Goal: Task Accomplishment & Management: Manage account settings

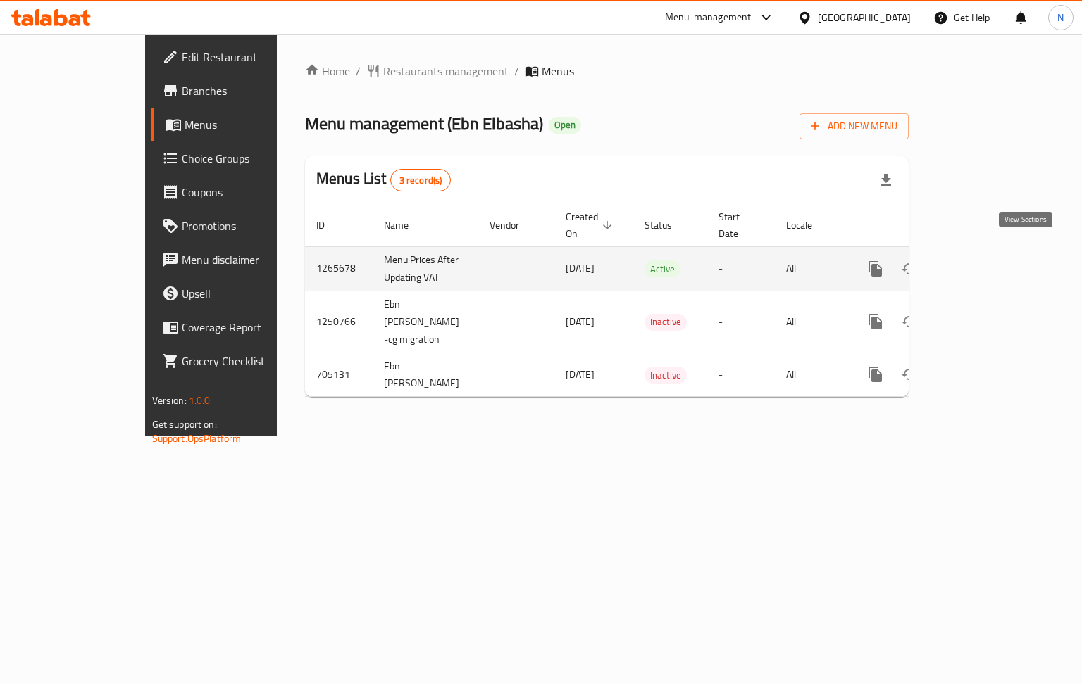
click at [994, 263] on link "enhanced table" at bounding box center [977, 269] width 34 height 34
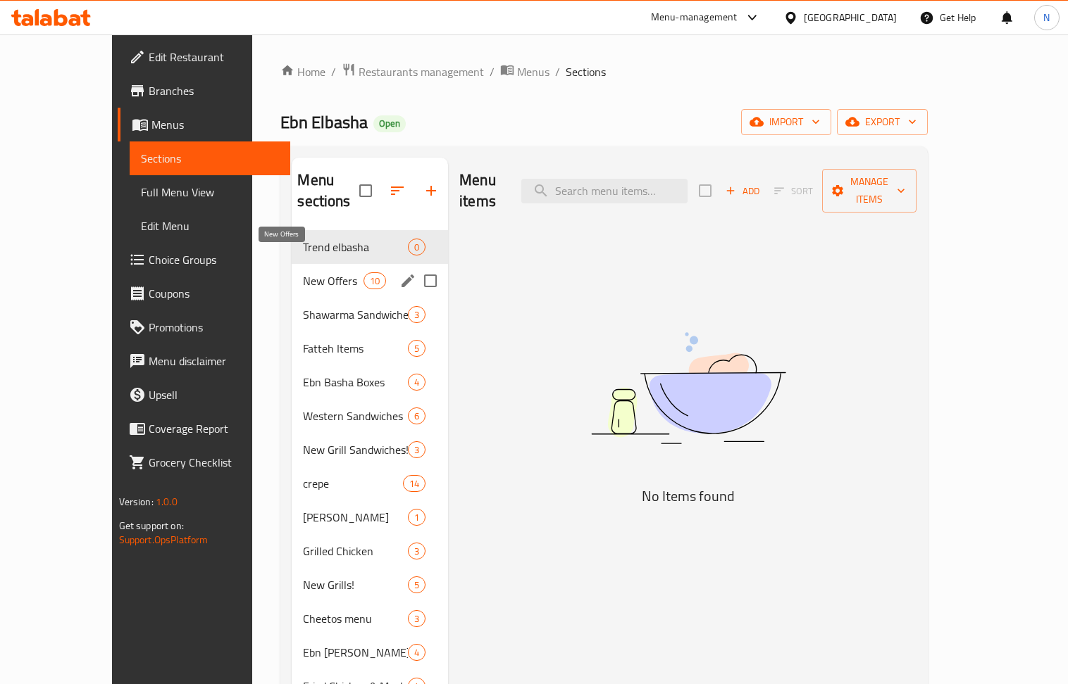
click at [303, 273] on span "New Offers" at bounding box center [333, 281] width 60 height 17
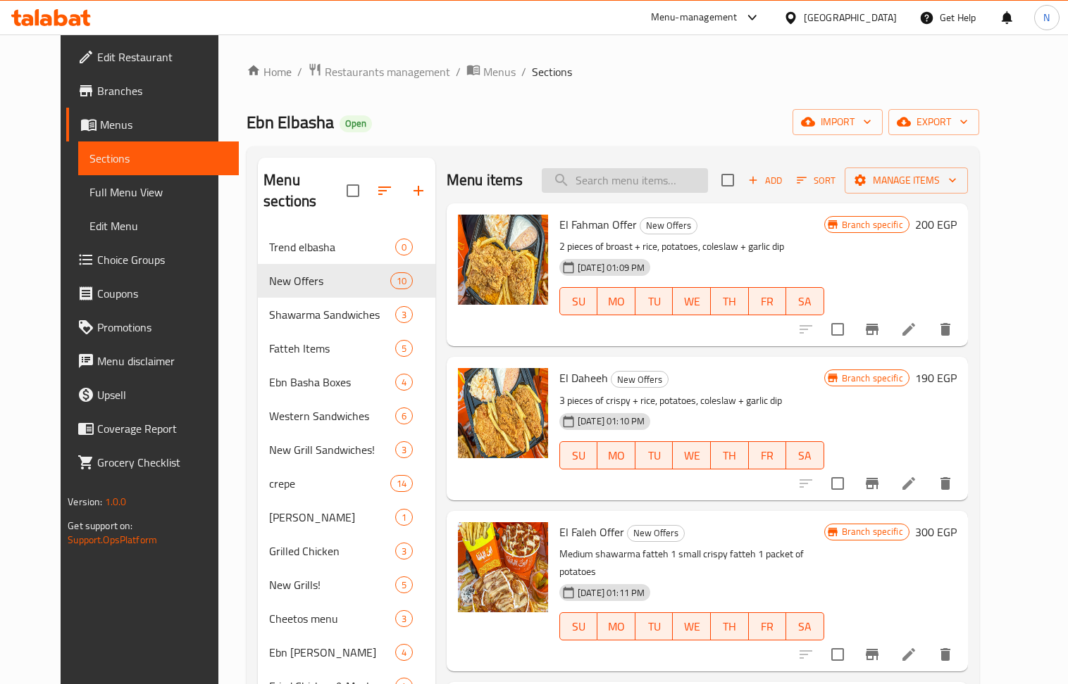
click at [631, 189] on input "search" at bounding box center [625, 180] width 166 height 25
paste input "El N3nsha Offer"
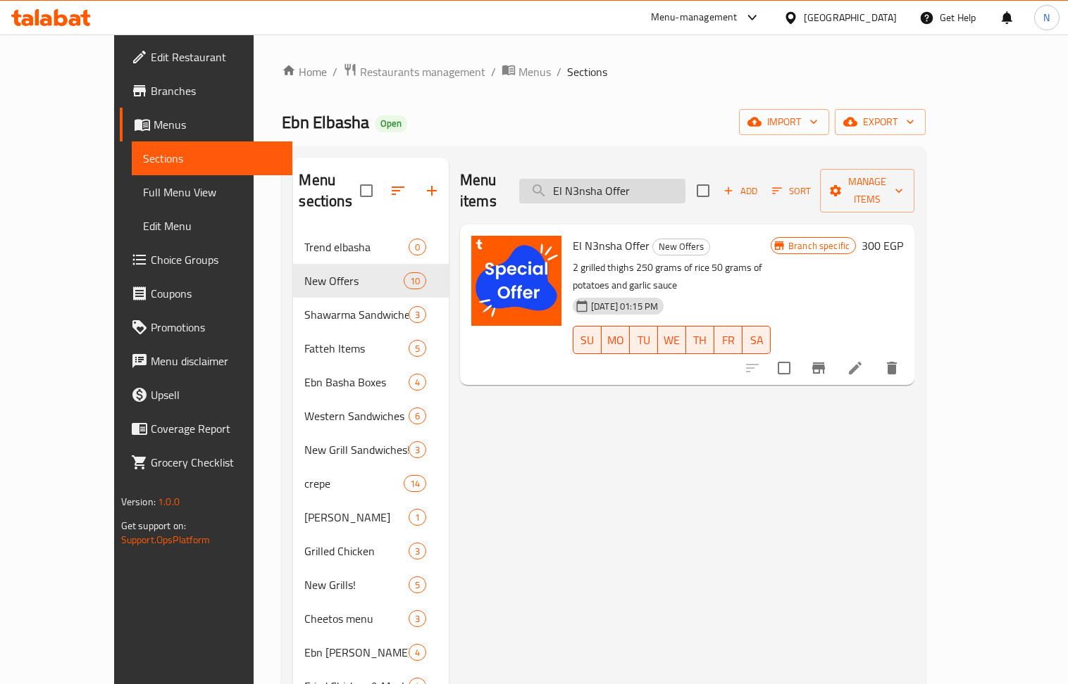
click at [637, 180] on input "El N3nsha Offer" at bounding box center [602, 191] width 166 height 25
paste input "Karm"
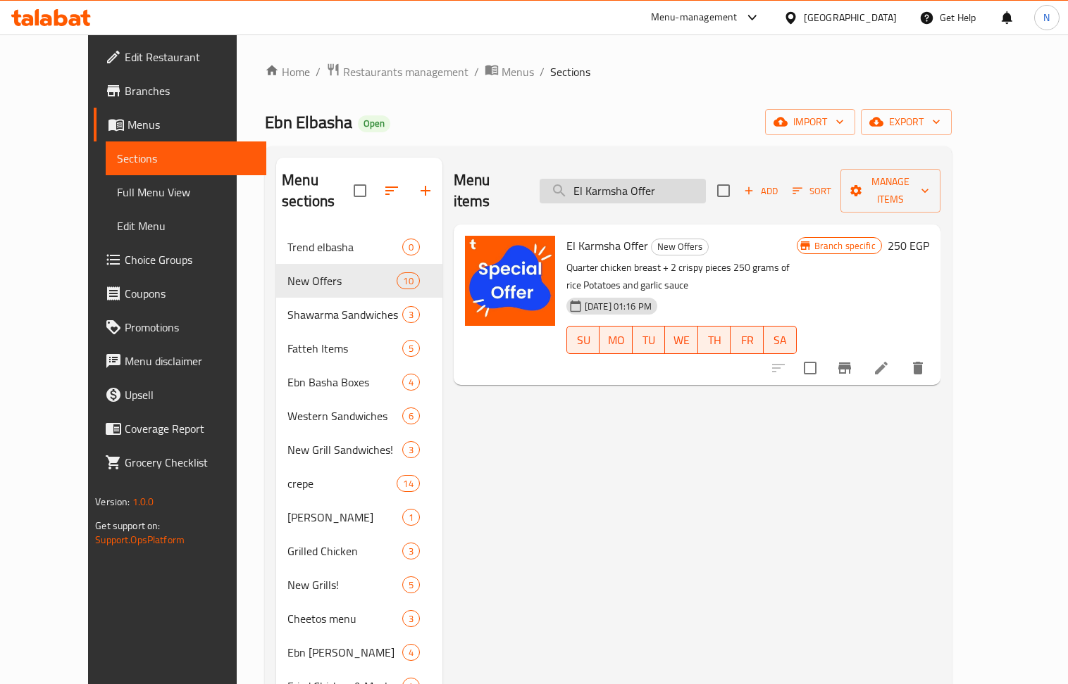
click at [685, 179] on input "El Karmsha Offer" at bounding box center [622, 191] width 166 height 25
paste input "Farf"
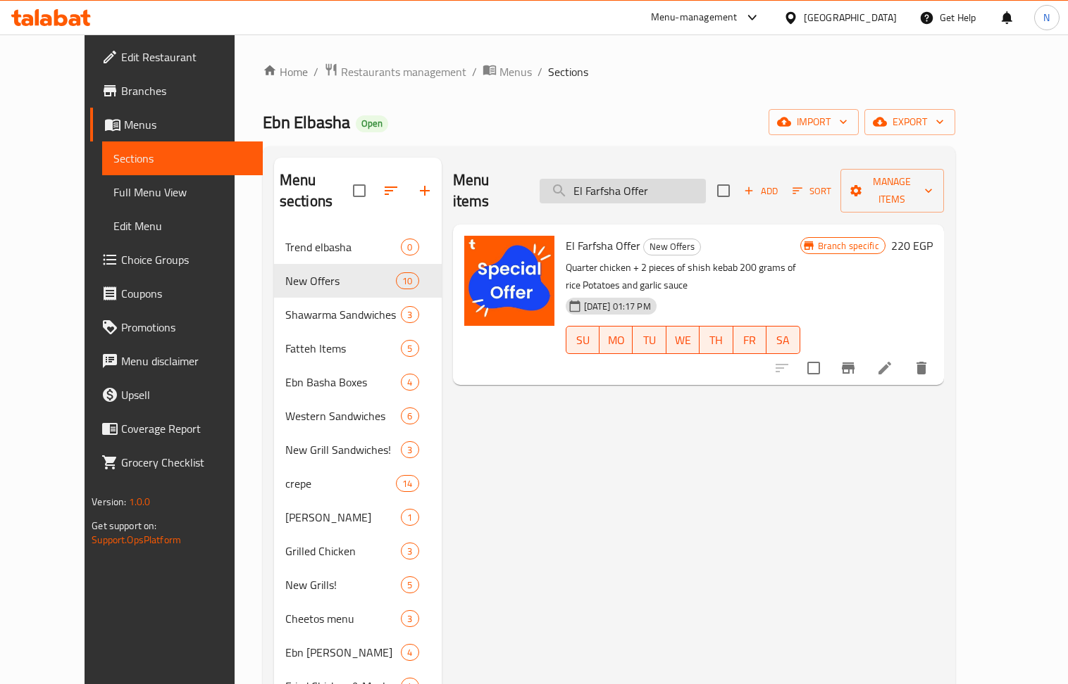
click at [625, 184] on input "El Farfsha Offer" at bounding box center [622, 191] width 166 height 25
paste input "Dand"
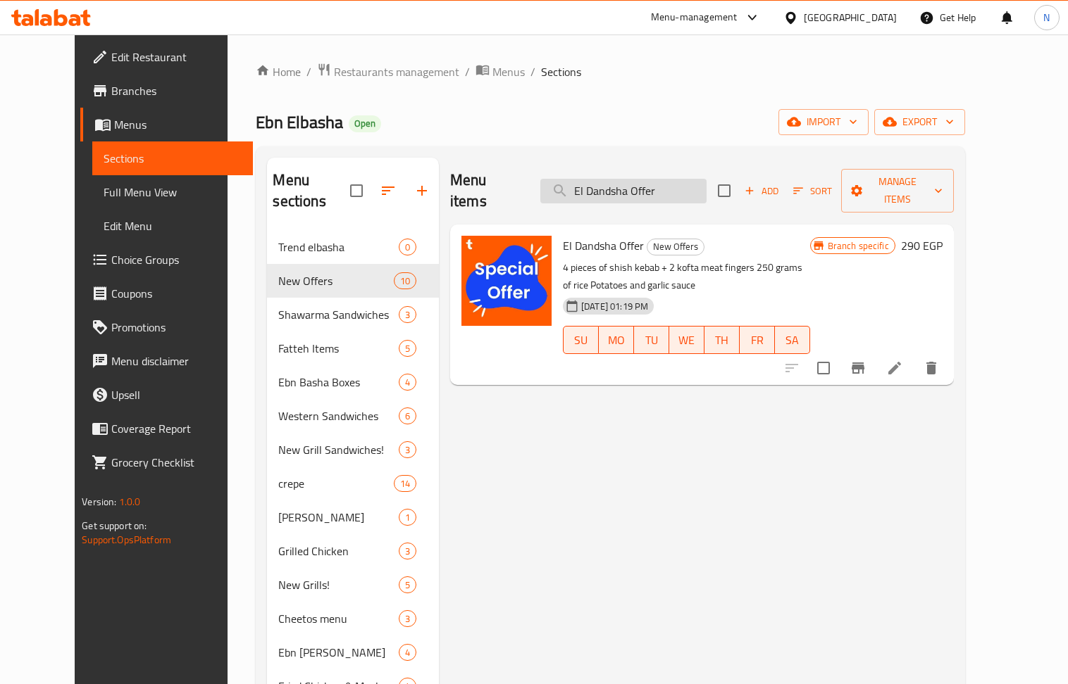
click at [706, 179] on input "El Dandsha Offer" at bounding box center [623, 191] width 166 height 25
paste input "Mix El Atouta"
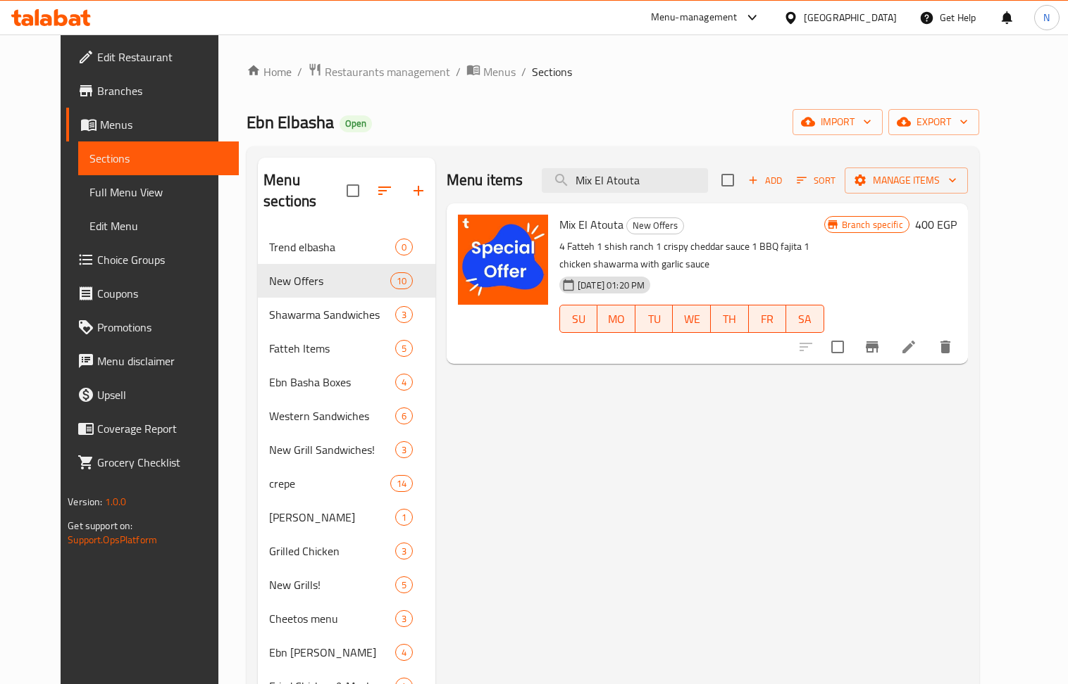
type input "Mix El Atouta"
click at [915, 352] on icon at bounding box center [908, 347] width 13 height 13
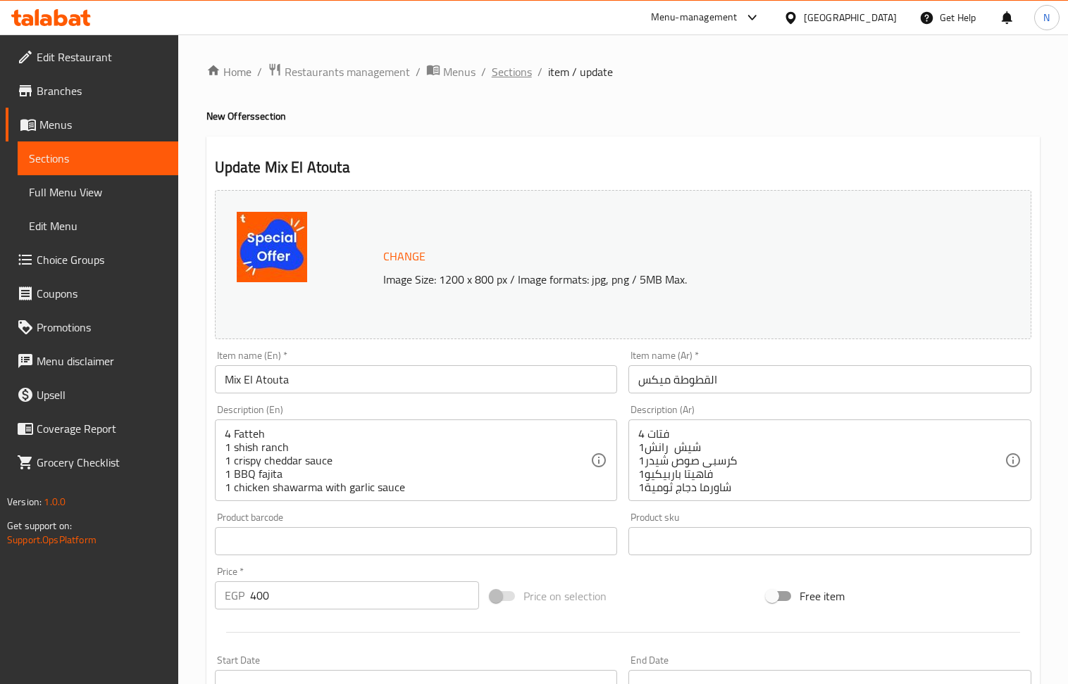
click at [515, 71] on span "Sections" at bounding box center [512, 71] width 40 height 17
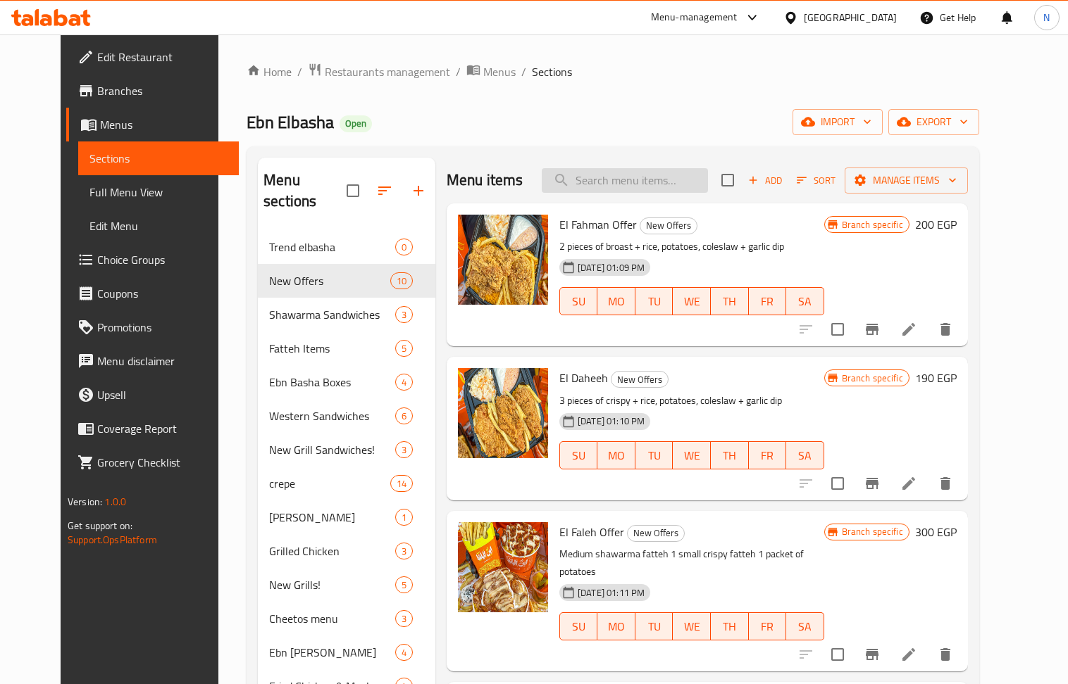
click at [677, 175] on input "search" at bounding box center [625, 180] width 166 height 25
paste input "El N3nsha Offer"
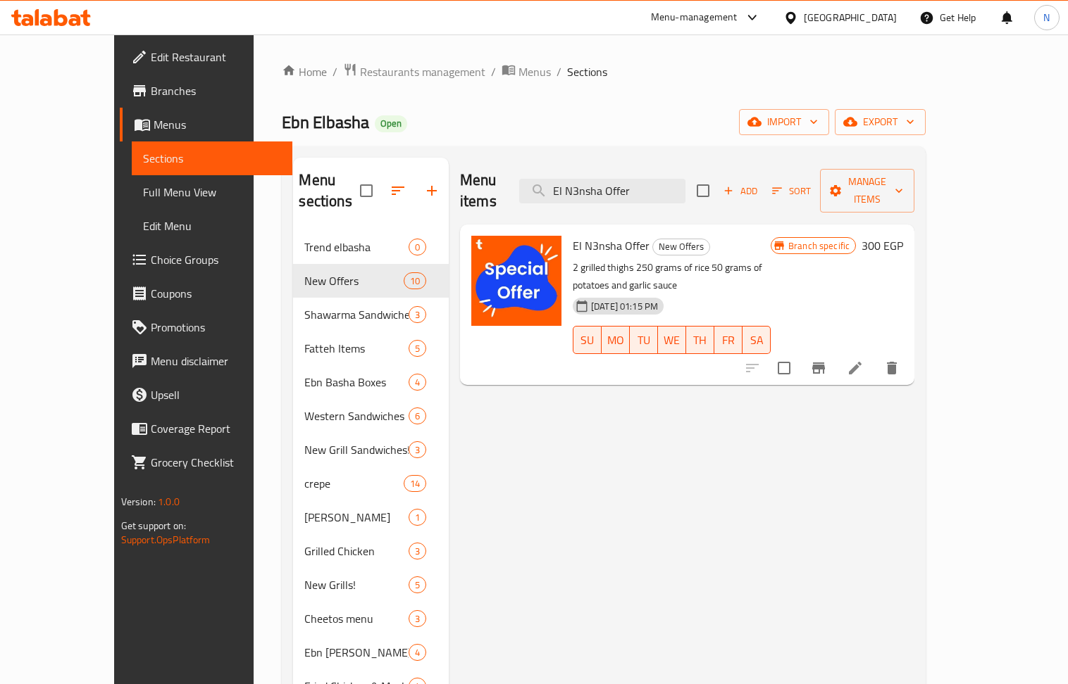
drag, startPoint x: 958, startPoint y: 333, endPoint x: 969, endPoint y: 334, distance: 10.6
click at [683, 187] on input "El N3nsha Offer" at bounding box center [602, 191] width 166 height 25
paste input "Karm"
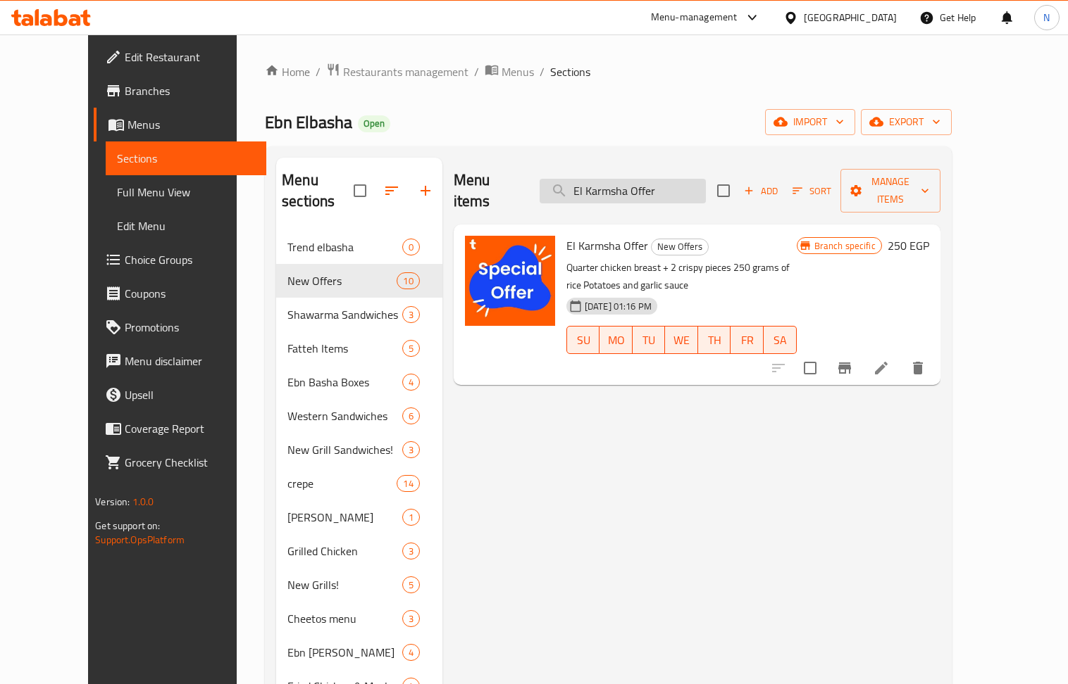
click at [645, 179] on input "El Karmsha Offer" at bounding box center [622, 191] width 166 height 25
paste input "Farf"
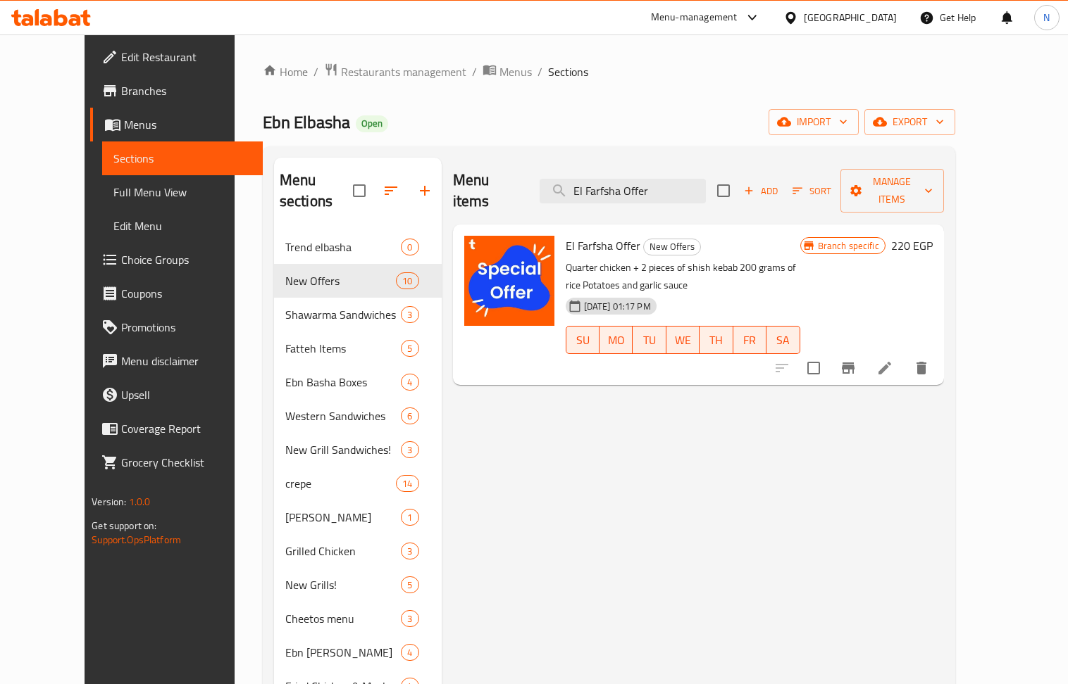
click at [654, 167] on div "Menu items El Farfsha Offer Add Sort Manage items" at bounding box center [698, 191] width 491 height 67
click at [669, 179] on input "El Farfsha Offer" at bounding box center [622, 191] width 166 height 25
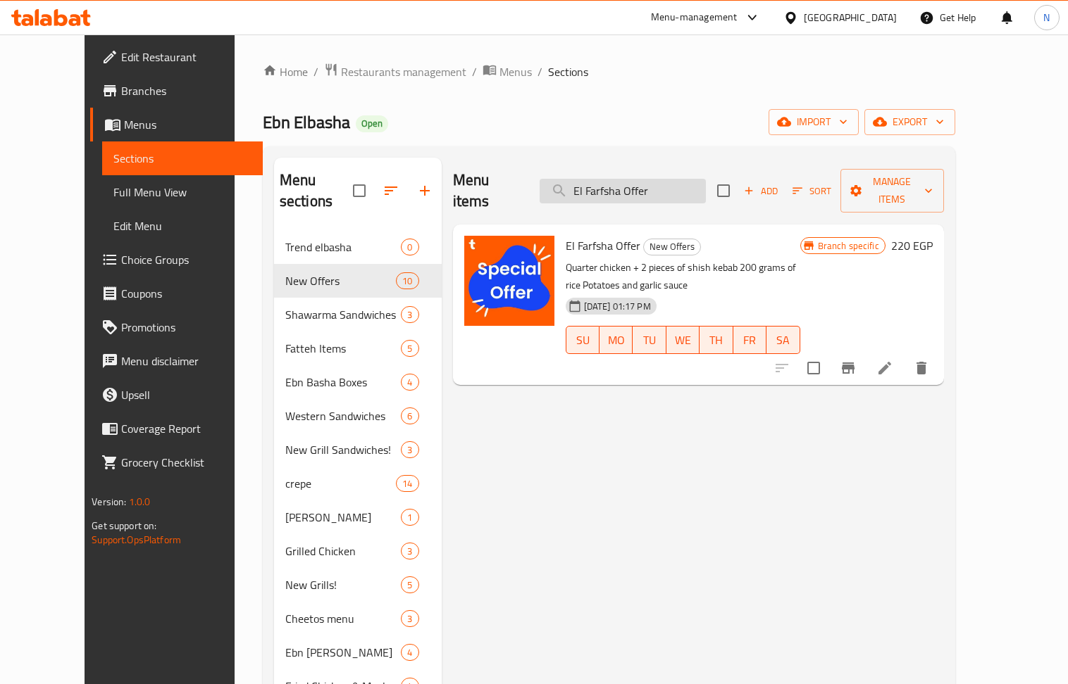
paste input "Dand"
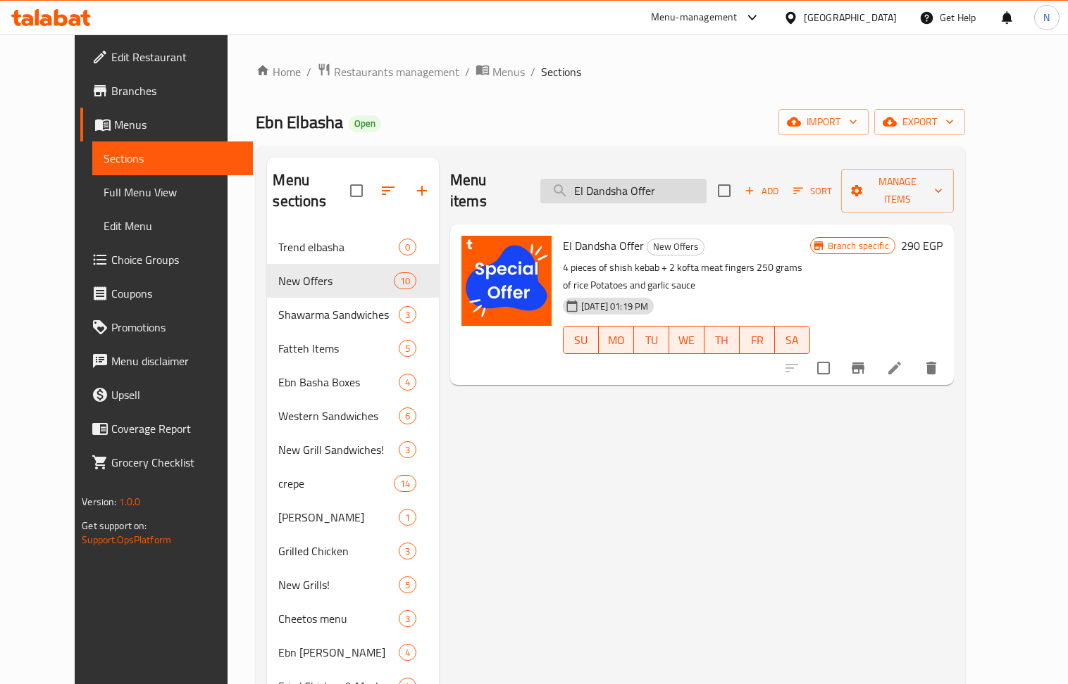
click at [665, 179] on input "El Dandsha Offer" at bounding box center [623, 191] width 166 height 25
drag, startPoint x: 665, startPoint y: 175, endPoint x: 689, endPoint y: 187, distance: 26.1
click at [666, 179] on input "El Dandsha Offer" at bounding box center [623, 191] width 166 height 25
paste input "Mix El Atouta"
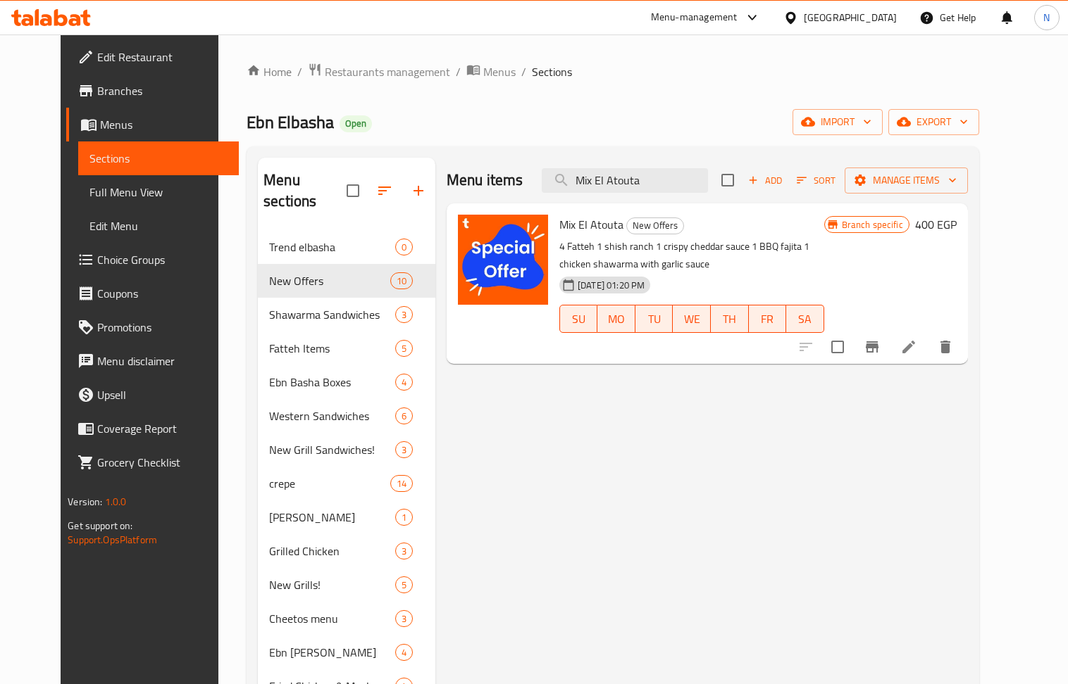
type input "Mix El Atouta"
click at [917, 347] on icon at bounding box center [908, 347] width 17 height 17
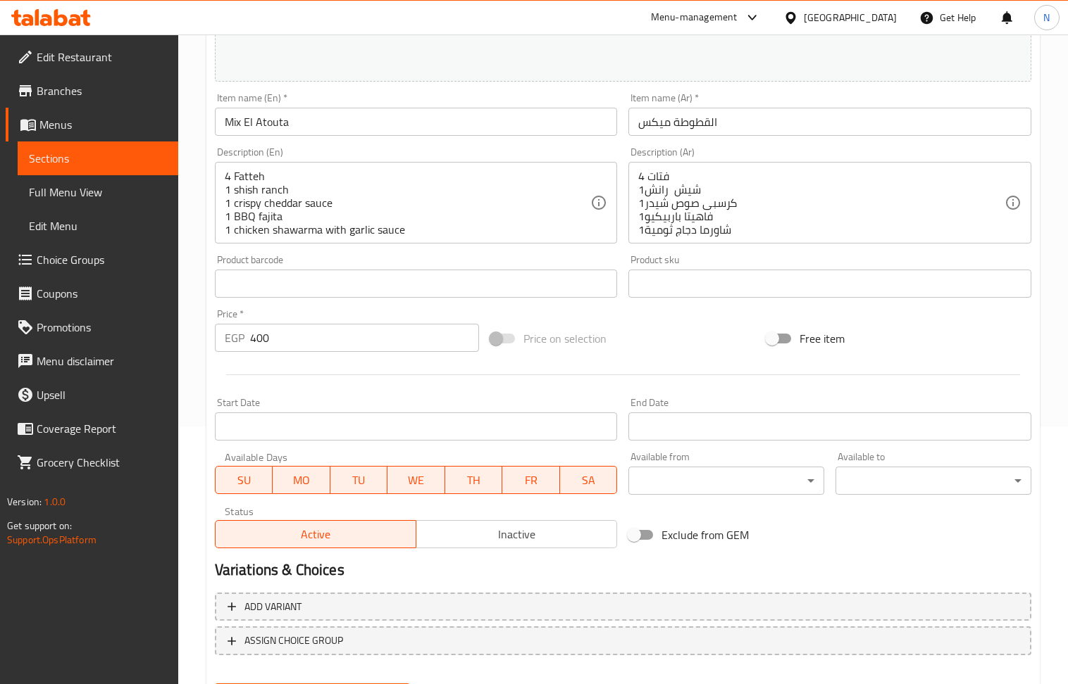
scroll to position [330, 0]
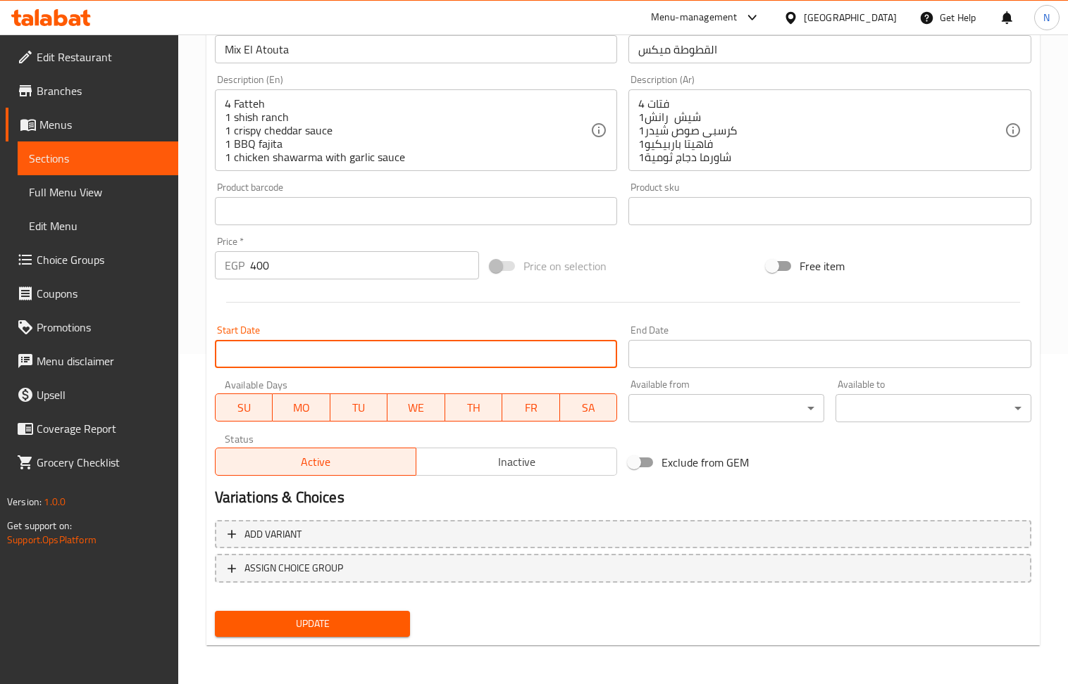
click at [418, 364] on input "Start Date" at bounding box center [416, 354] width 403 height 28
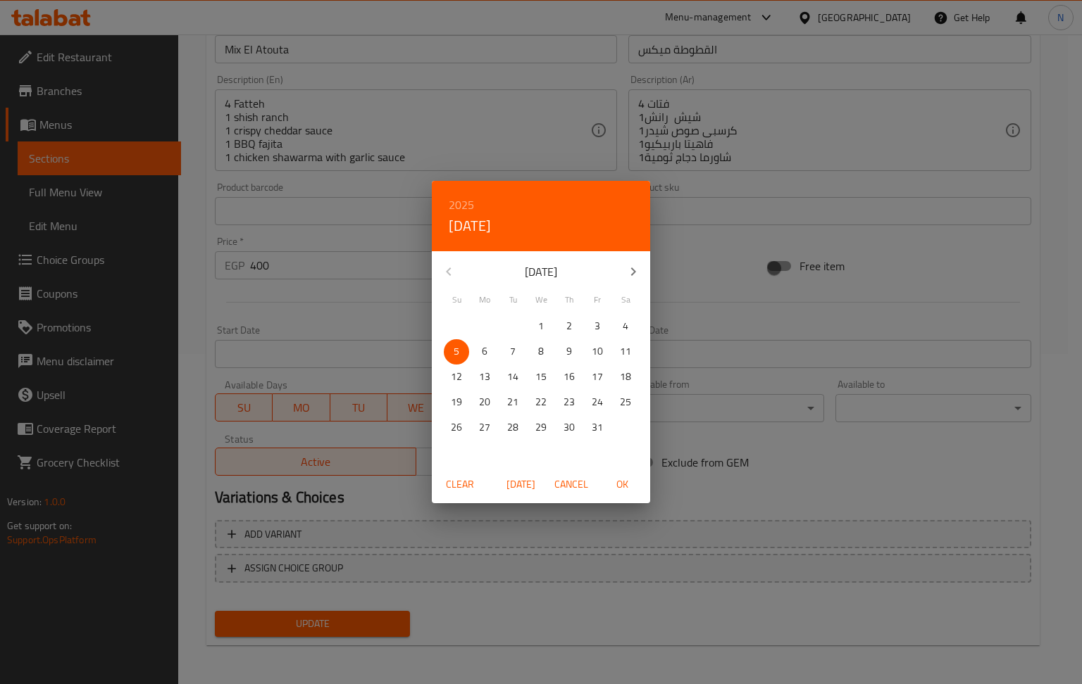
drag, startPoint x: 629, startPoint y: 492, endPoint x: 629, endPoint y: 465, distance: 26.1
click at [626, 487] on span "OK" at bounding box center [622, 485] width 34 height 18
type input "[DATE]"
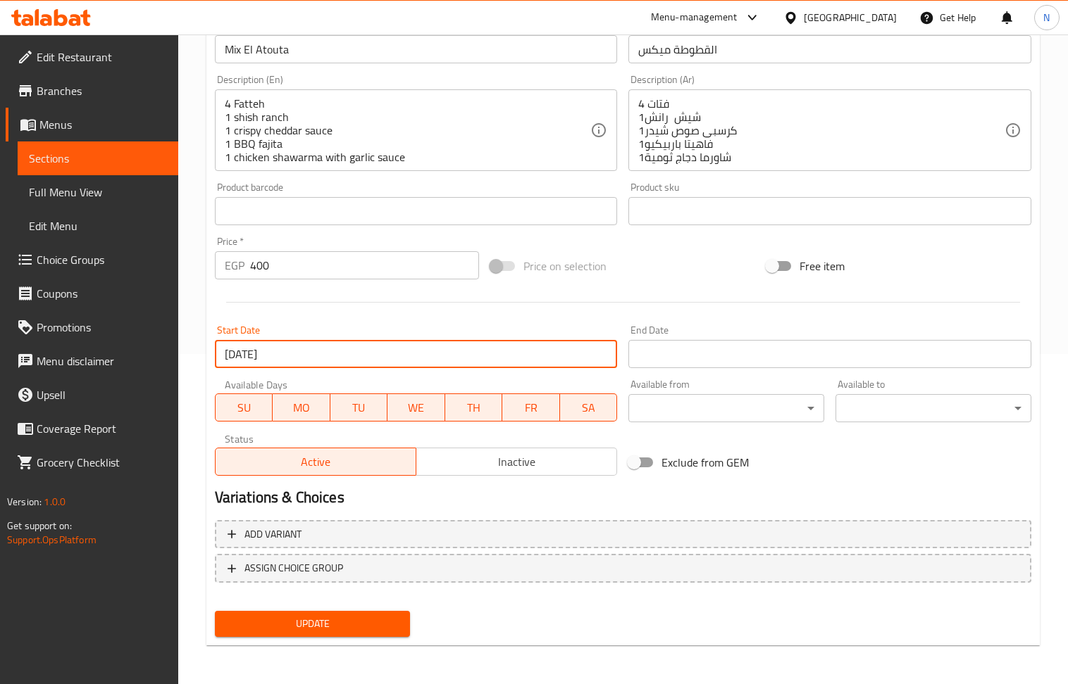
click at [697, 358] on input "Start Date" at bounding box center [829, 354] width 403 height 28
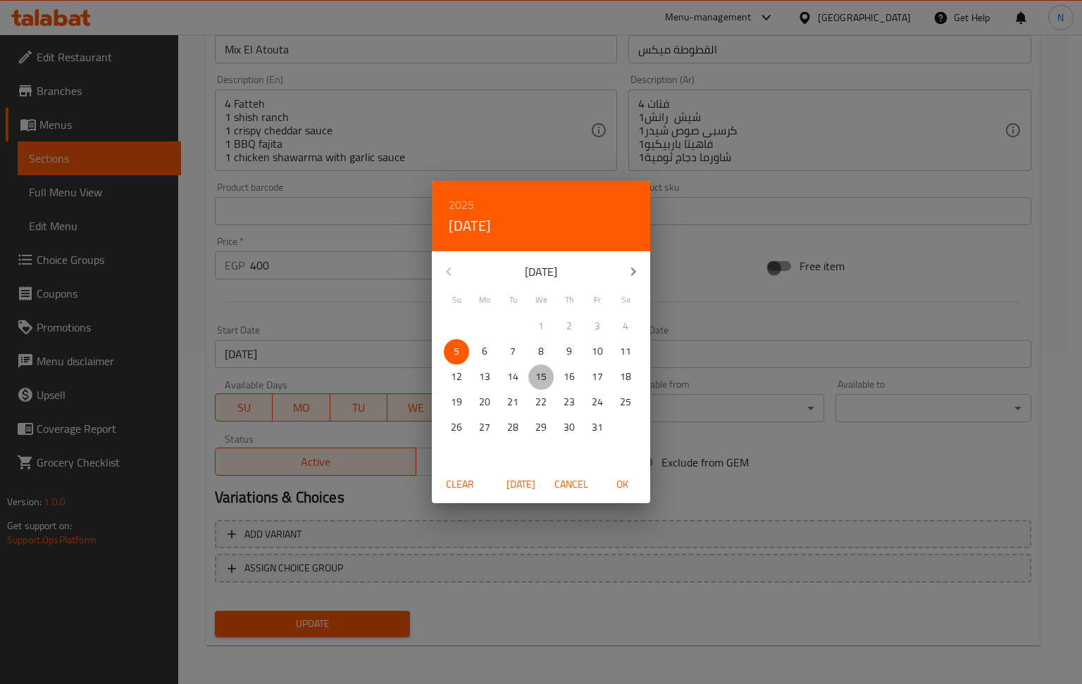
click at [539, 381] on p "15" at bounding box center [540, 377] width 11 height 18
click at [453, 198] on h6 "2025" at bounding box center [461, 205] width 25 height 20
click at [536, 313] on div "2026" at bounding box center [541, 310] width 218 height 28
click at [626, 482] on span "OK" at bounding box center [622, 485] width 34 height 18
type input "15-10-2026"
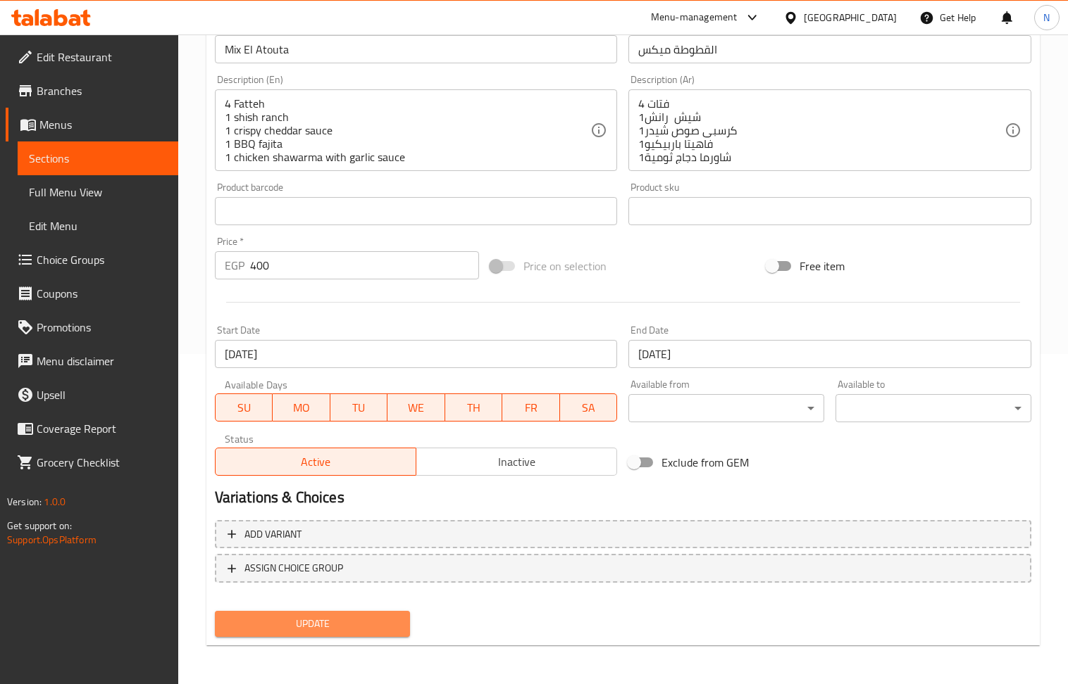
click at [347, 625] on span "Update" at bounding box center [312, 624] width 173 height 18
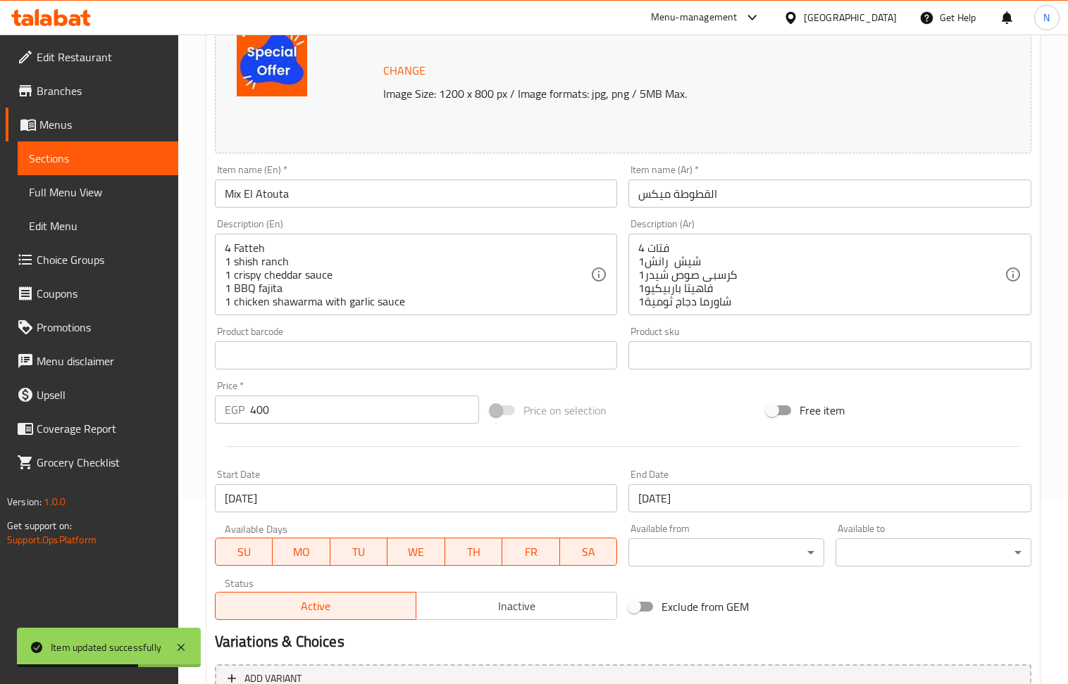
scroll to position [0, 0]
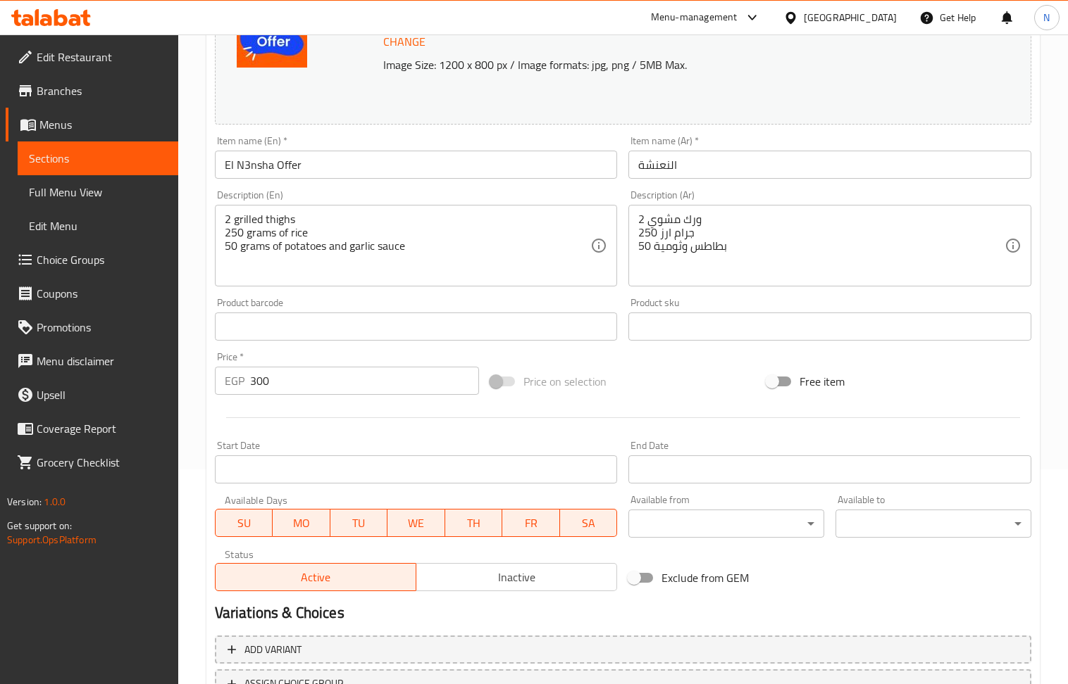
scroll to position [282, 0]
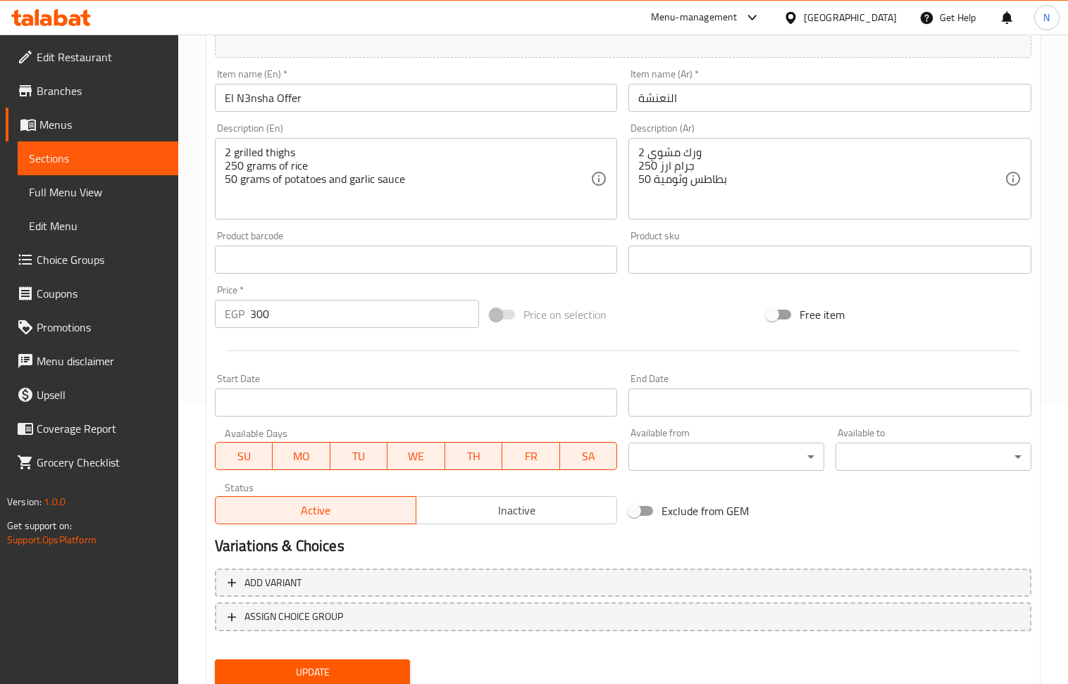
click at [356, 386] on div "Start Date Start Date" at bounding box center [416, 395] width 403 height 43
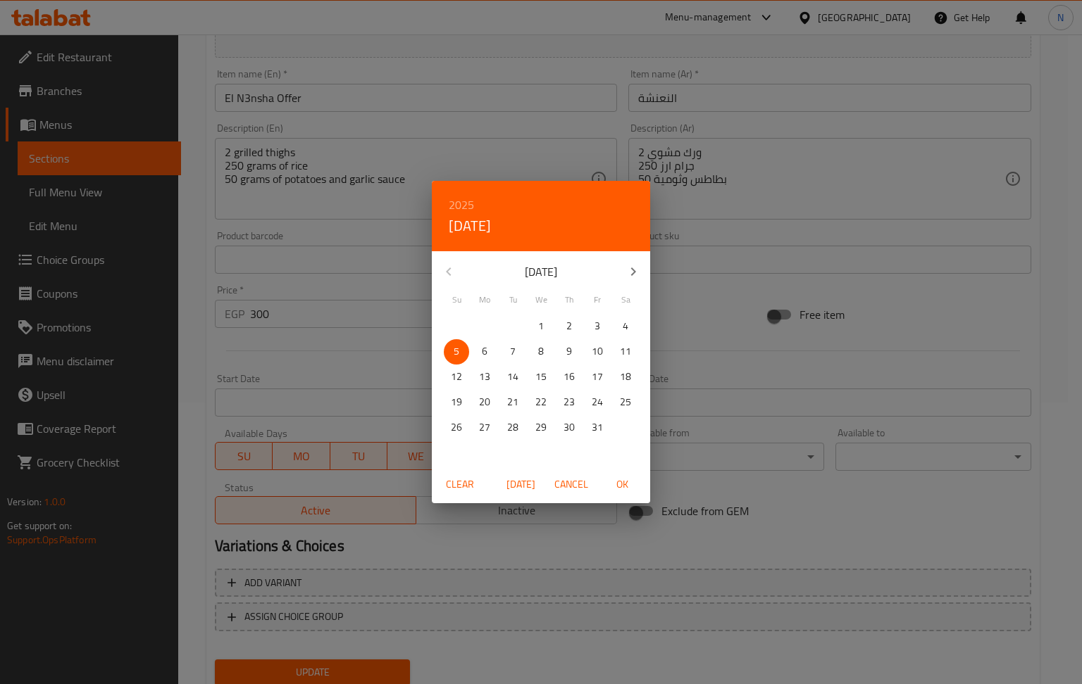
click at [367, 395] on div "2025 Sun, Oct 5 October 2025 Su Mo Tu We Th Fr Sa 28 29 30 1 2 3 4 5 6 7 8 9 10…" at bounding box center [541, 342] width 1082 height 684
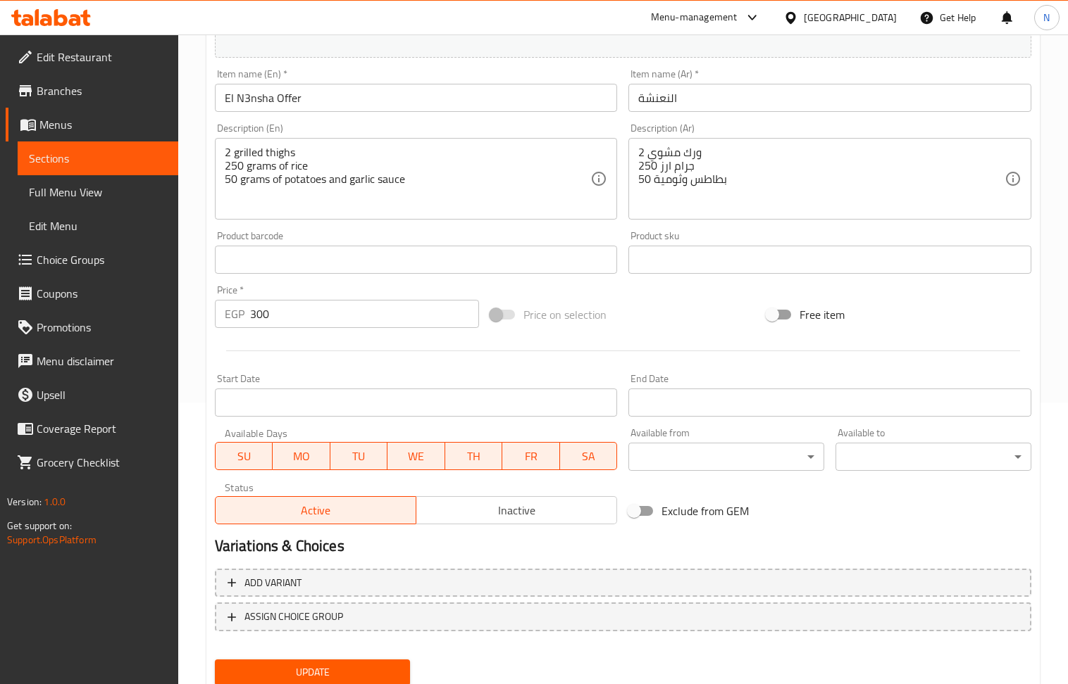
click at [373, 401] on input "Start Date" at bounding box center [416, 403] width 403 height 28
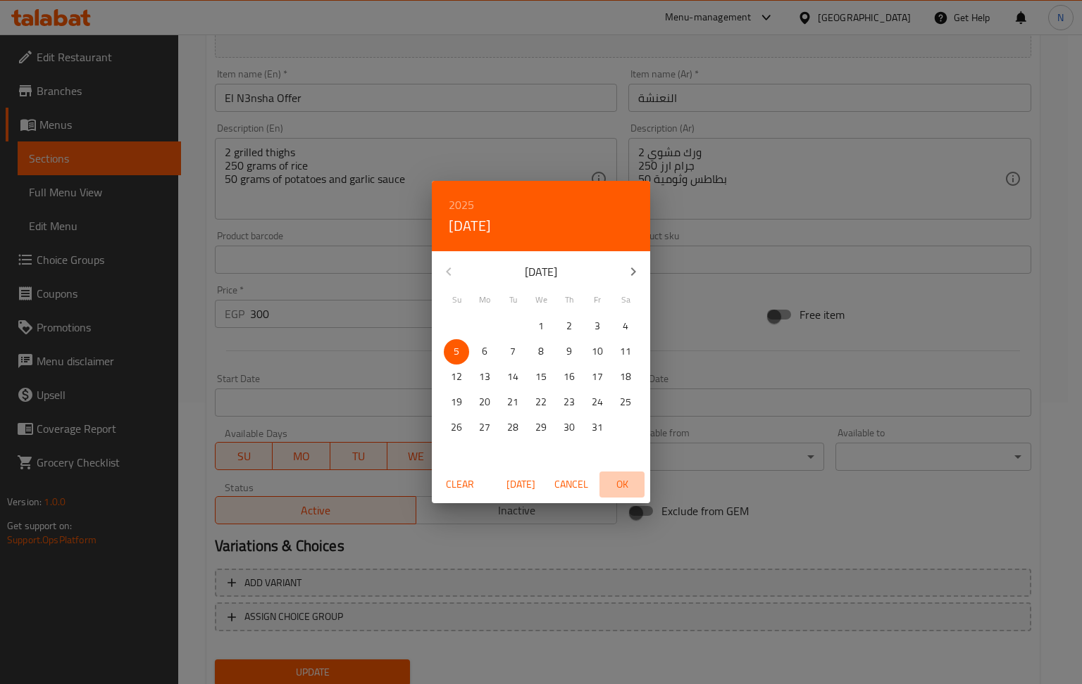
drag, startPoint x: 626, startPoint y: 475, endPoint x: 690, endPoint y: 429, distance: 78.7
click at [626, 476] on span "OK" at bounding box center [622, 485] width 34 height 18
type input "[DATE]"
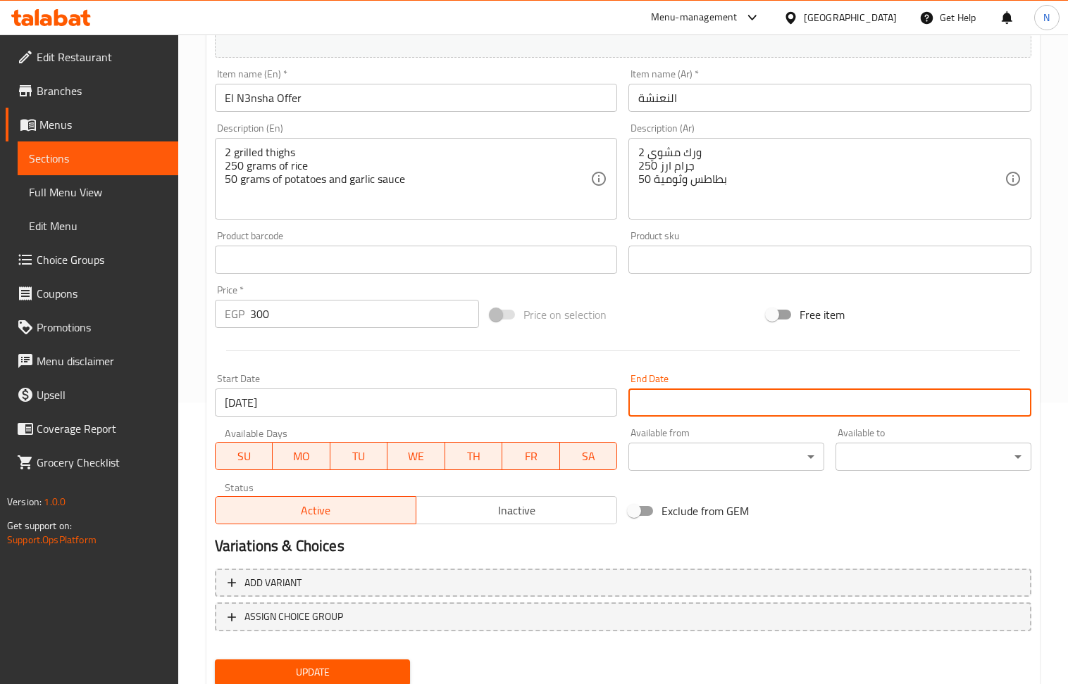
click at [690, 415] on input "Start Date" at bounding box center [829, 403] width 403 height 28
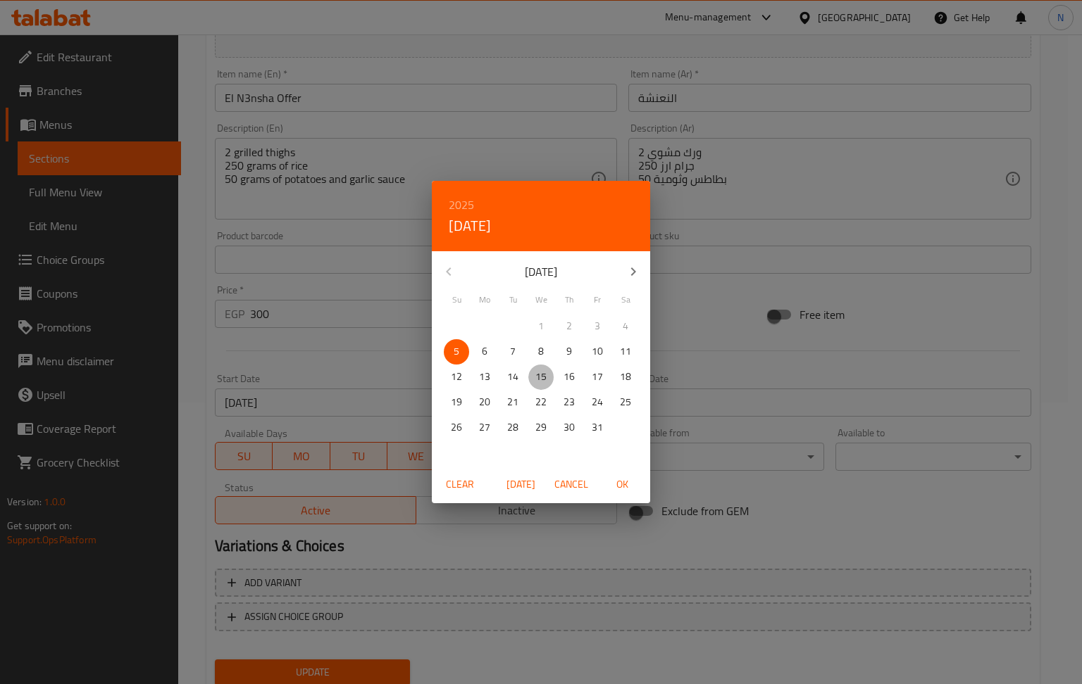
click at [538, 378] on p "15" at bounding box center [540, 377] width 11 height 18
click at [462, 208] on h6 "2025" at bounding box center [461, 205] width 25 height 20
click at [525, 307] on div "2026" at bounding box center [541, 310] width 218 height 28
click at [618, 479] on span "OK" at bounding box center [622, 485] width 34 height 18
type input "[DATE]"
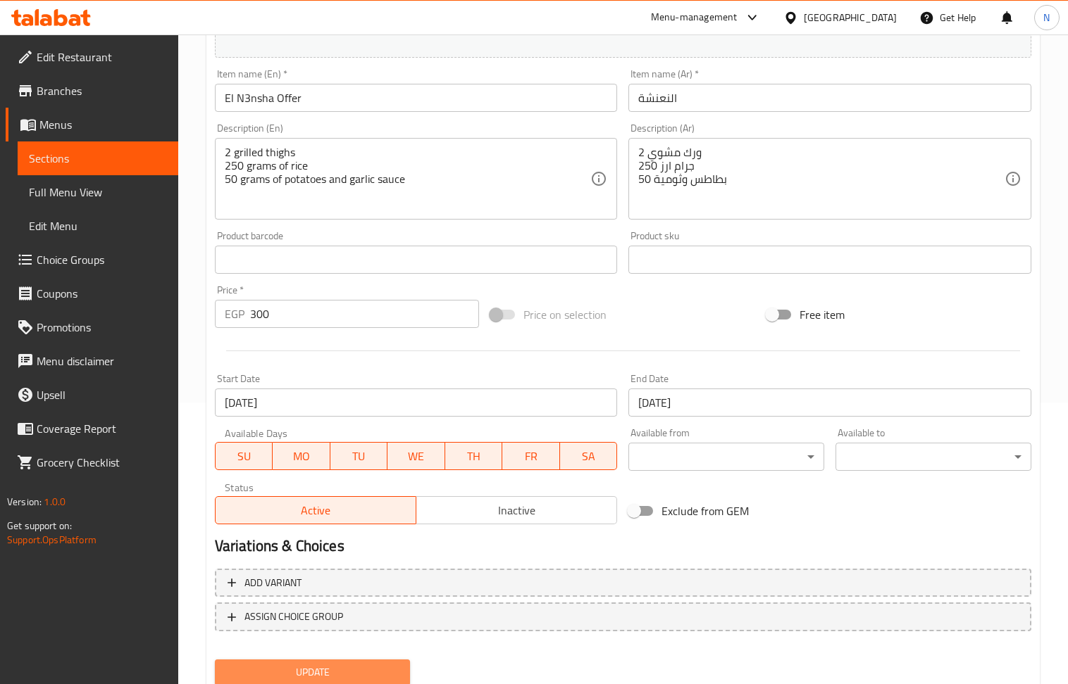
click at [370, 668] on span "Update" at bounding box center [312, 673] width 173 height 18
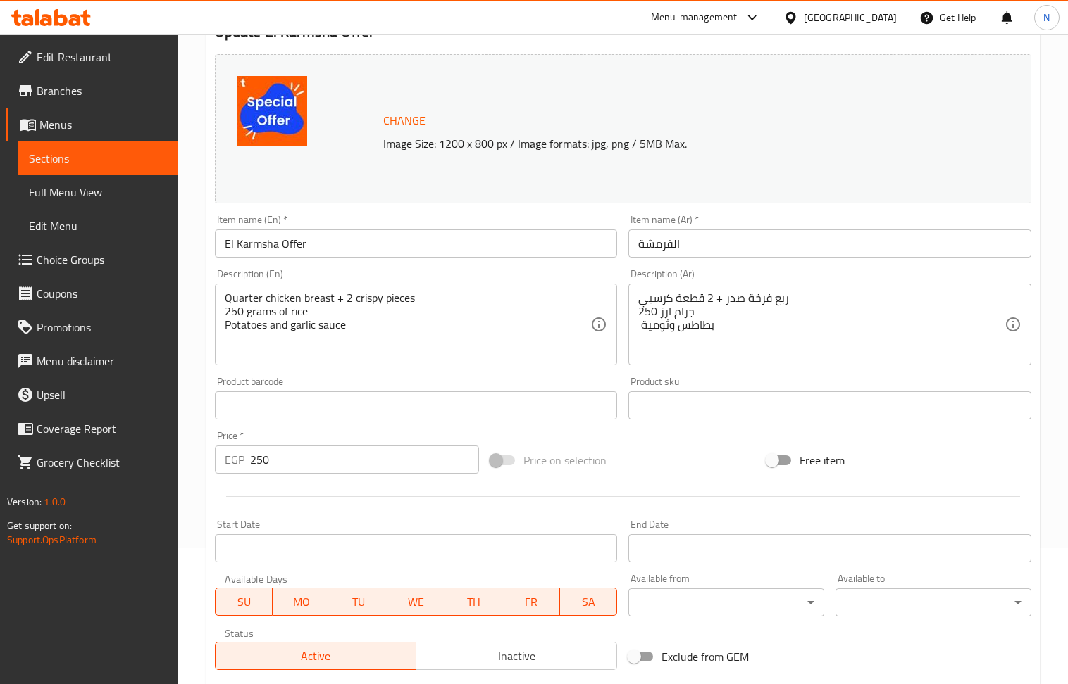
scroll to position [187, 0]
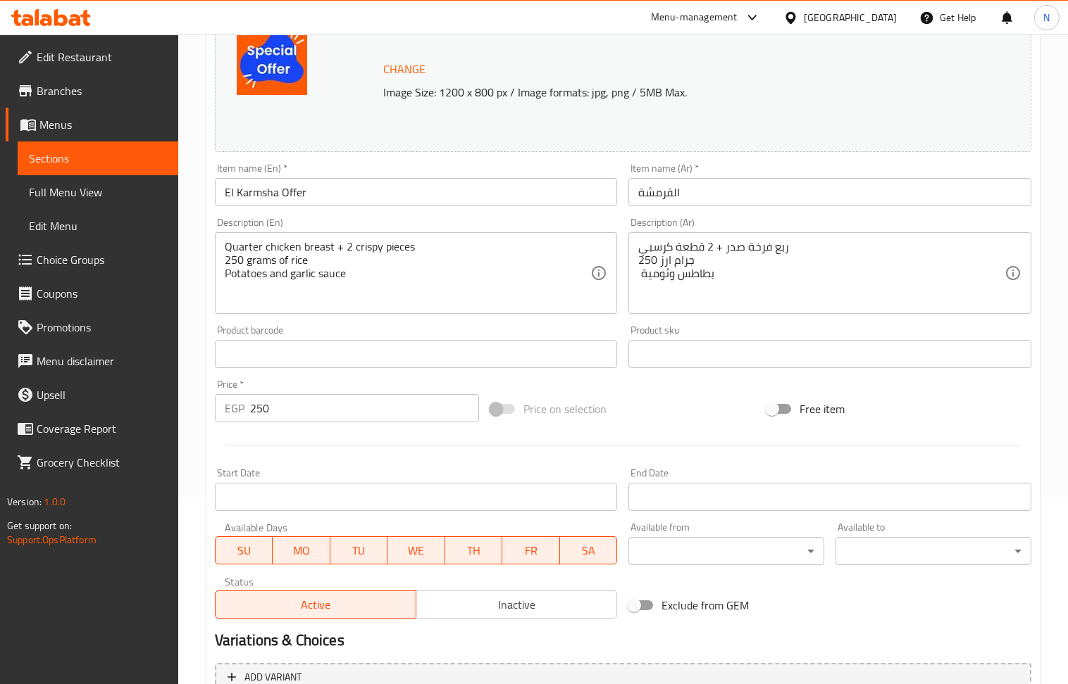
click at [377, 505] on input "Start Date" at bounding box center [416, 497] width 403 height 28
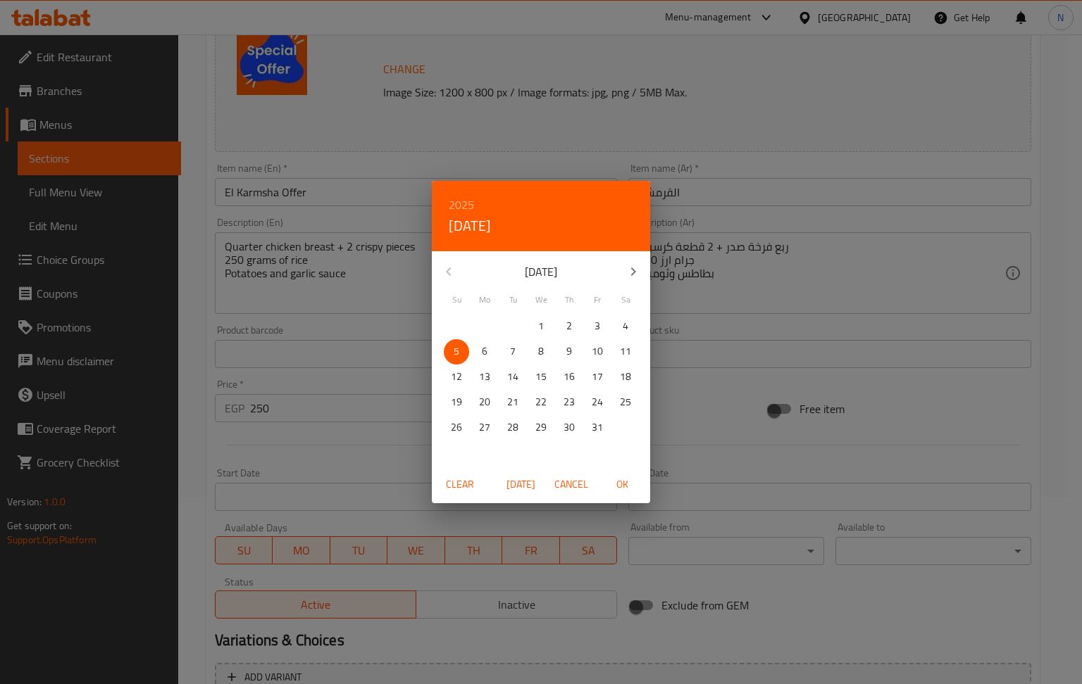
drag, startPoint x: 530, startPoint y: 483, endPoint x: 627, endPoint y: 489, distance: 96.6
click at [530, 484] on span "[DATE]" at bounding box center [520, 485] width 34 height 18
click at [618, 480] on span "OK" at bounding box center [622, 485] width 34 height 18
type input "[DATE]"
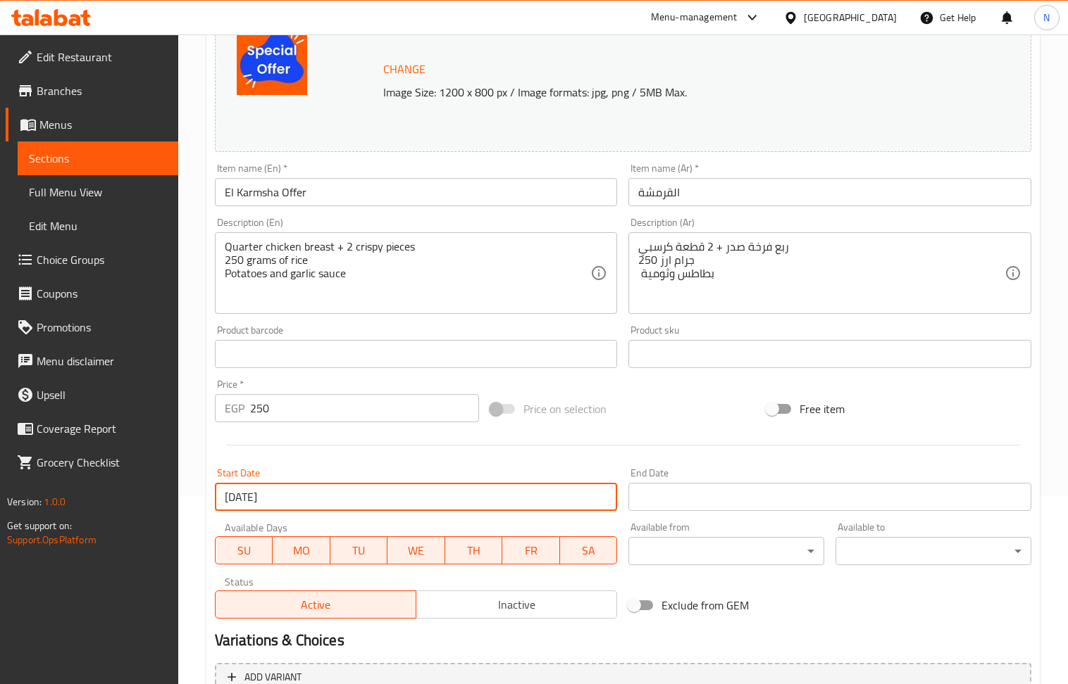
click at [672, 496] on input "Start Date" at bounding box center [829, 497] width 403 height 28
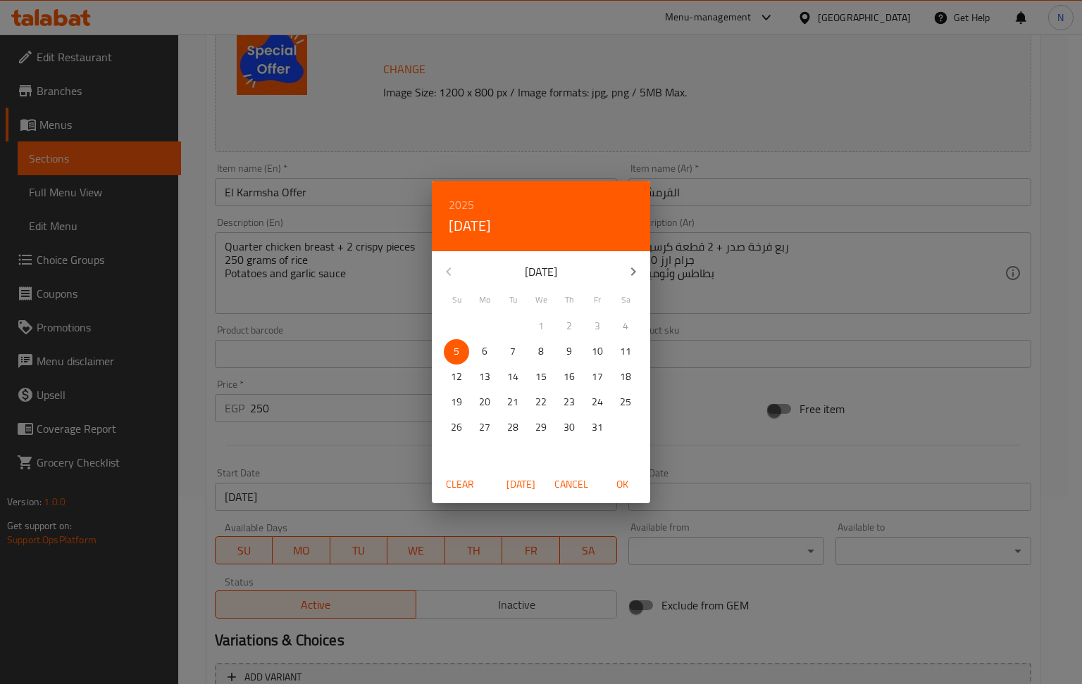
drag, startPoint x: 537, startPoint y: 379, endPoint x: 480, endPoint y: 280, distance: 114.5
click at [538, 378] on p "15" at bounding box center [540, 377] width 11 height 18
click at [453, 198] on h6 "2025" at bounding box center [461, 205] width 25 height 20
drag, startPoint x: 527, startPoint y: 303, endPoint x: 531, endPoint y: 311, distance: 8.8
click at [527, 302] on div "2026" at bounding box center [541, 310] width 218 height 28
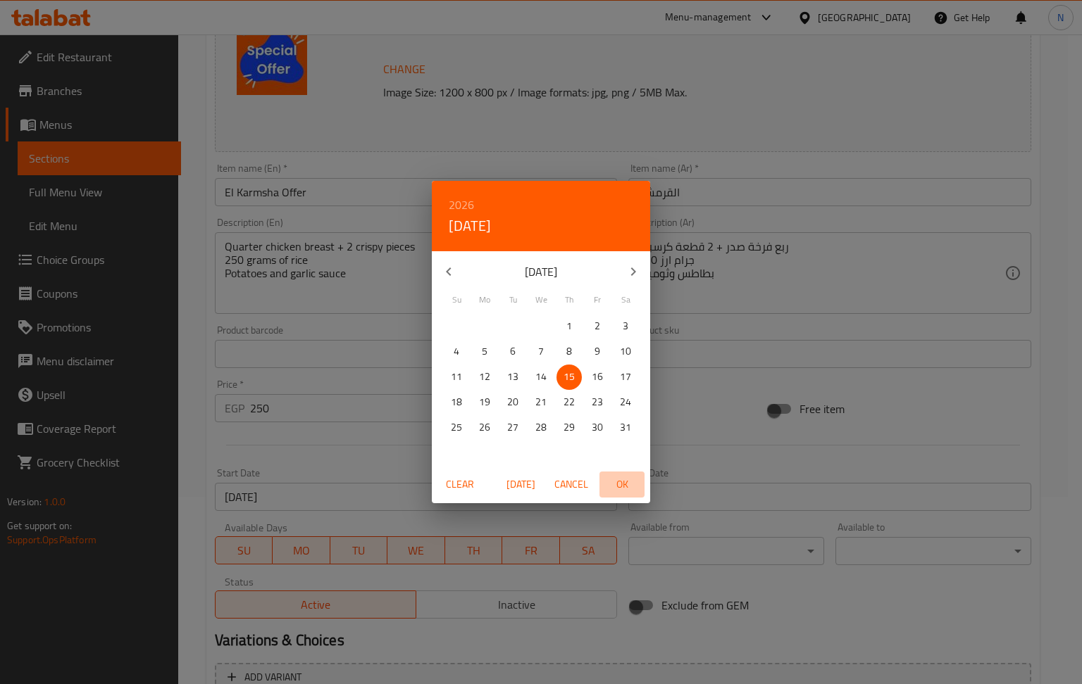
click at [621, 487] on span "OK" at bounding box center [622, 485] width 34 height 18
type input "15-10-2026"
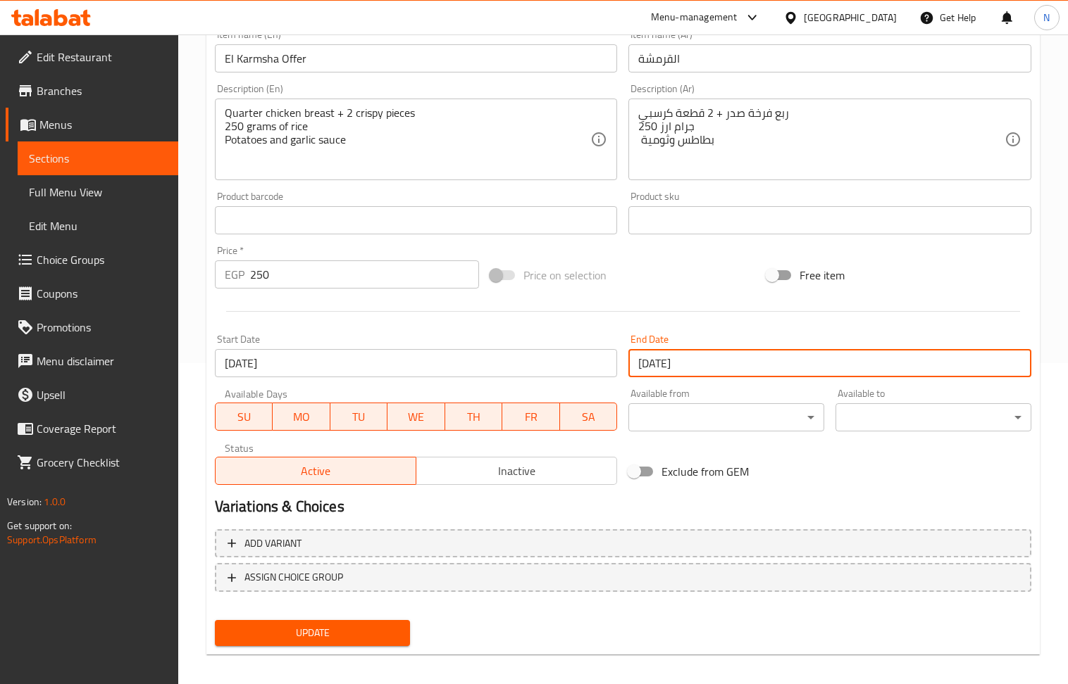
scroll to position [330, 0]
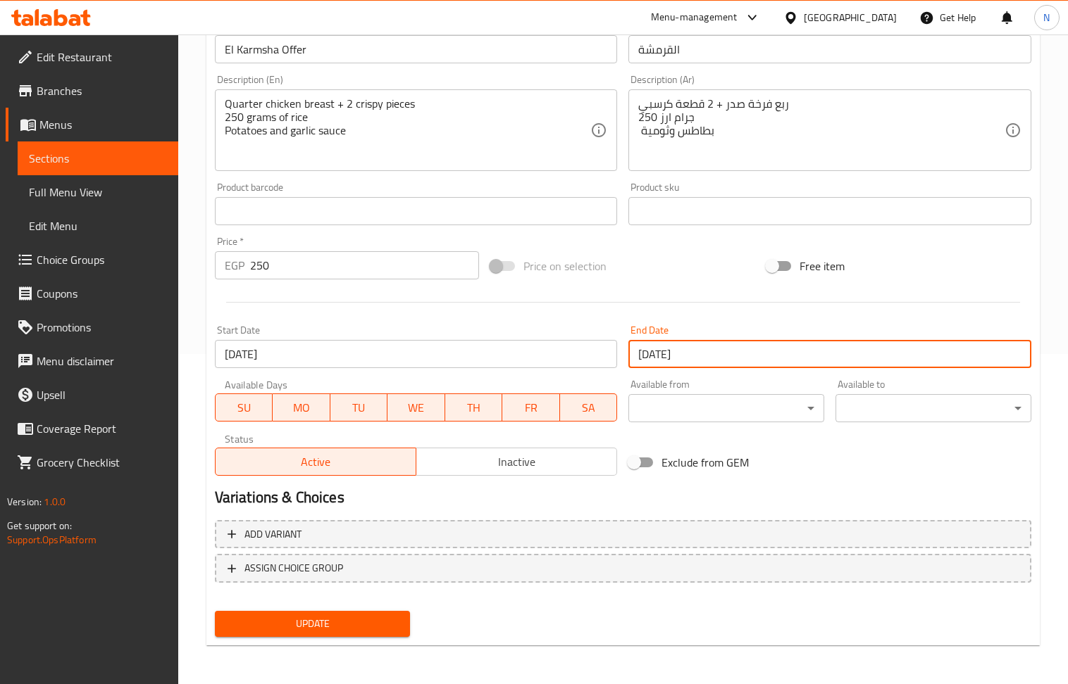
click at [349, 630] on span "Update" at bounding box center [312, 624] width 173 height 18
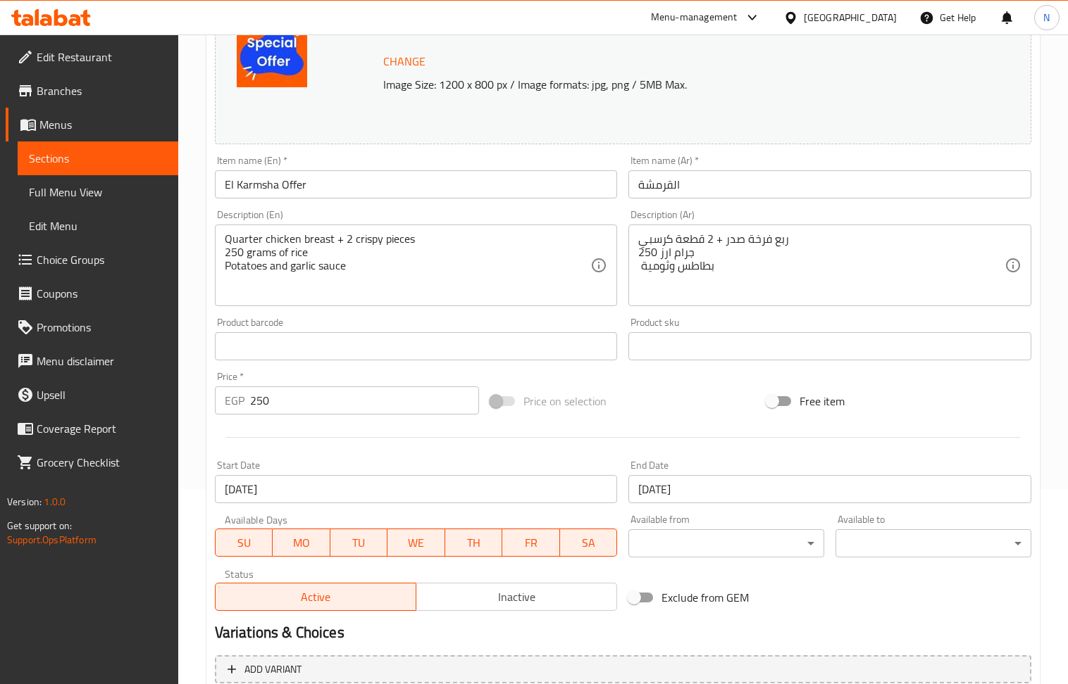
scroll to position [0, 0]
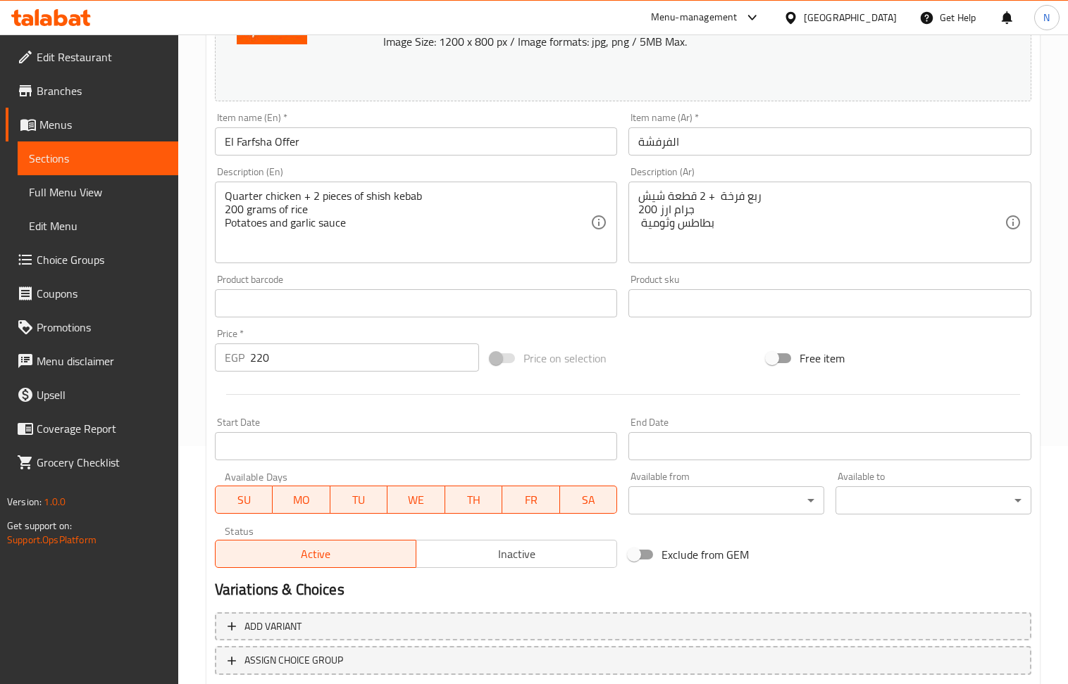
scroll to position [282, 0]
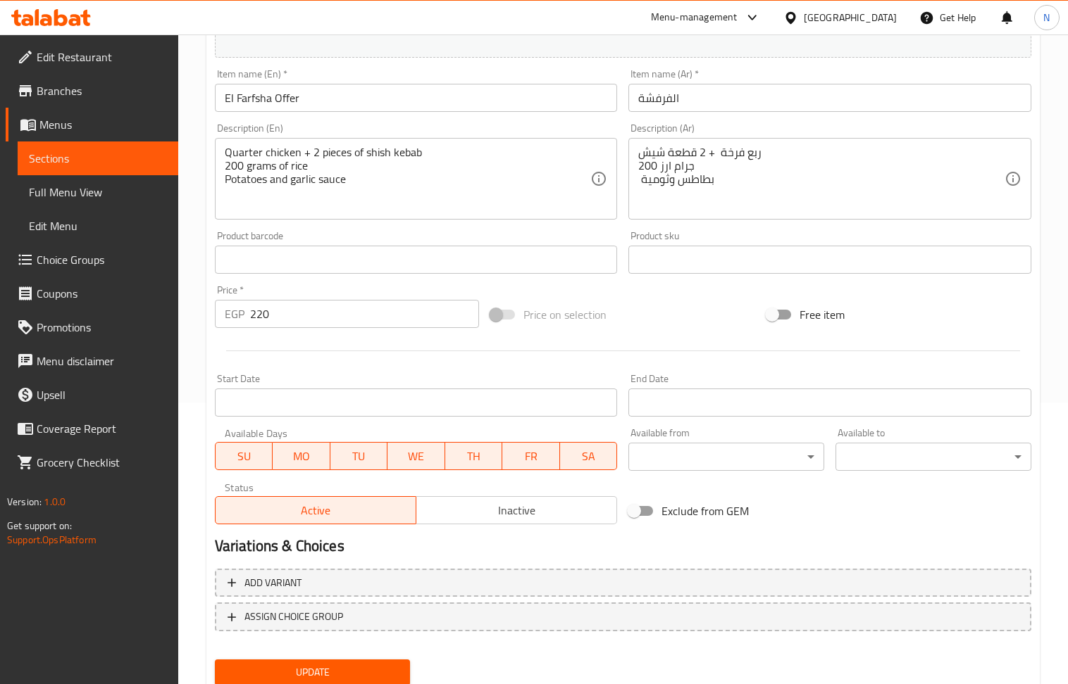
click at [381, 403] on input "Start Date" at bounding box center [416, 403] width 403 height 28
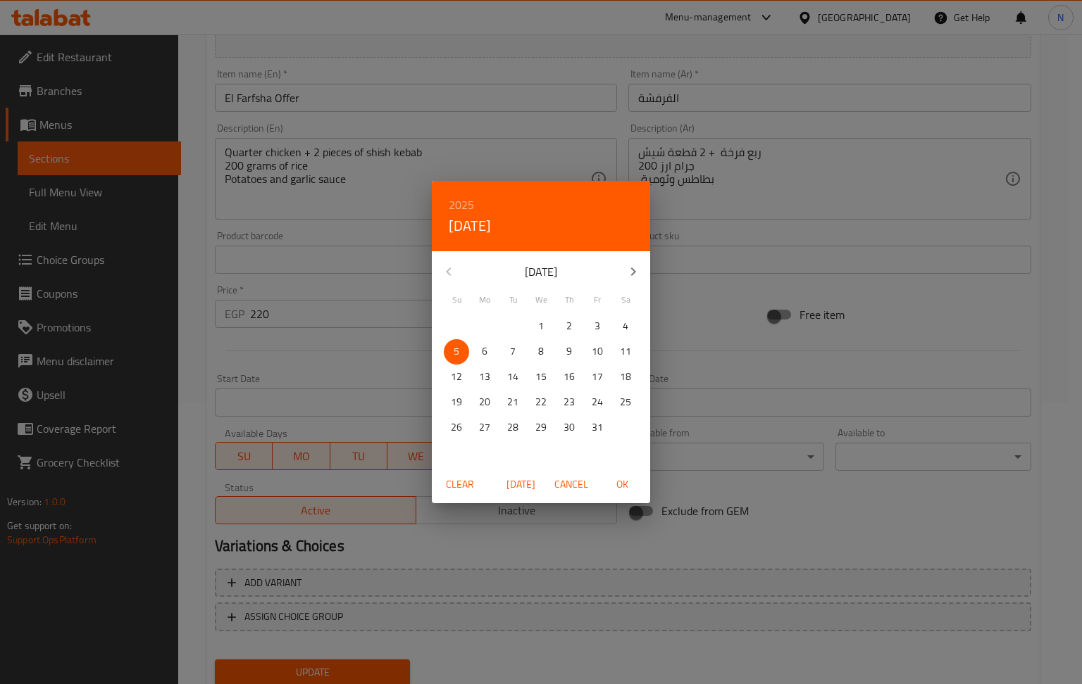
click at [617, 488] on span "OK" at bounding box center [622, 485] width 34 height 18
type input "[DATE]"
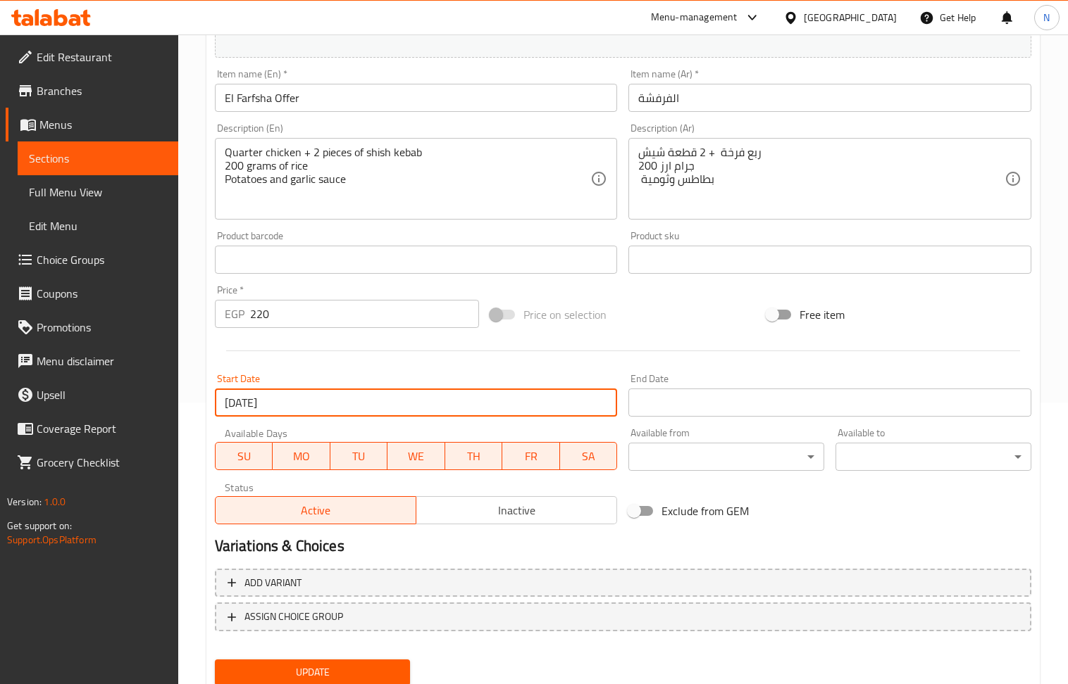
click at [671, 403] on input "Start Date" at bounding box center [829, 403] width 403 height 28
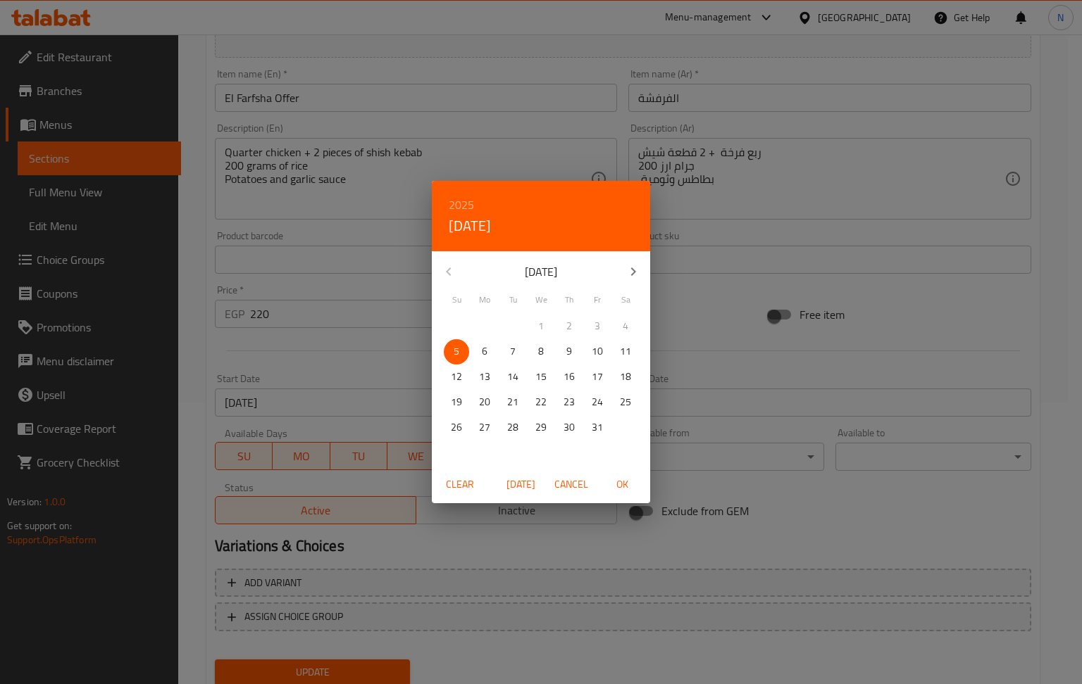
click at [517, 378] on p "14" at bounding box center [512, 377] width 11 height 18
click at [532, 378] on span "15" at bounding box center [540, 377] width 25 height 18
click at [455, 204] on h6 "2025" at bounding box center [461, 205] width 25 height 20
click at [549, 305] on div "2026" at bounding box center [541, 310] width 218 height 28
click at [620, 479] on span "OK" at bounding box center [622, 485] width 34 height 18
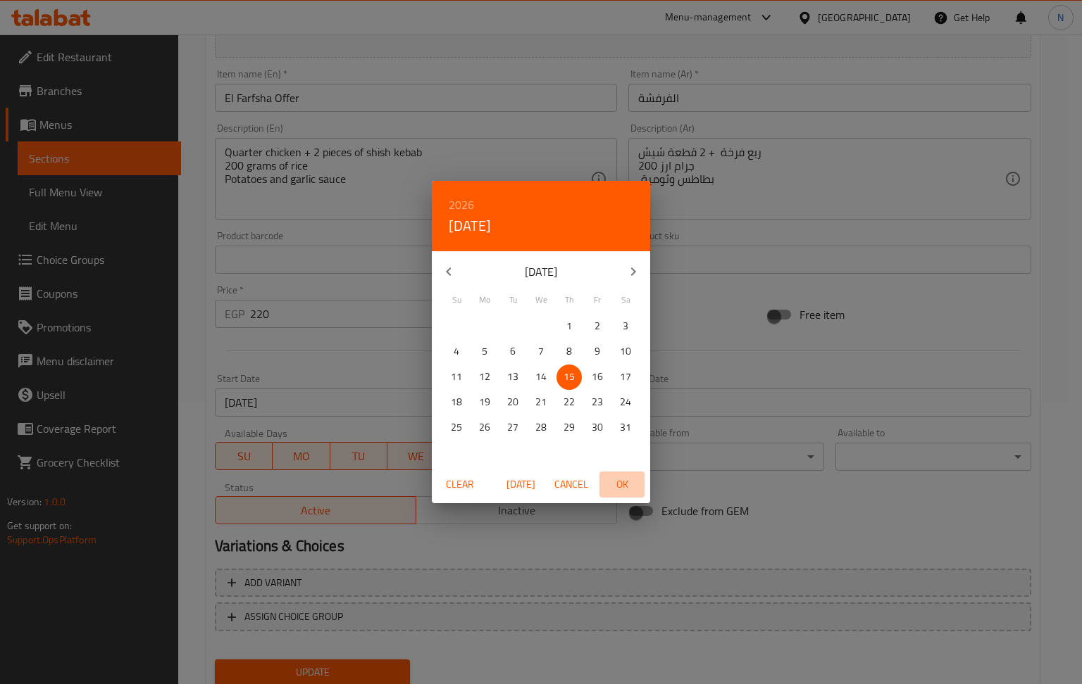
type input "[DATE]"
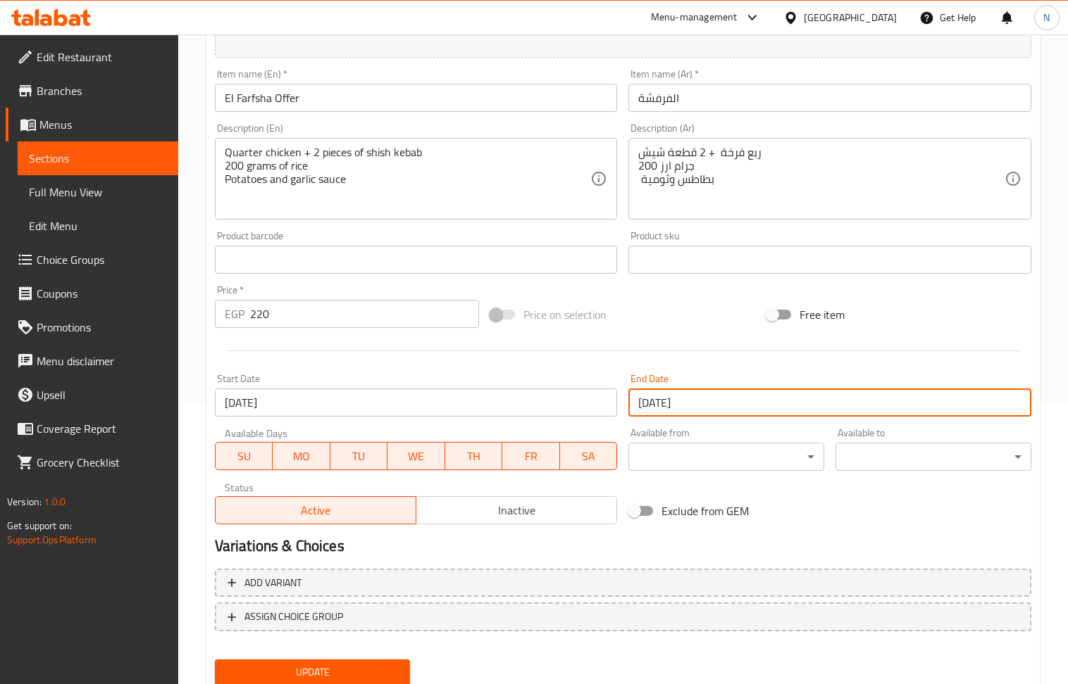
click at [364, 670] on span "Update" at bounding box center [312, 673] width 173 height 18
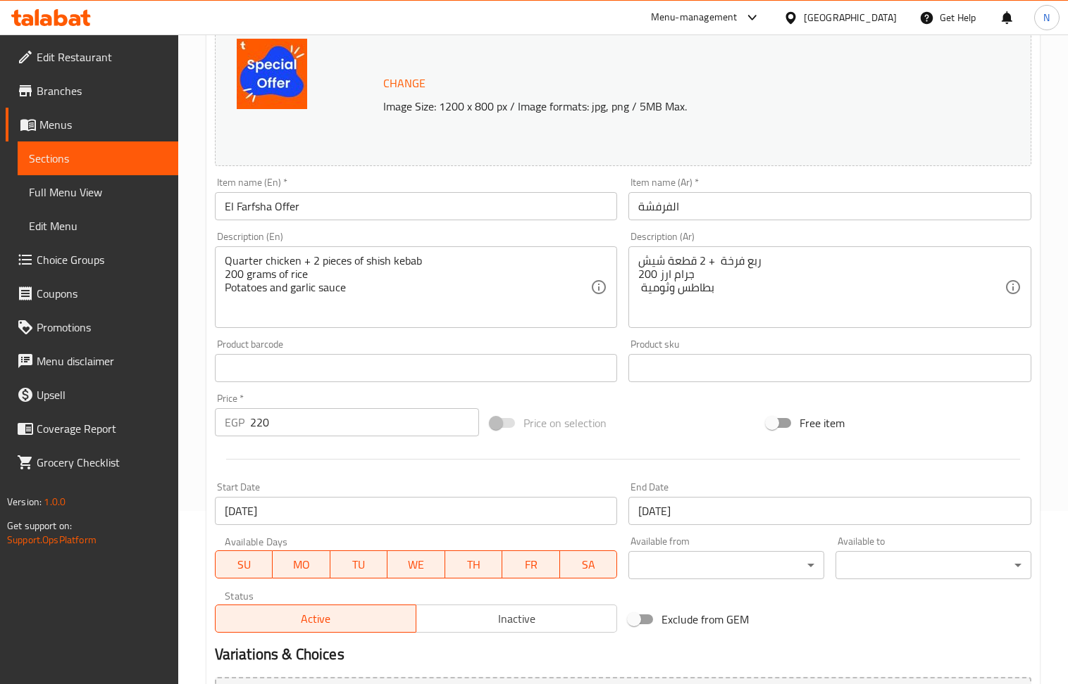
scroll to position [0, 0]
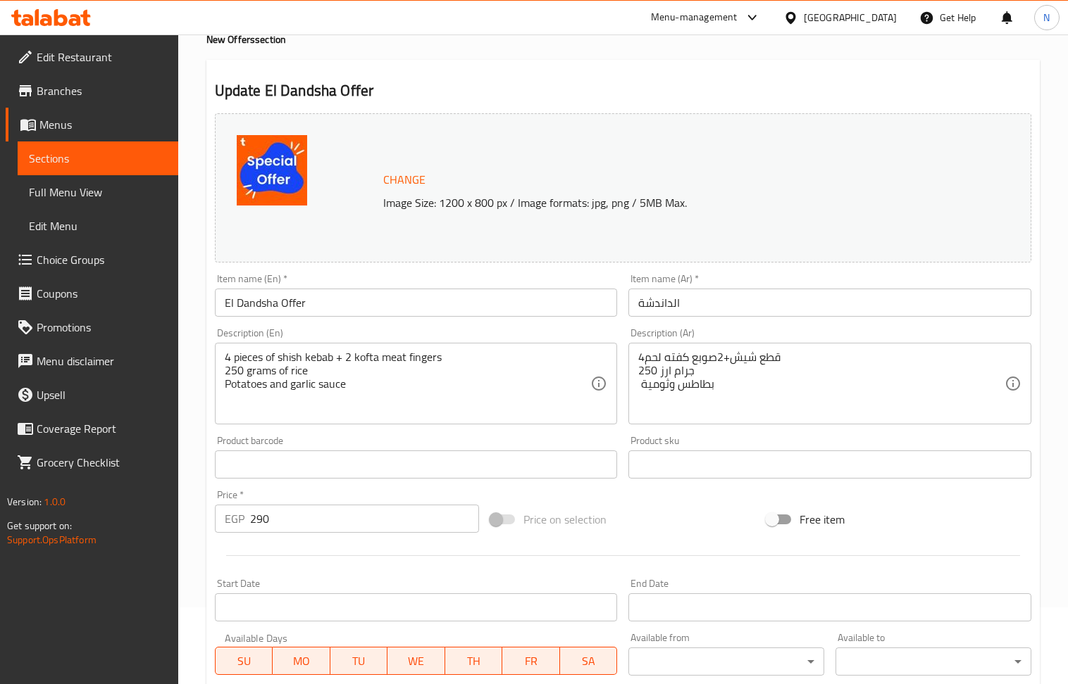
scroll to position [282, 0]
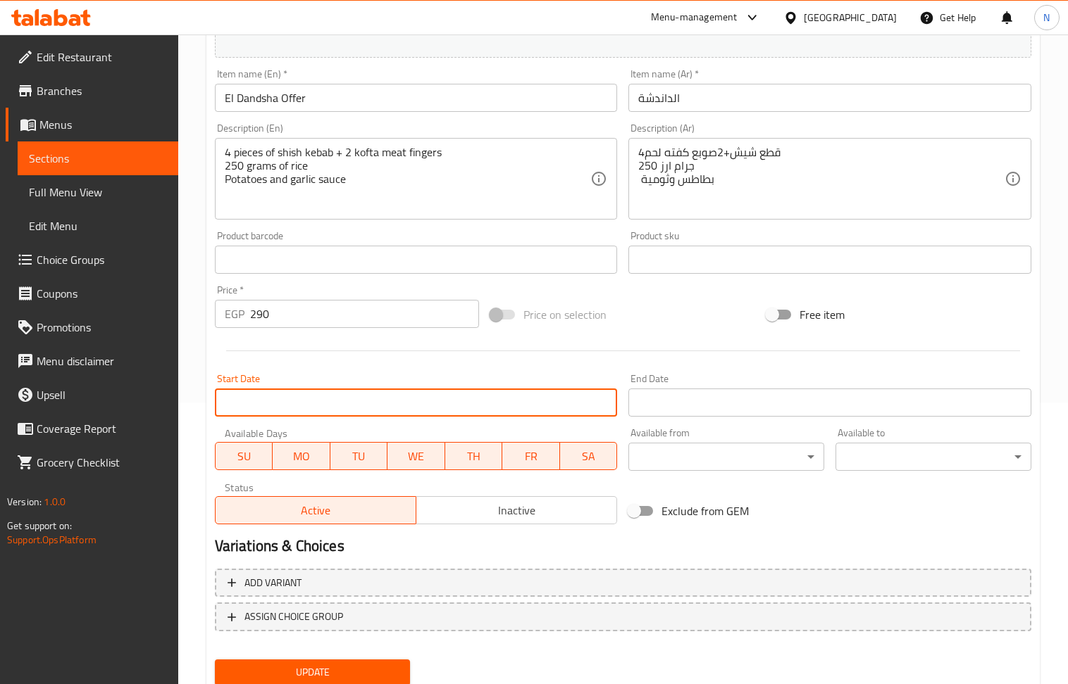
click at [386, 398] on input "Start Date" at bounding box center [416, 403] width 403 height 28
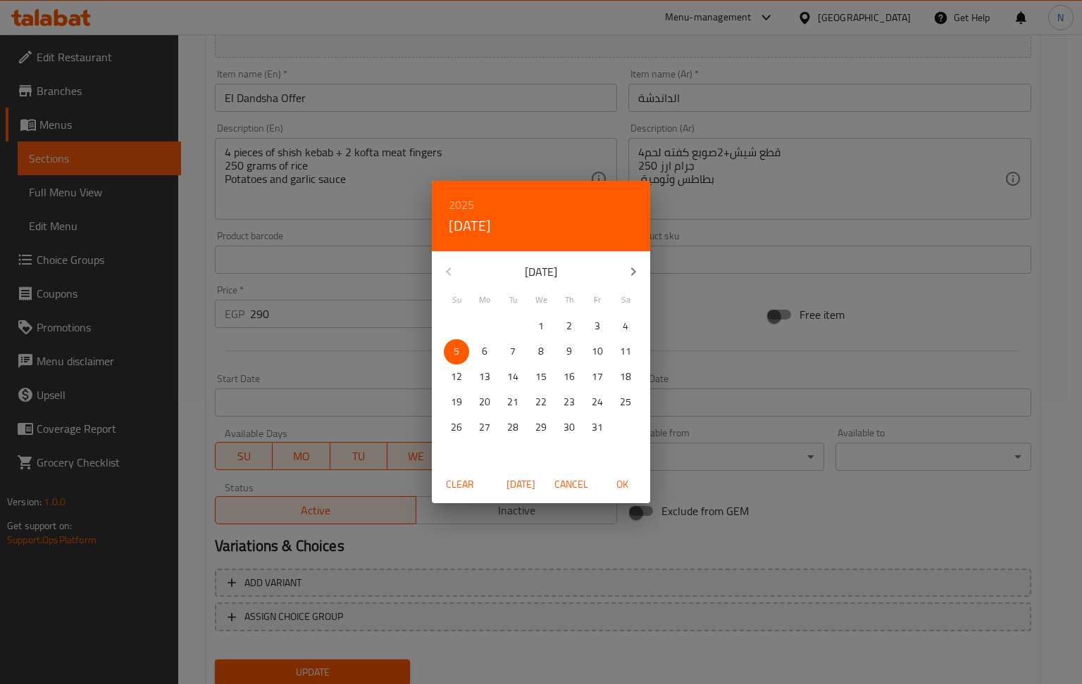
click at [618, 483] on span "OK" at bounding box center [622, 485] width 34 height 18
type input "[DATE]"
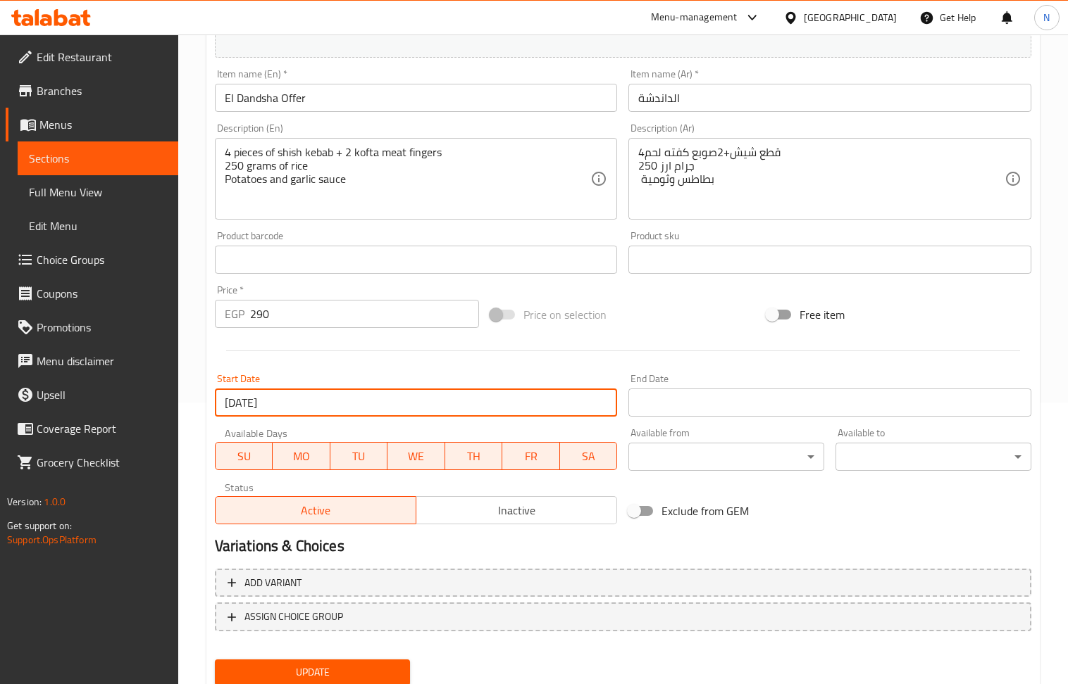
click at [682, 409] on input "Start Date" at bounding box center [829, 403] width 403 height 28
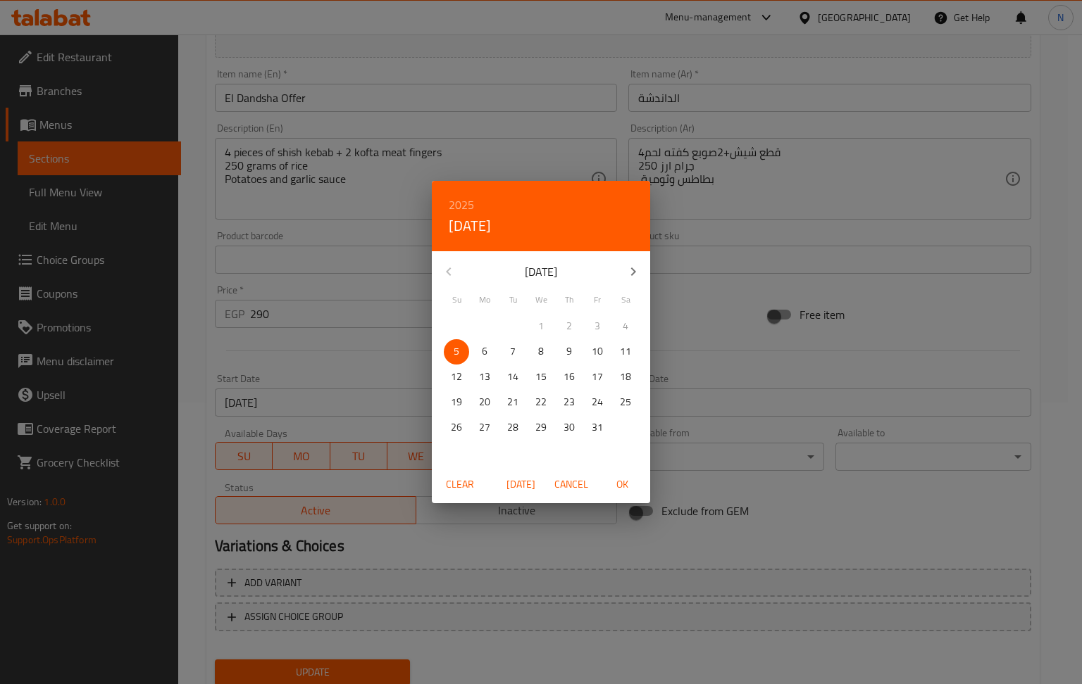
click at [541, 378] on p "15" at bounding box center [540, 377] width 11 height 18
click at [465, 200] on h6 "2025" at bounding box center [461, 205] width 25 height 20
click at [531, 313] on div "2026" at bounding box center [541, 310] width 218 height 28
click at [615, 489] on span "OK" at bounding box center [622, 485] width 34 height 18
type input "[DATE]"
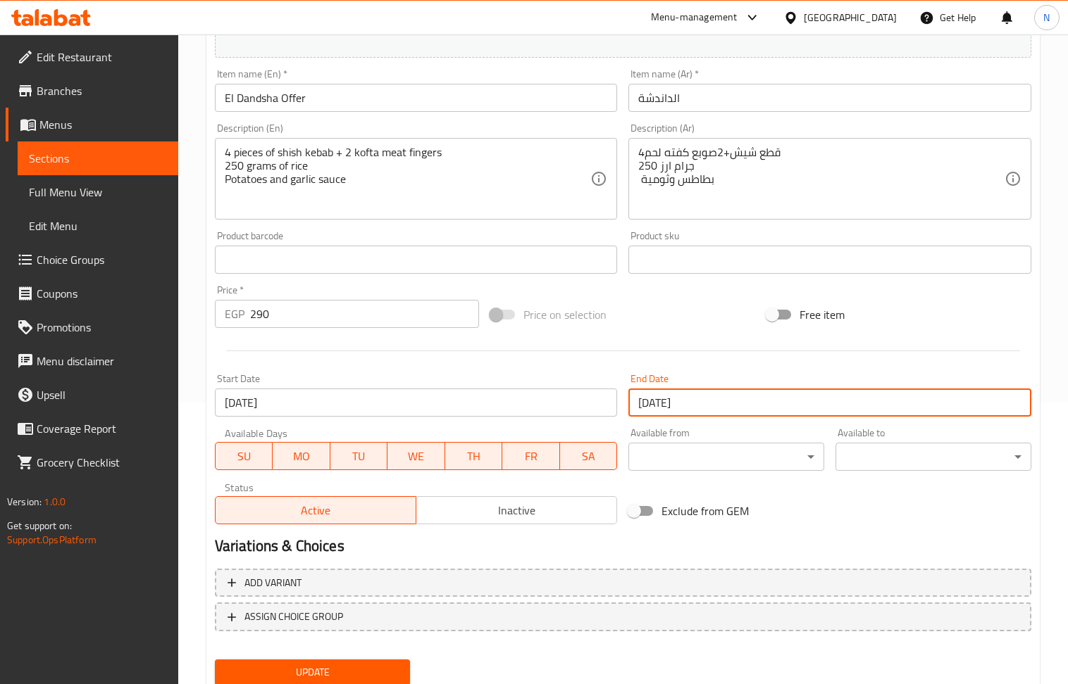
click at [339, 665] on span "Update" at bounding box center [312, 673] width 173 height 18
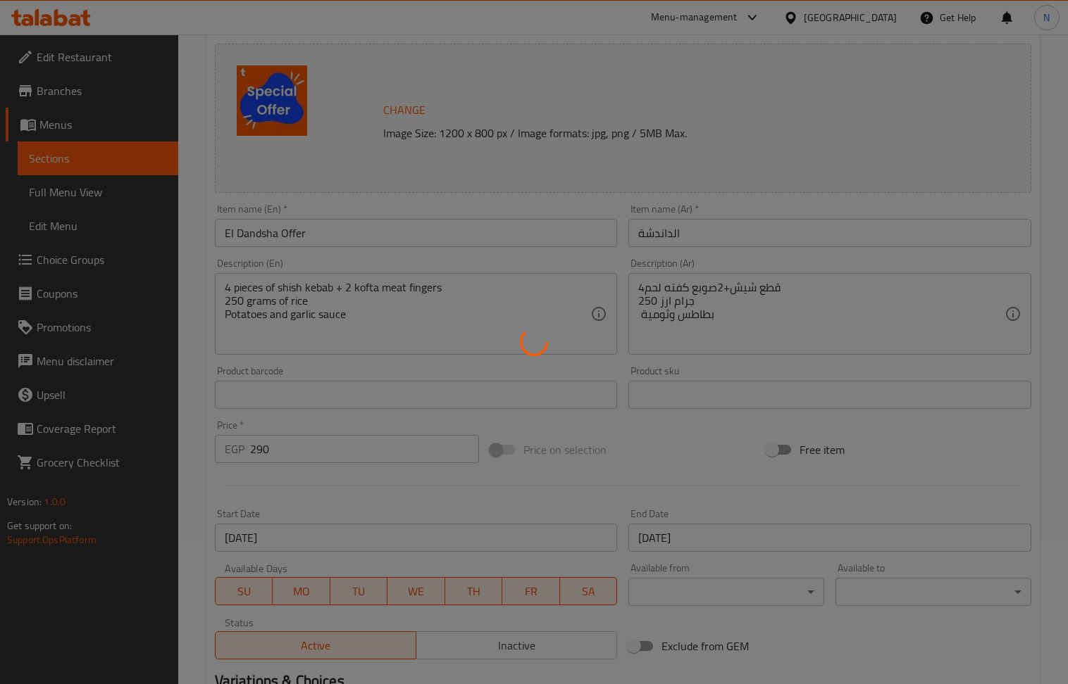
scroll to position [0, 0]
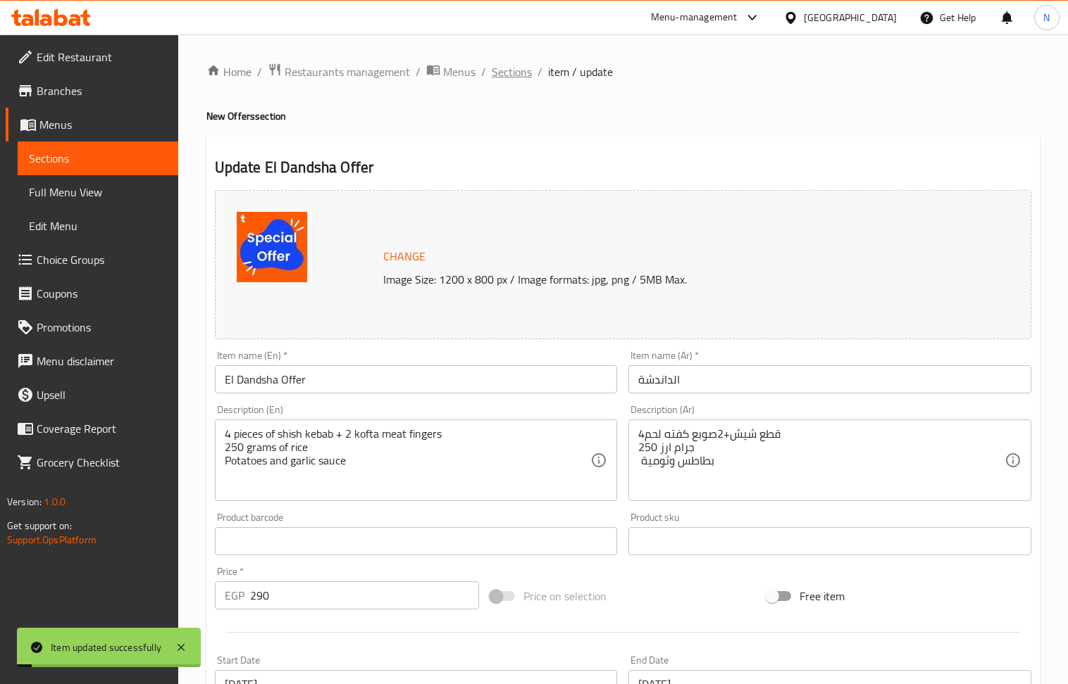
click at [517, 71] on span "Sections" at bounding box center [512, 71] width 40 height 17
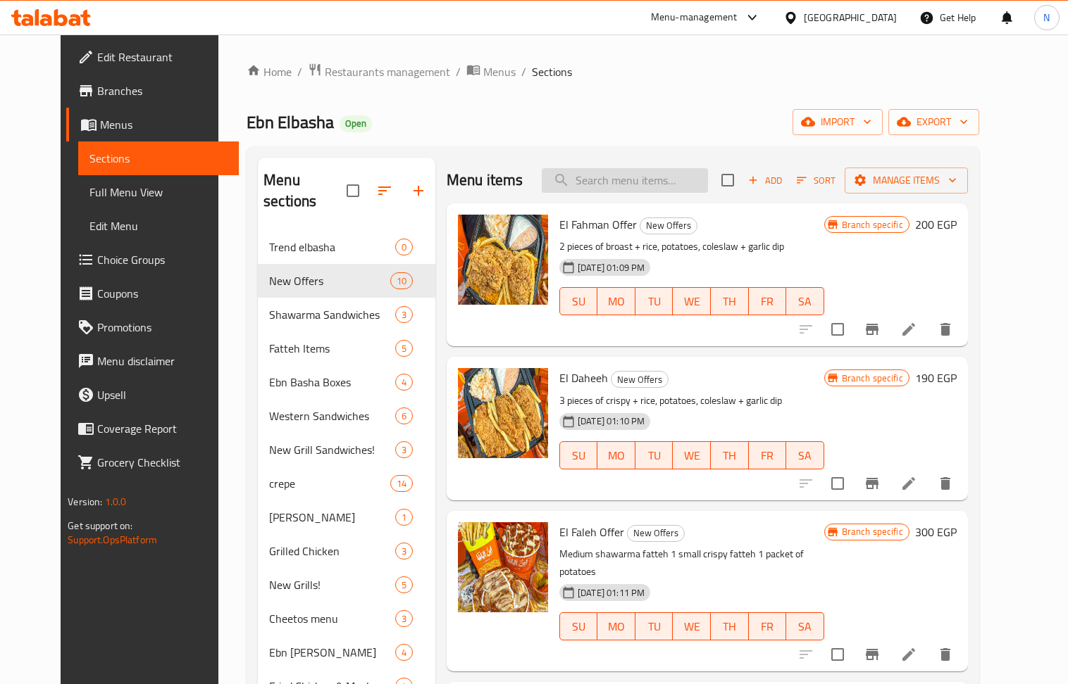
click at [630, 180] on input "search" at bounding box center [625, 180] width 166 height 25
paste input "El Dandsha Offer"
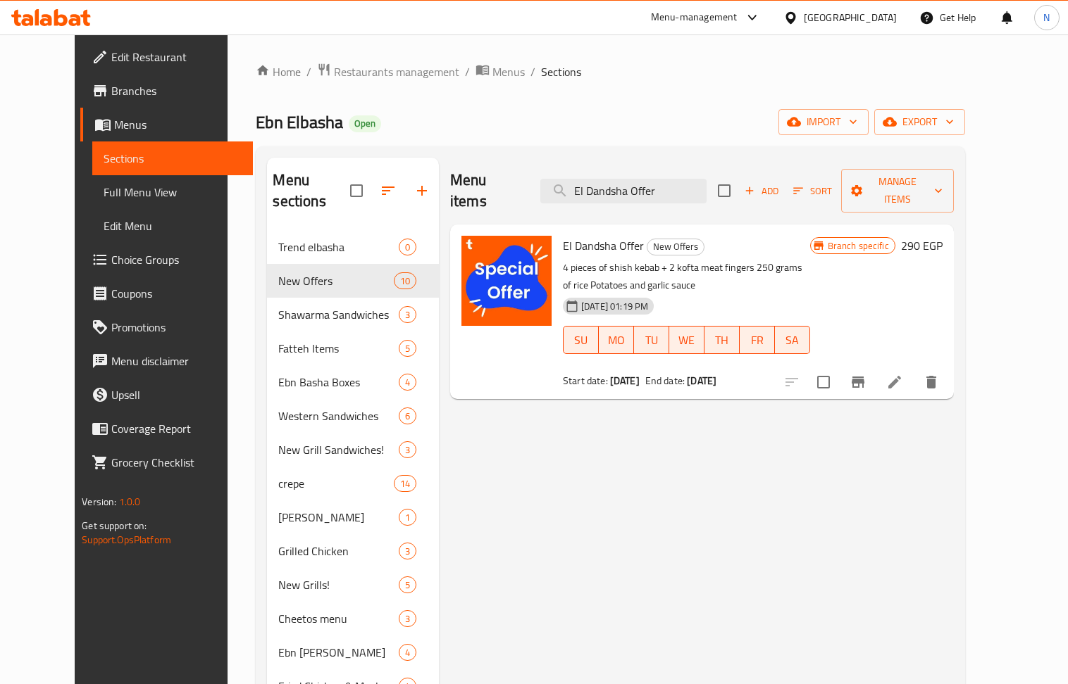
type input "El Dandsha Offer"
click at [903, 374] on icon at bounding box center [894, 382] width 17 height 17
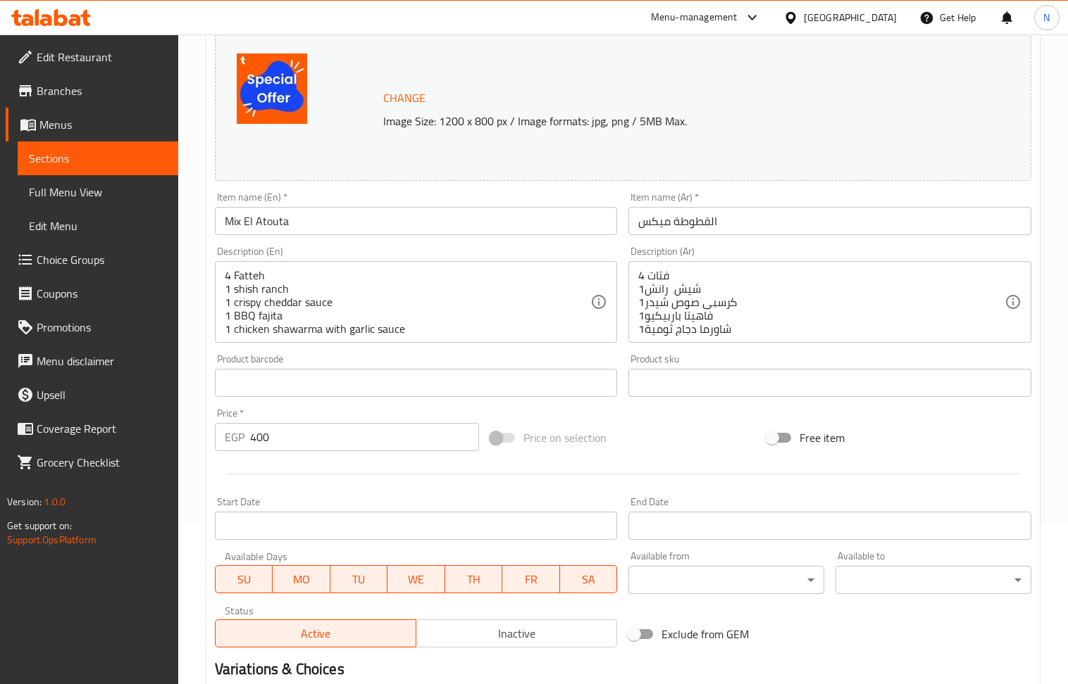
scroll to position [187, 0]
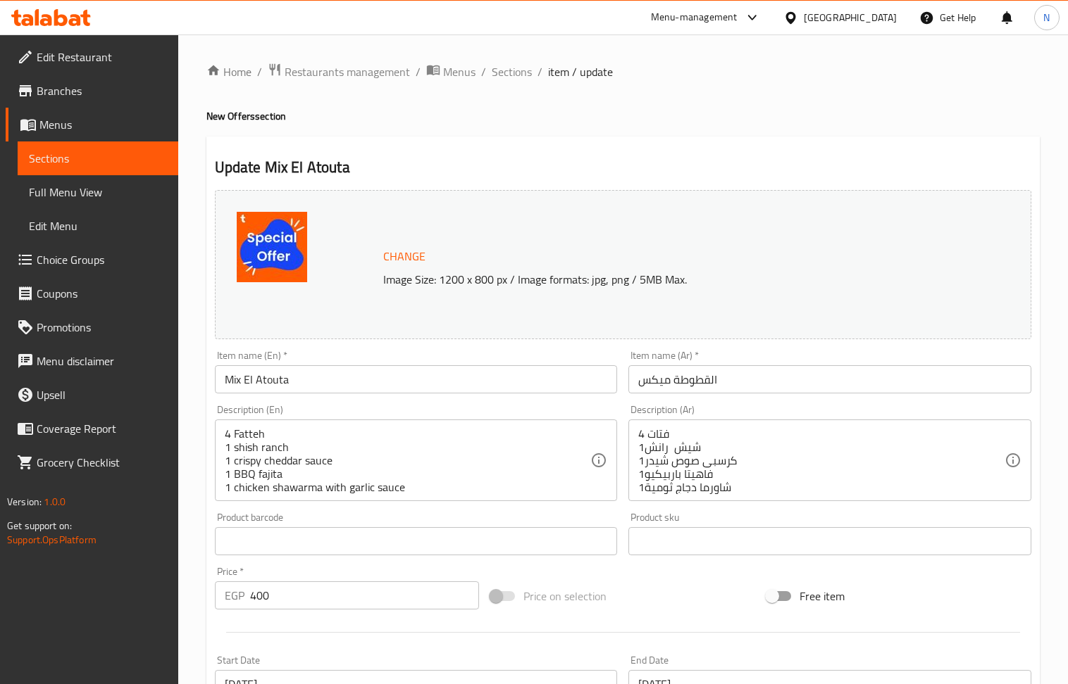
click at [88, 96] on span "Branches" at bounding box center [102, 90] width 130 height 17
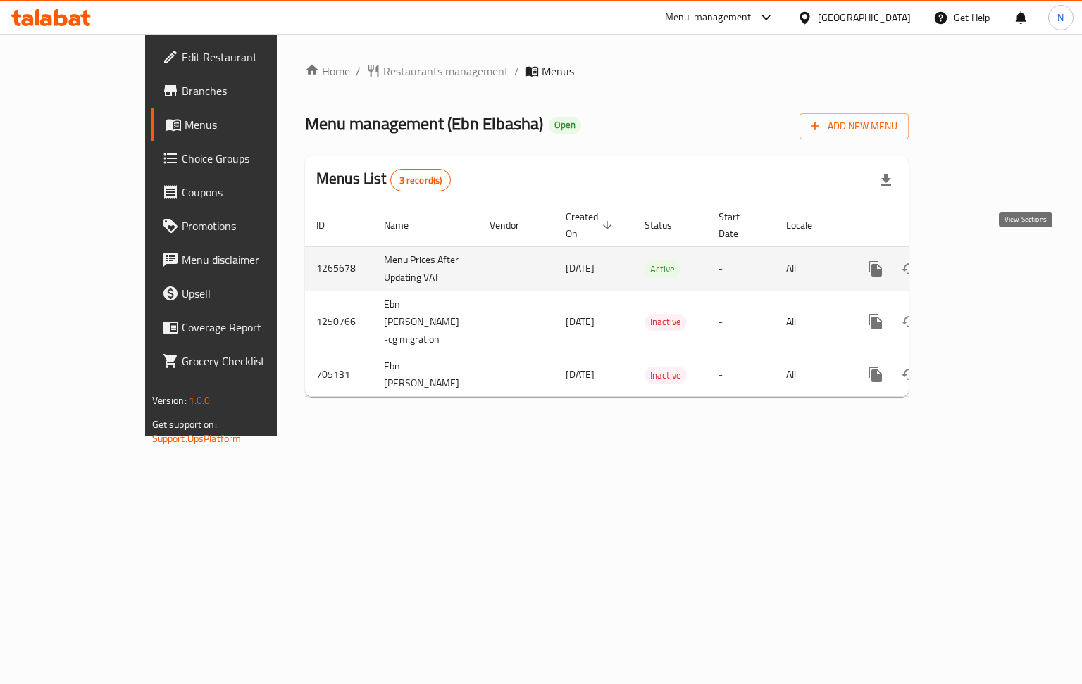
click at [985, 261] on icon "enhanced table" at bounding box center [976, 269] width 17 height 17
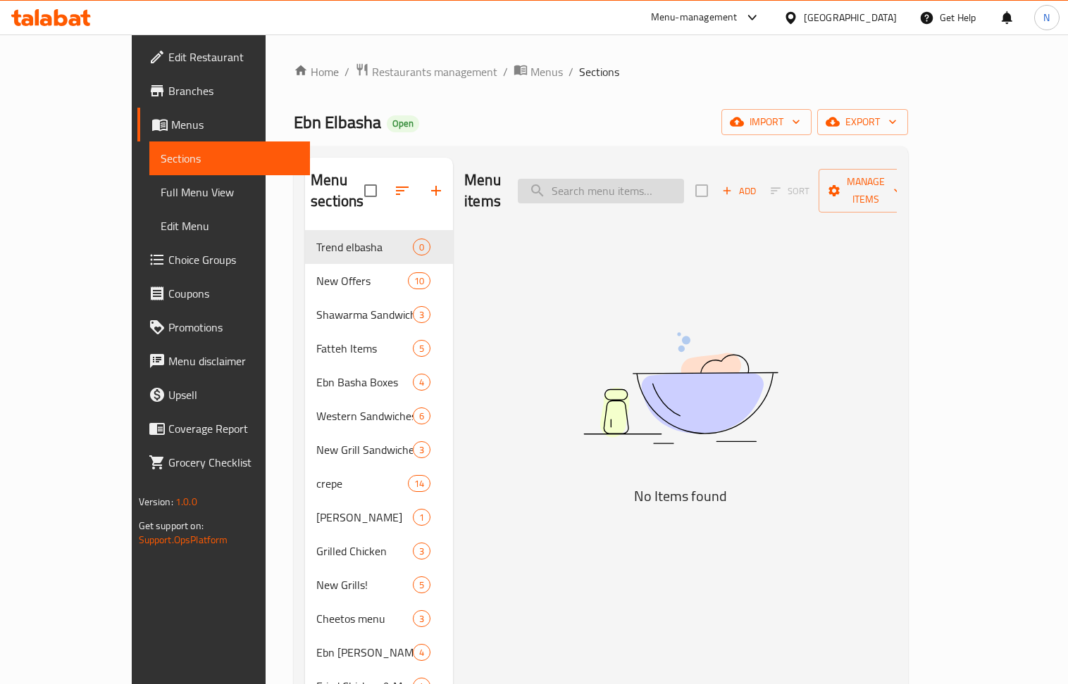
click at [640, 179] on input "search" at bounding box center [601, 191] width 166 height 25
paste input "El N3nsha Offer"
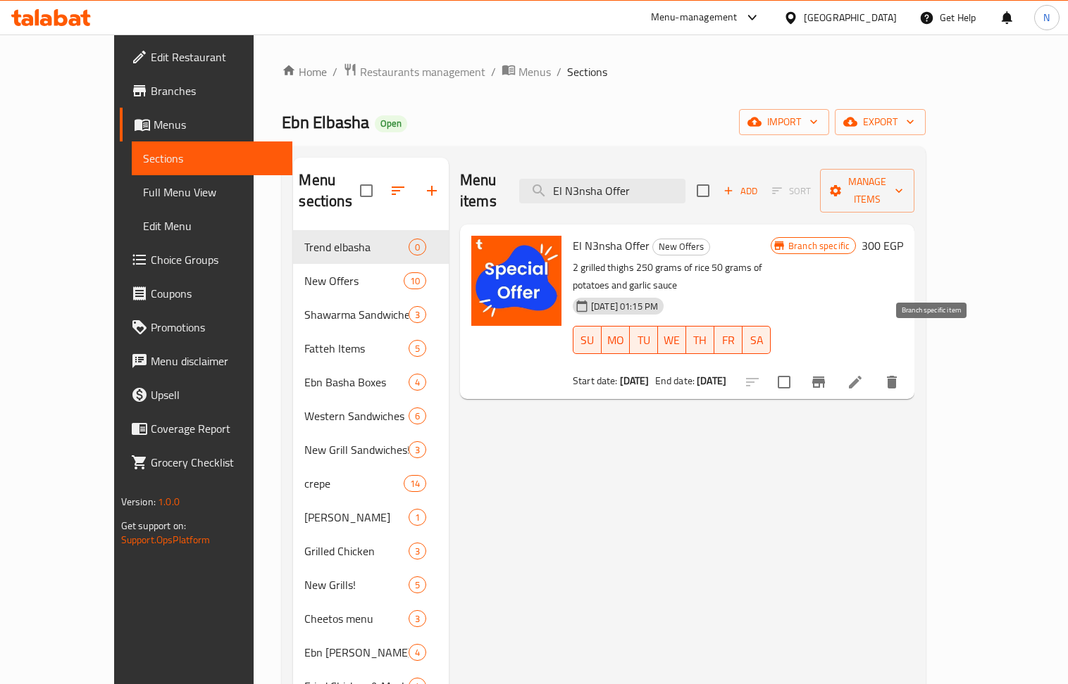
type input "El N3nsha Offer"
click at [825, 377] on icon "Branch-specific-item" at bounding box center [818, 382] width 13 height 11
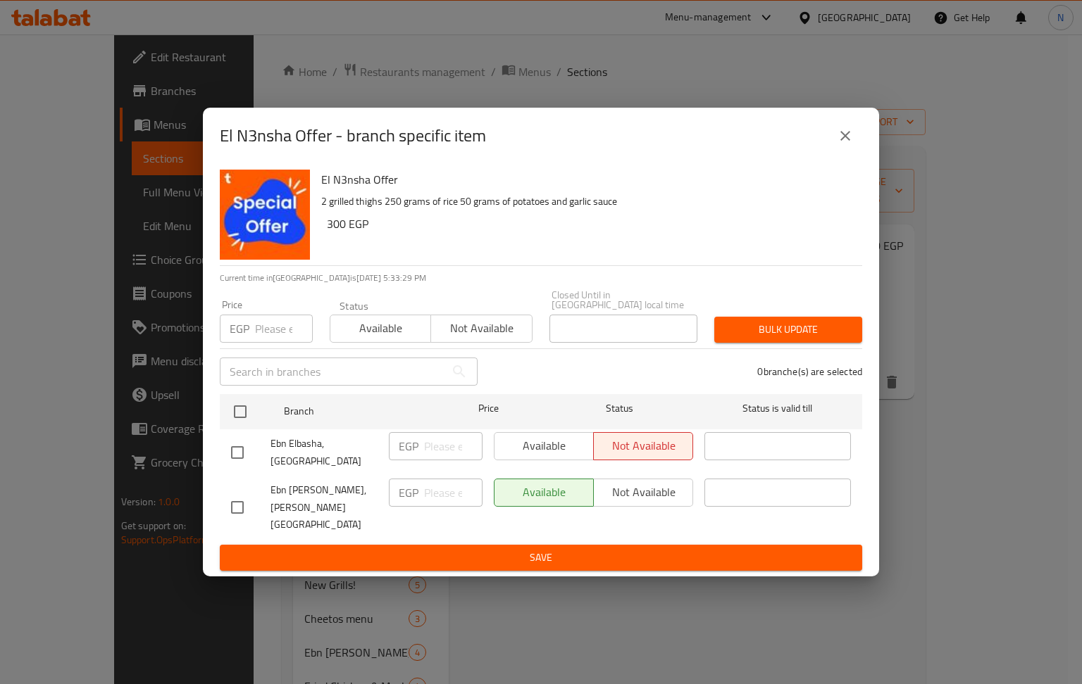
click at [235, 456] on input "checkbox" at bounding box center [238, 453] width 30 height 30
checkbox input "true"
click at [359, 338] on span "Available" at bounding box center [380, 328] width 89 height 20
click at [779, 335] on span "Bulk update" at bounding box center [787, 330] width 125 height 18
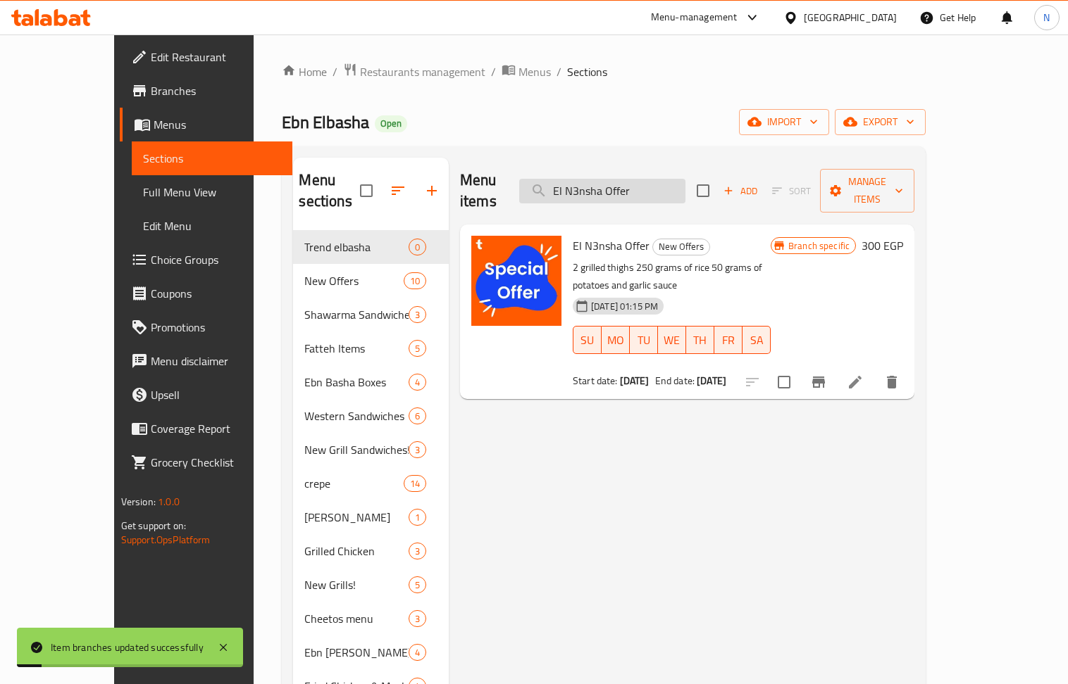
click at [673, 179] on input "El N3nsha Offer" at bounding box center [602, 191] width 166 height 25
paste input "Karm"
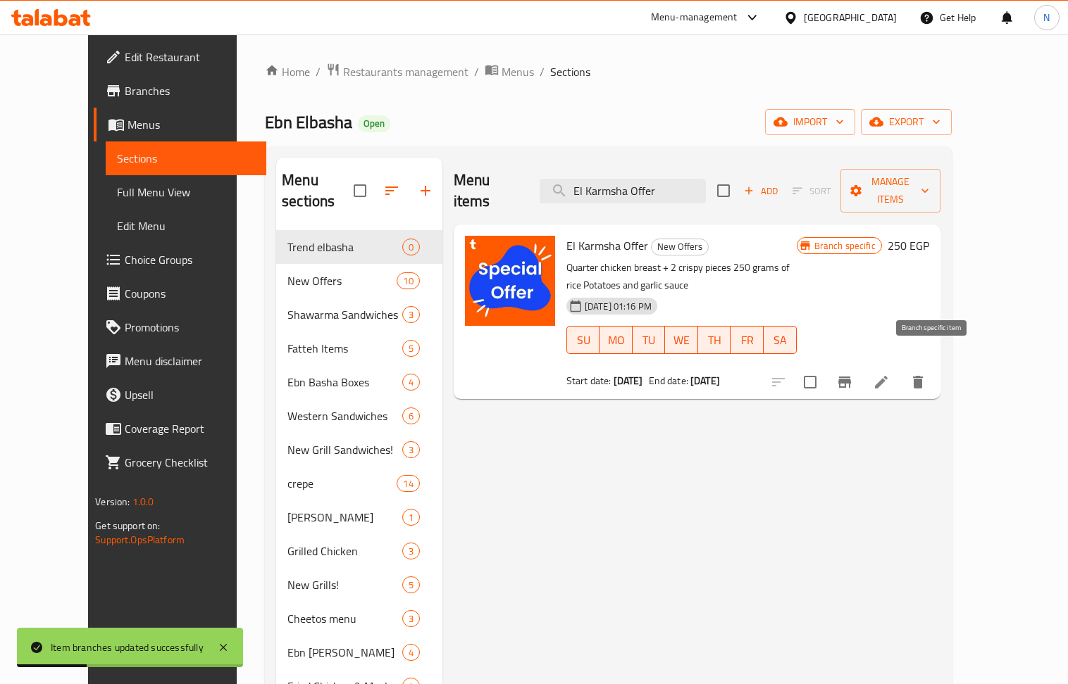
type input "El Karmsha Offer"
click at [851, 377] on icon "Branch-specific-item" at bounding box center [844, 382] width 13 height 11
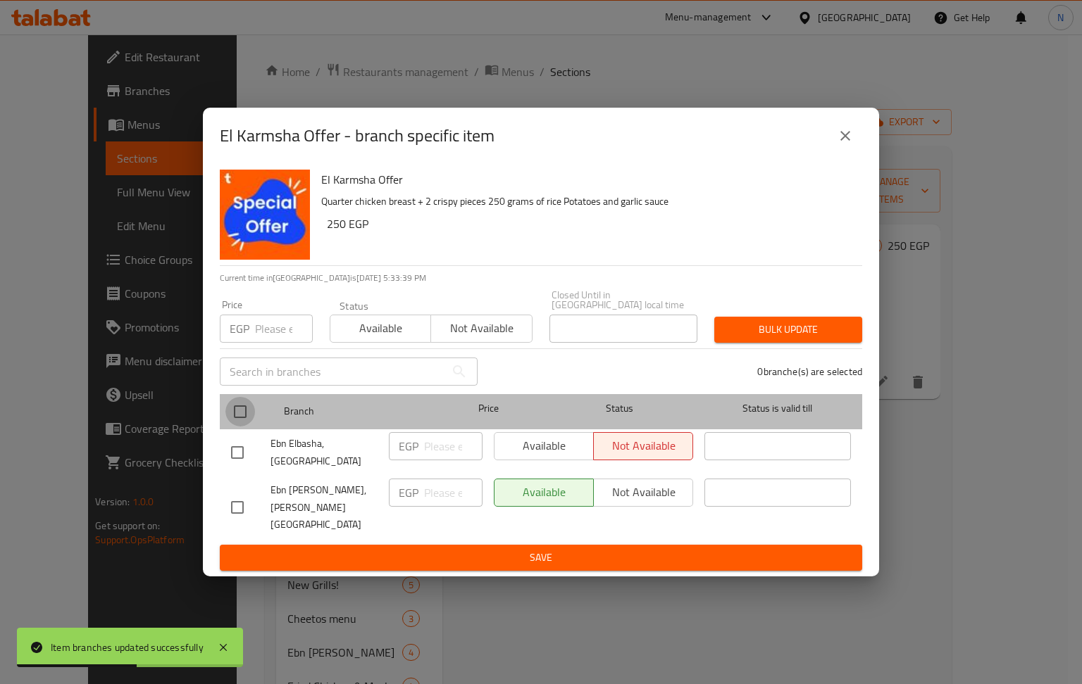
click at [238, 423] on input "checkbox" at bounding box center [240, 412] width 30 height 30
checkbox input "true"
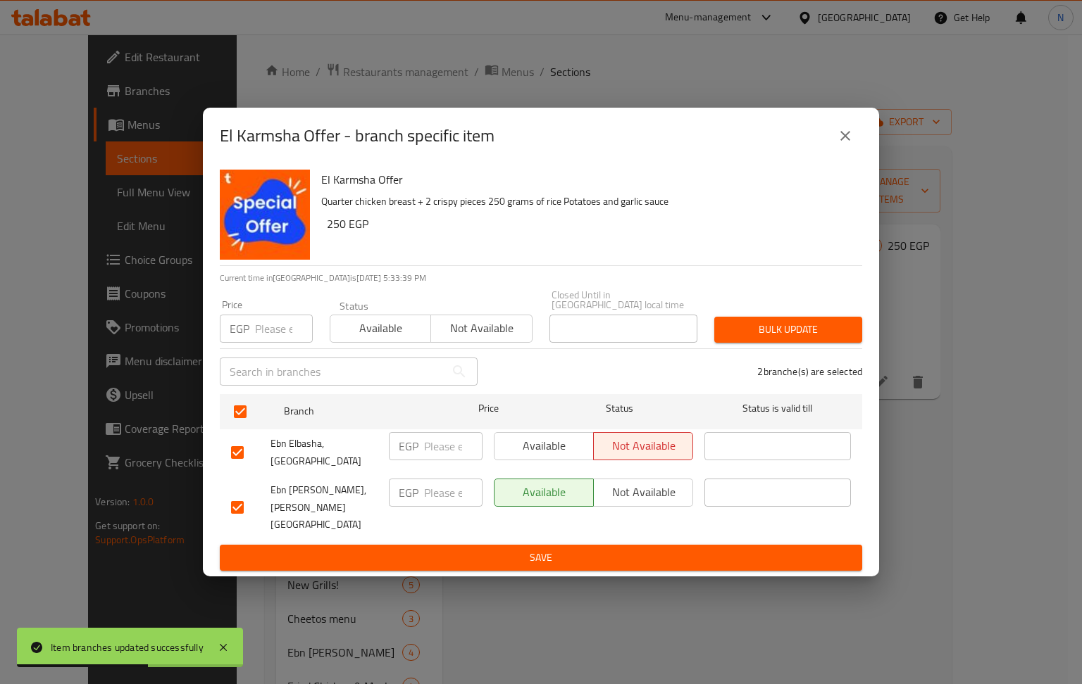
click at [387, 339] on span "Available" at bounding box center [380, 328] width 89 height 20
click at [772, 339] on span "Bulk update" at bounding box center [787, 330] width 125 height 18
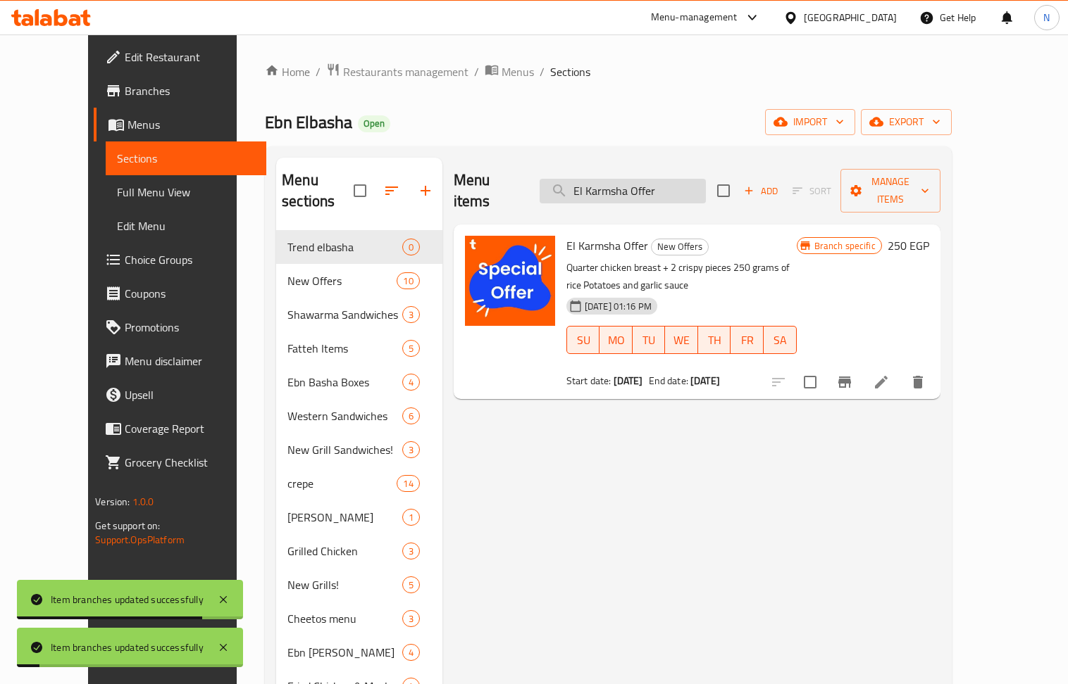
click at [632, 189] on input "El Karmsha Offer" at bounding box center [622, 191] width 166 height 25
paste input "Farf"
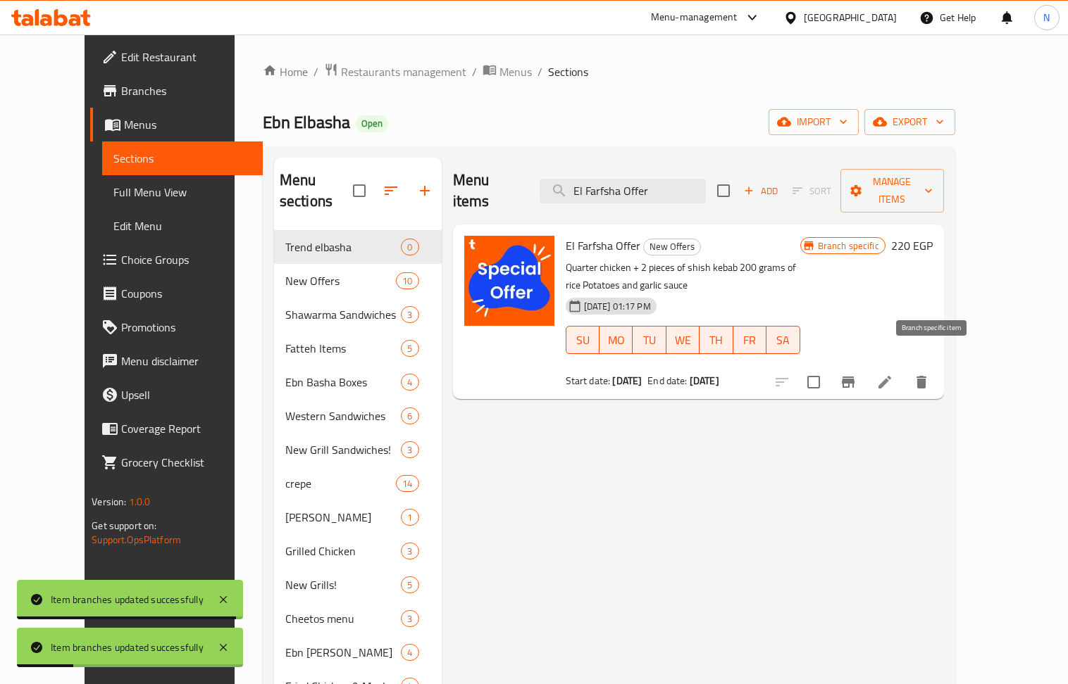
type input "El Farfsha Offer"
click at [856, 374] on icon "Branch-specific-item" at bounding box center [847, 382] width 17 height 17
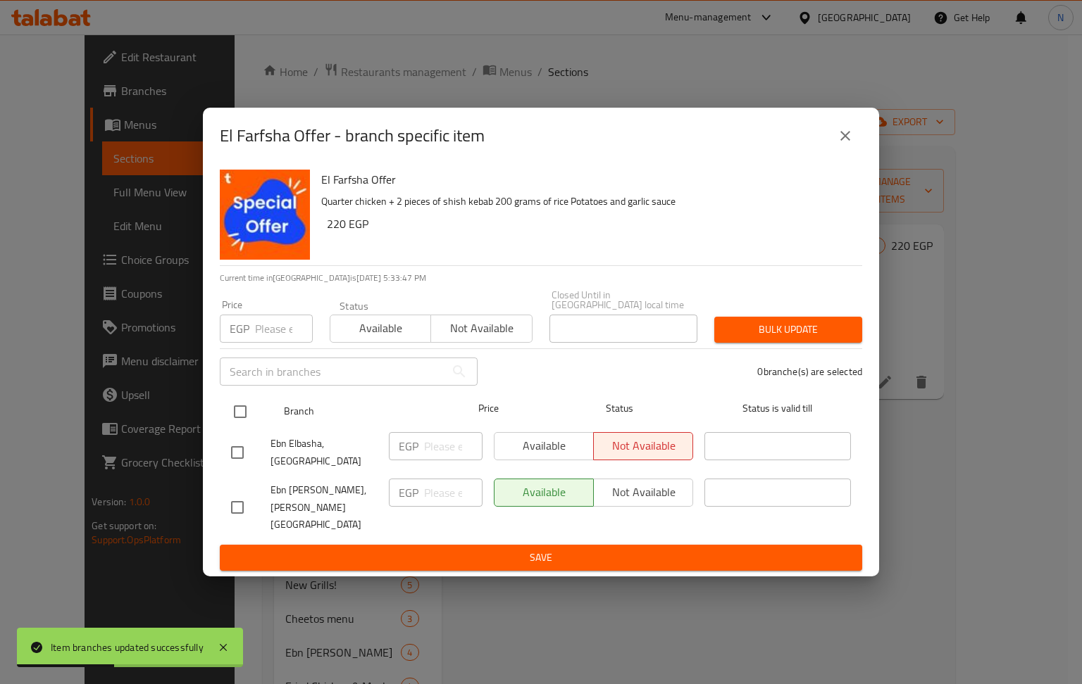
click at [246, 424] on input "checkbox" at bounding box center [240, 412] width 30 height 30
checkbox input "true"
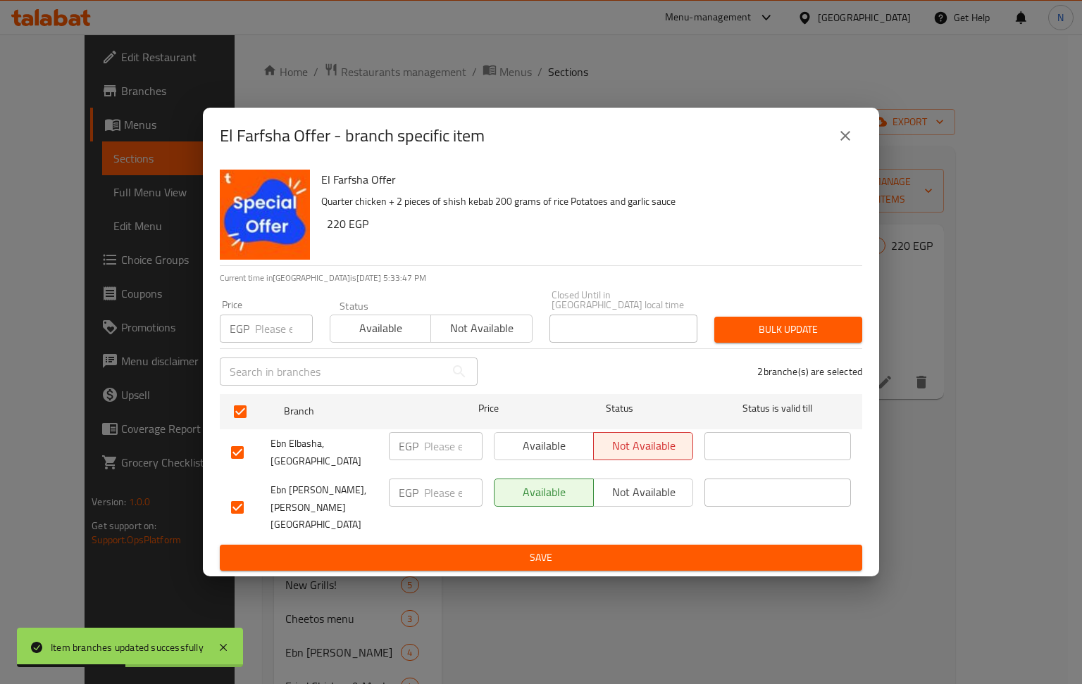
click at [375, 339] on span "Available" at bounding box center [380, 328] width 89 height 20
click at [808, 327] on button "Bulk update" at bounding box center [788, 330] width 148 height 26
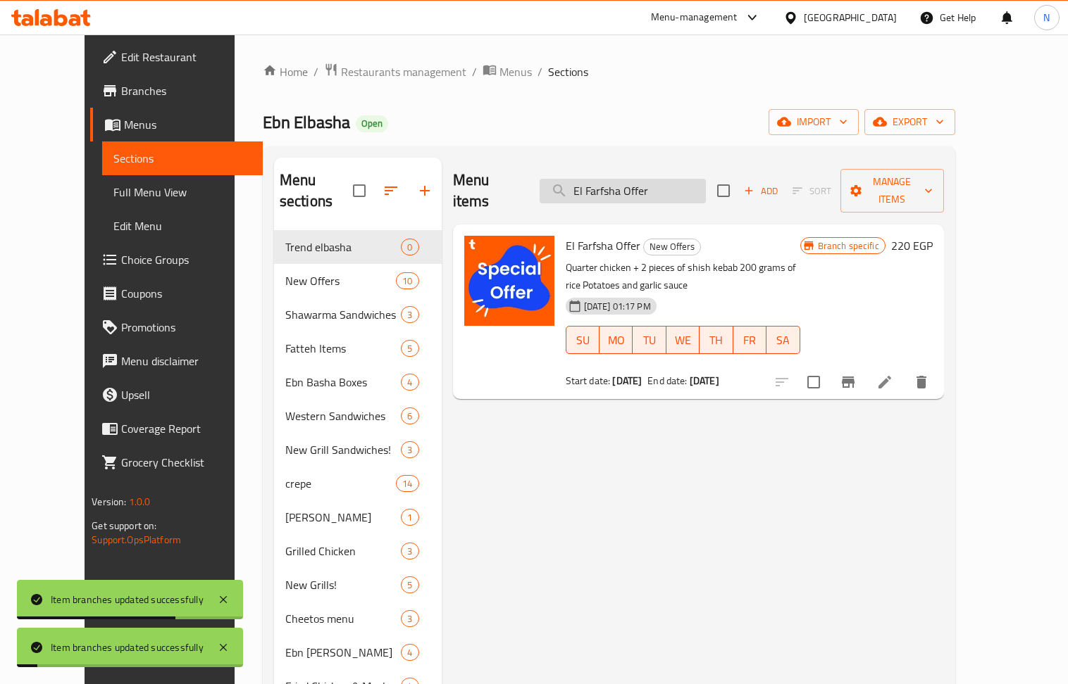
click at [679, 189] on input "El Farfsha Offer" at bounding box center [622, 191] width 166 height 25
paste input "Dand"
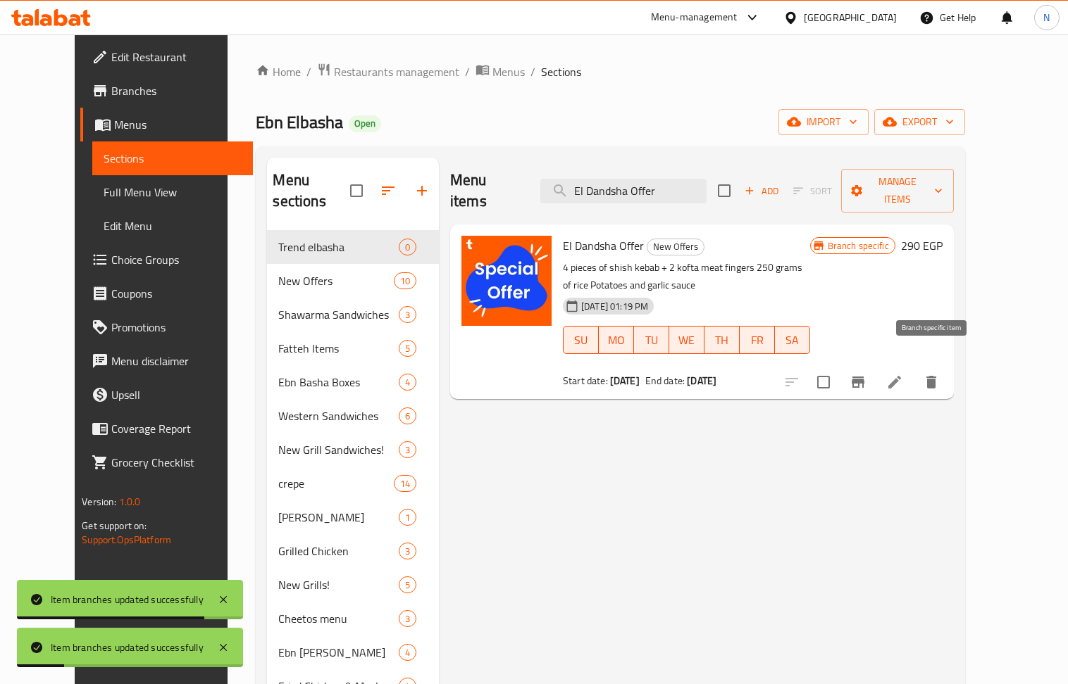
type input "El Dandsha Offer"
click at [864, 377] on icon "Branch-specific-item" at bounding box center [857, 382] width 13 height 11
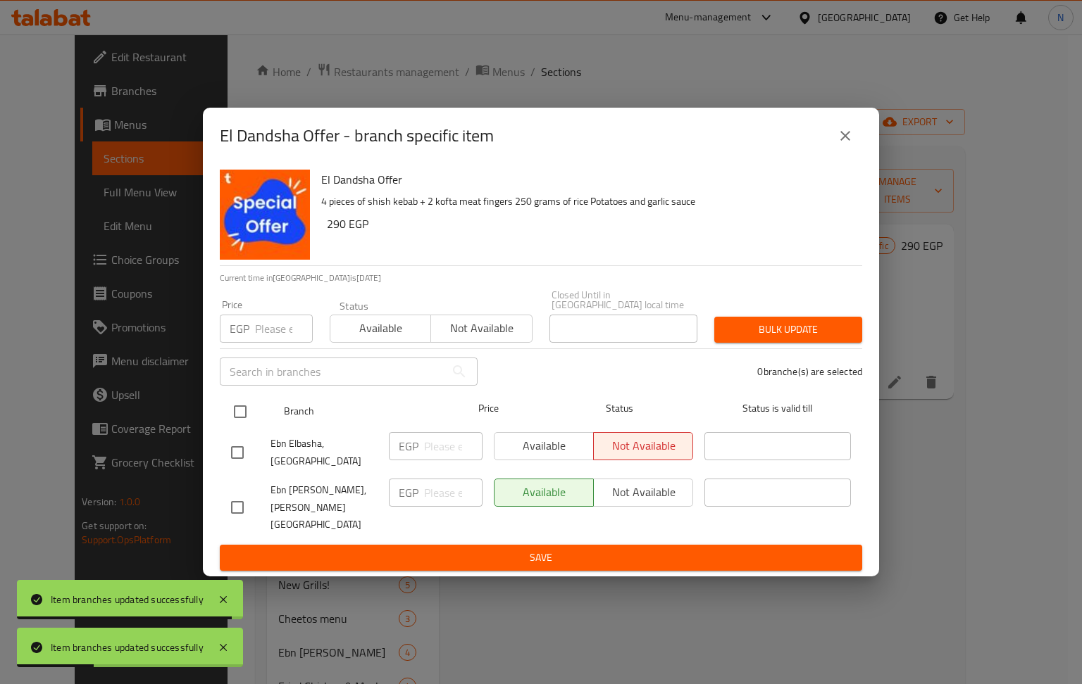
drag, startPoint x: 237, startPoint y: 423, endPoint x: 265, endPoint y: 417, distance: 29.4
click at [237, 423] on input "checkbox" at bounding box center [240, 412] width 30 height 30
checkbox input "true"
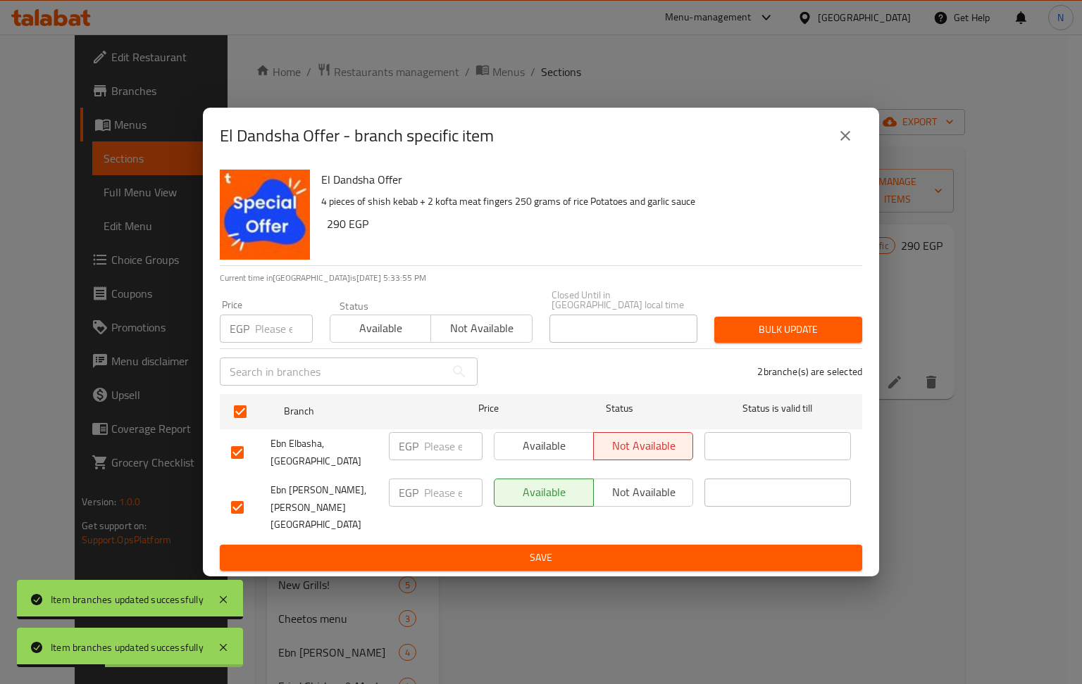
click at [406, 337] on span "Available" at bounding box center [380, 328] width 89 height 20
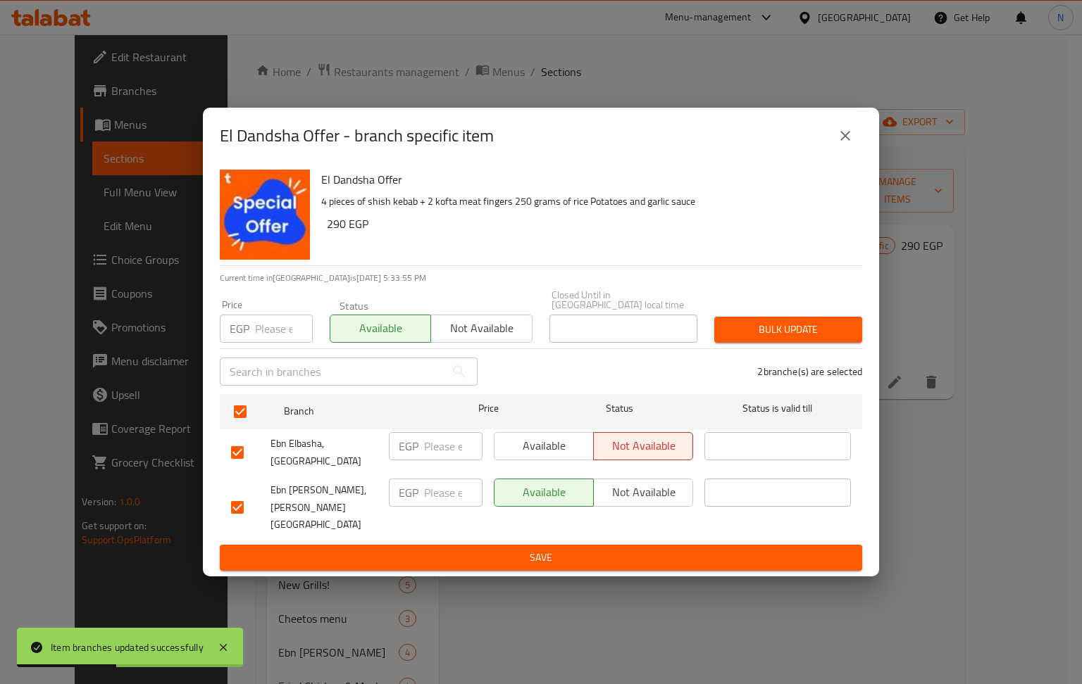
click at [765, 332] on span "Bulk update" at bounding box center [787, 330] width 125 height 18
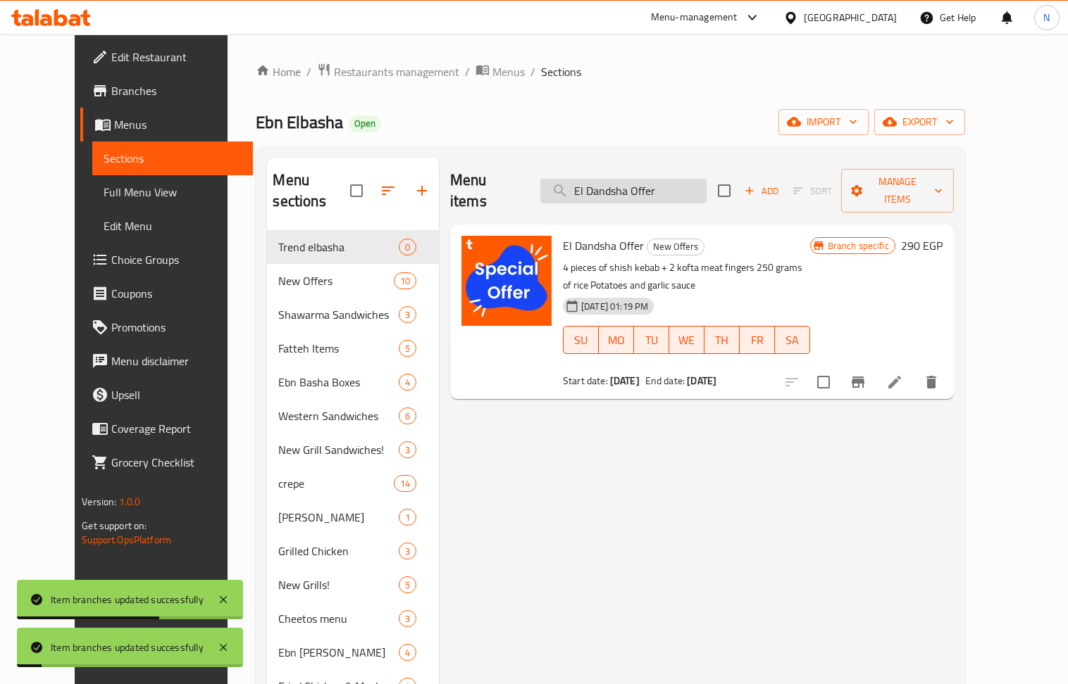
click at [660, 187] on input "El Dandsha Offer" at bounding box center [623, 191] width 166 height 25
paste input "Mix El Atouta"
type input "Mix El Atouta"
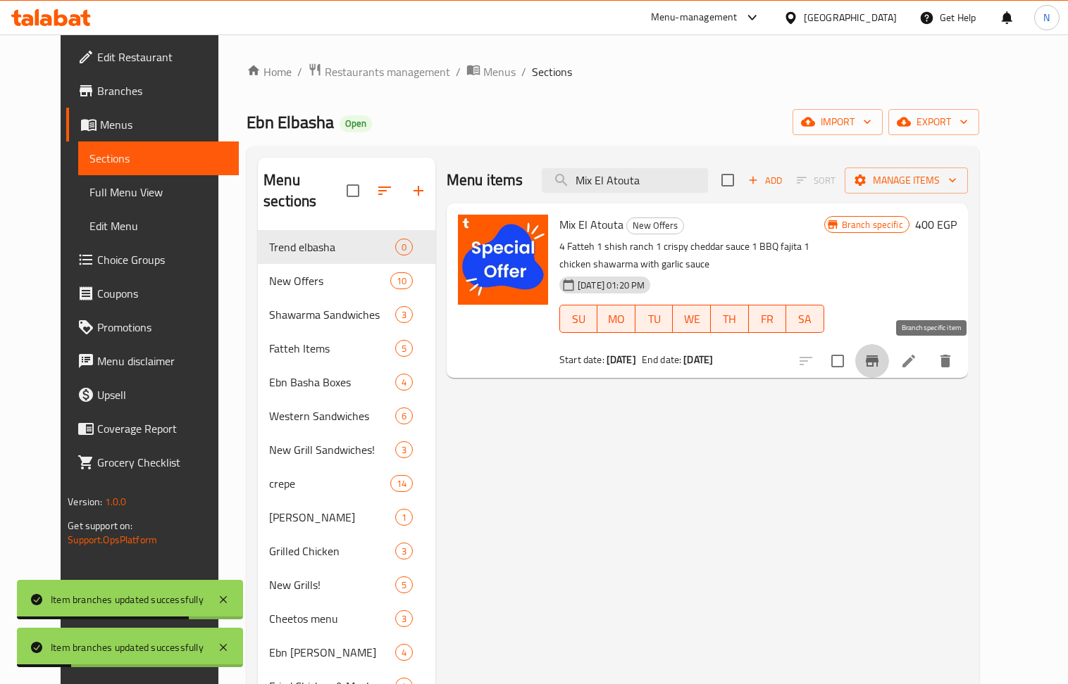
click at [889, 369] on button "Branch-specific-item" at bounding box center [872, 361] width 34 height 34
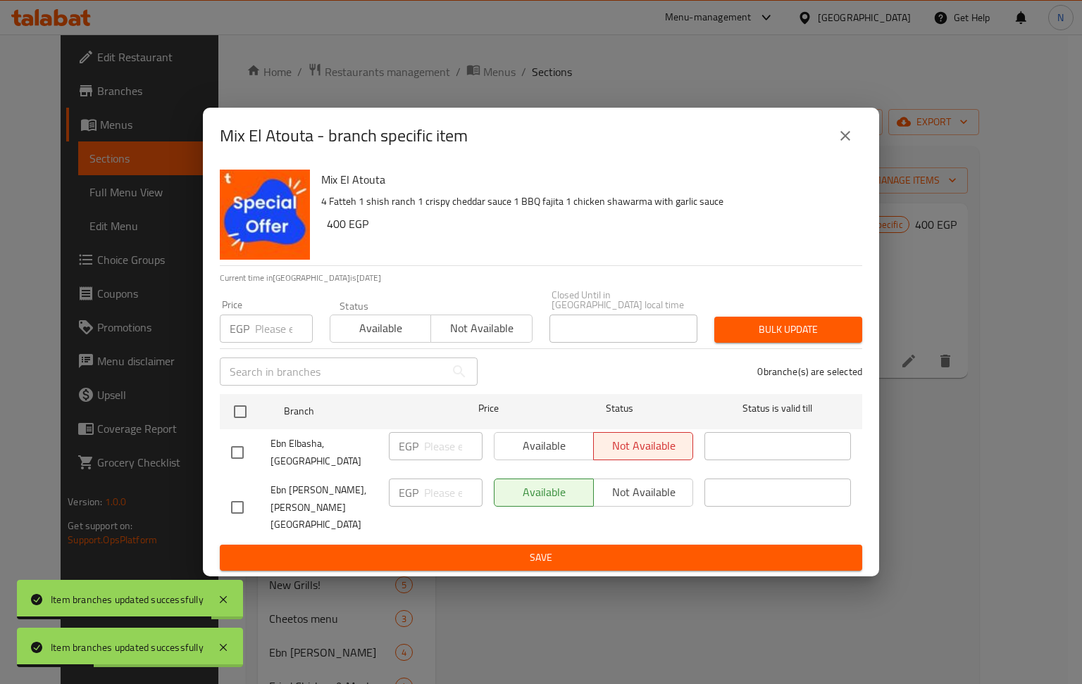
click at [239, 451] on input "checkbox" at bounding box center [238, 453] width 30 height 30
checkbox input "true"
click at [365, 343] on button "Available" at bounding box center [380, 329] width 101 height 28
click at [804, 337] on span "Bulk update" at bounding box center [787, 330] width 125 height 18
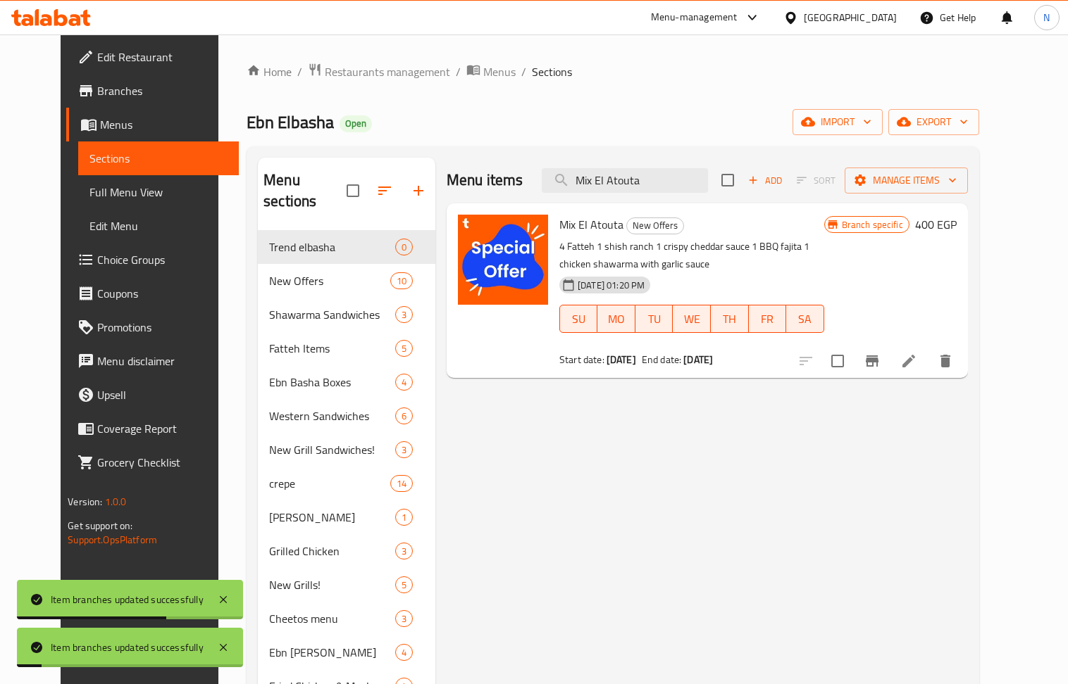
click at [878, 361] on icon "Branch-specific-item" at bounding box center [871, 361] width 13 height 11
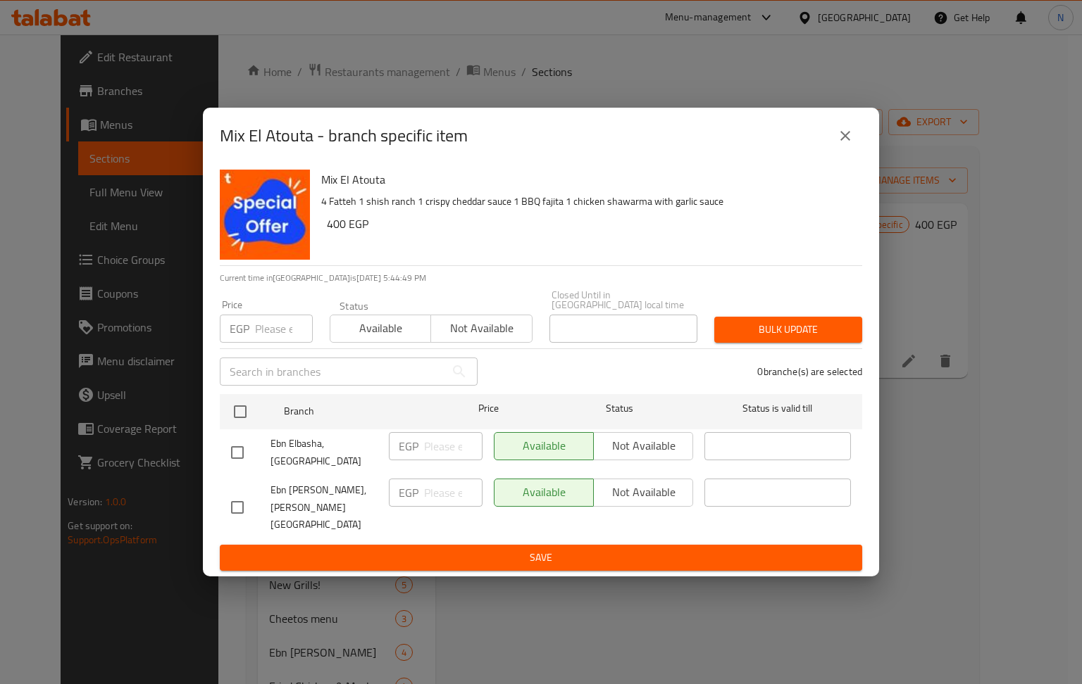
click at [474, 56] on div "Mix El Atouta - branch specific item Mix El Atouta 4 Fatteh 1 shish ranch 1 cri…" at bounding box center [541, 342] width 1082 height 684
click at [335, 65] on div "Mix El Atouta - branch specific item Mix El Atouta 4 Fatteh 1 shish ranch 1 cri…" at bounding box center [541, 342] width 1082 height 684
click at [848, 144] on icon "close" at bounding box center [845, 135] width 17 height 17
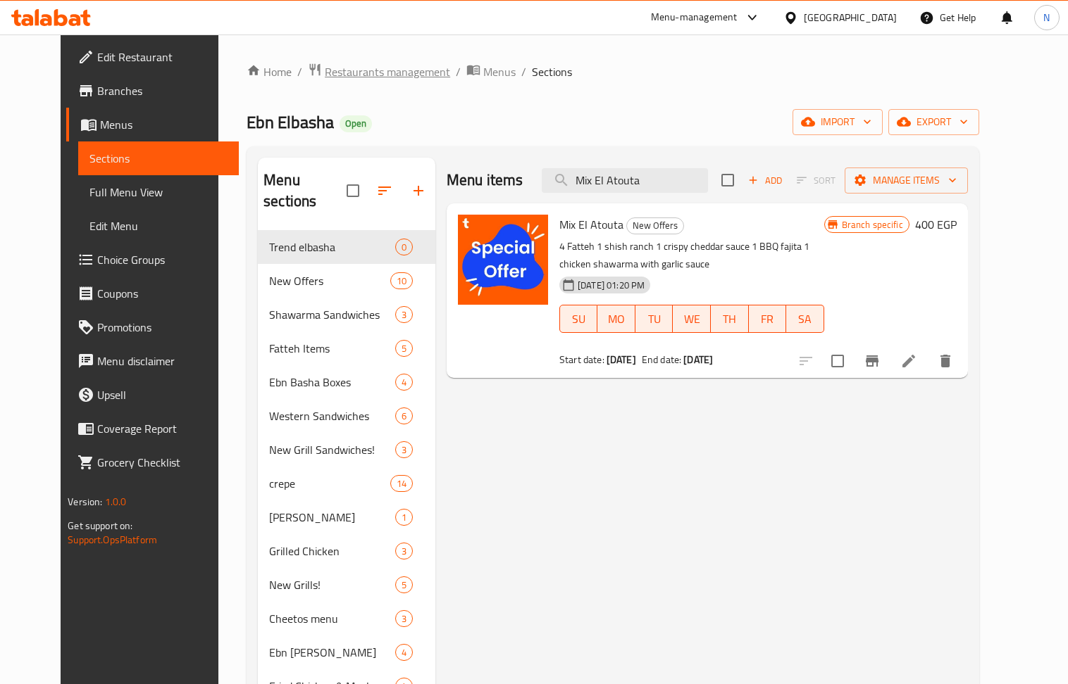
click at [325, 70] on span "Restaurants management" at bounding box center [387, 71] width 125 height 17
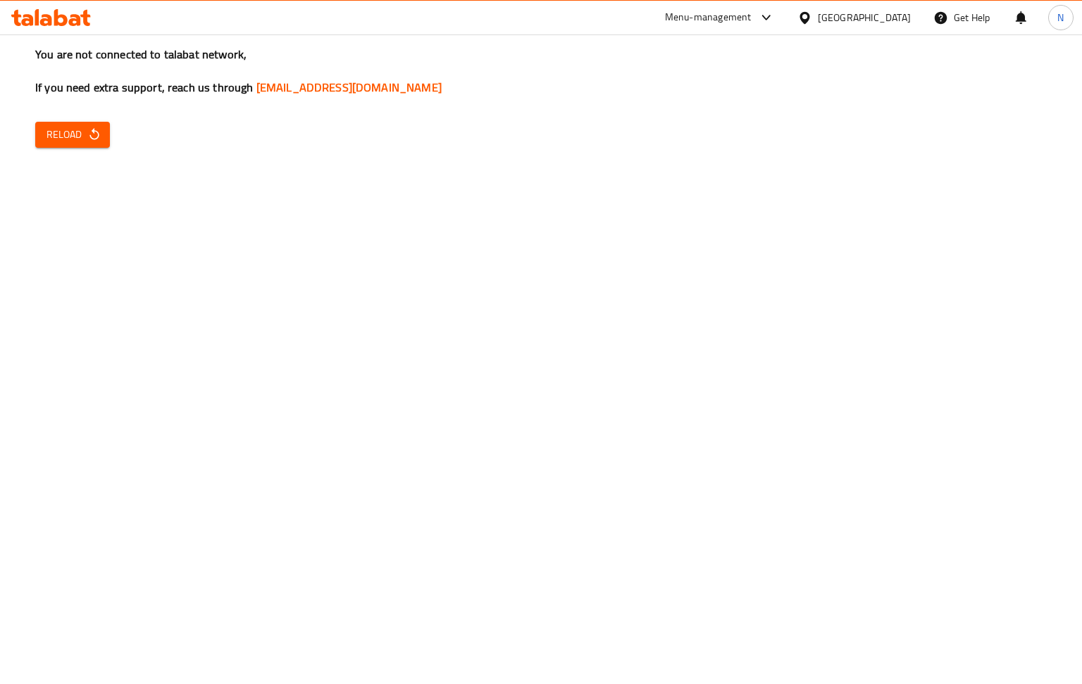
click at [94, 144] on button "Reload" at bounding box center [72, 135] width 75 height 26
click at [87, 133] on icon "button" at bounding box center [94, 134] width 14 height 14
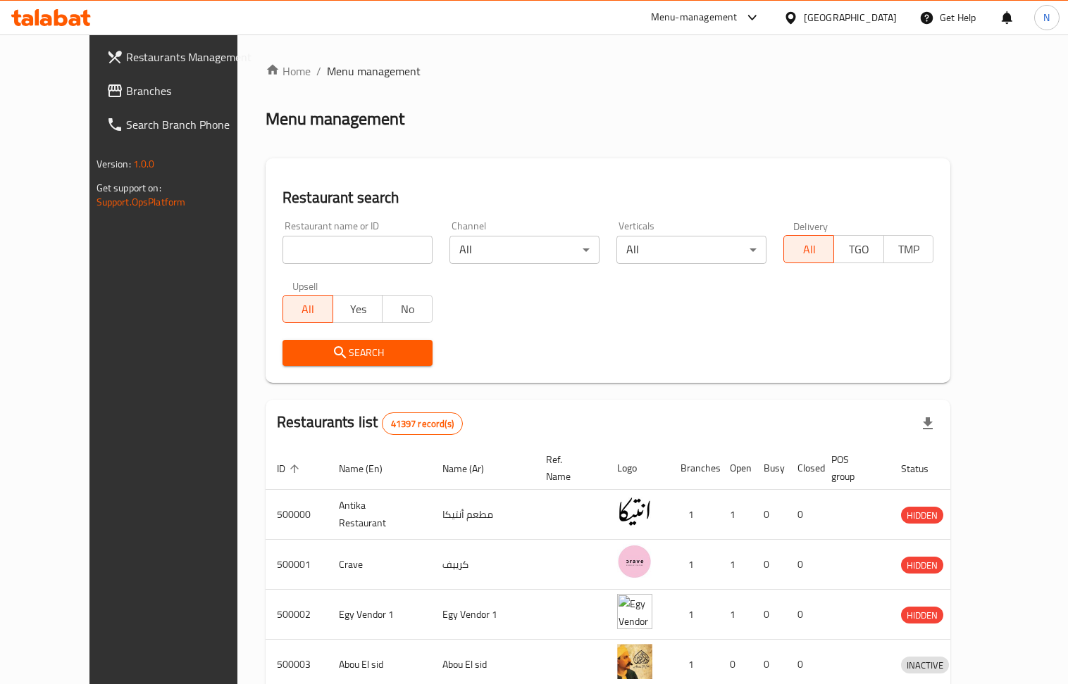
drag, startPoint x: 301, startPoint y: 228, endPoint x: 277, endPoint y: 246, distance: 29.7
paste input "702138"
type input "702138"
click at [308, 344] on span "Search" at bounding box center [357, 353] width 127 height 18
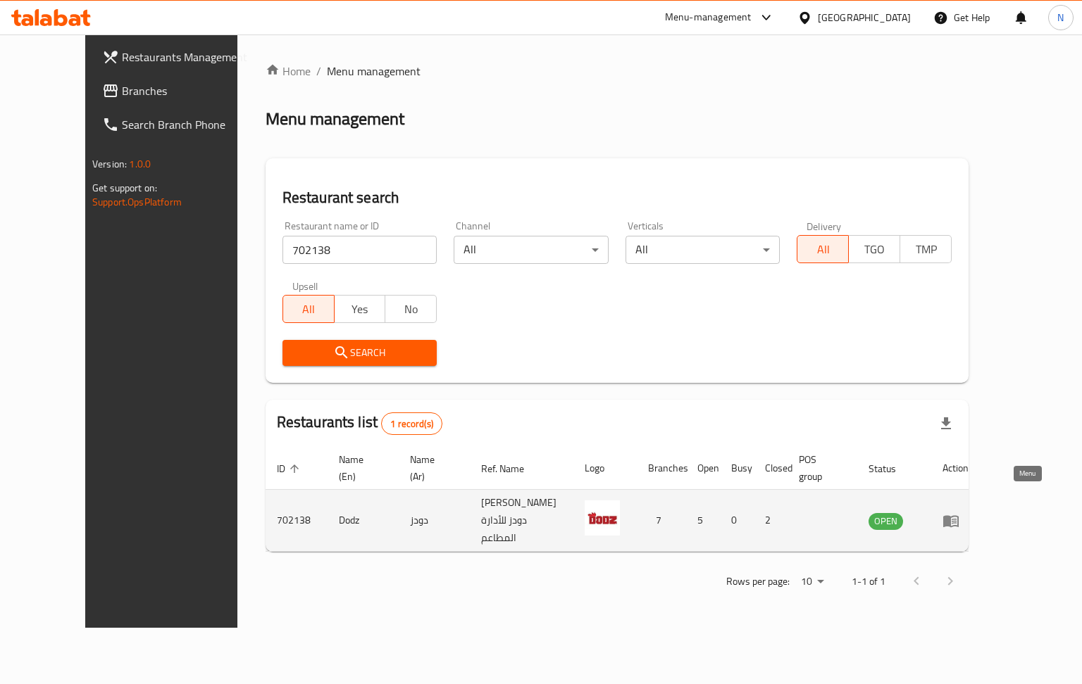
click at [956, 519] on icon "enhanced table" at bounding box center [953, 522] width 5 height 6
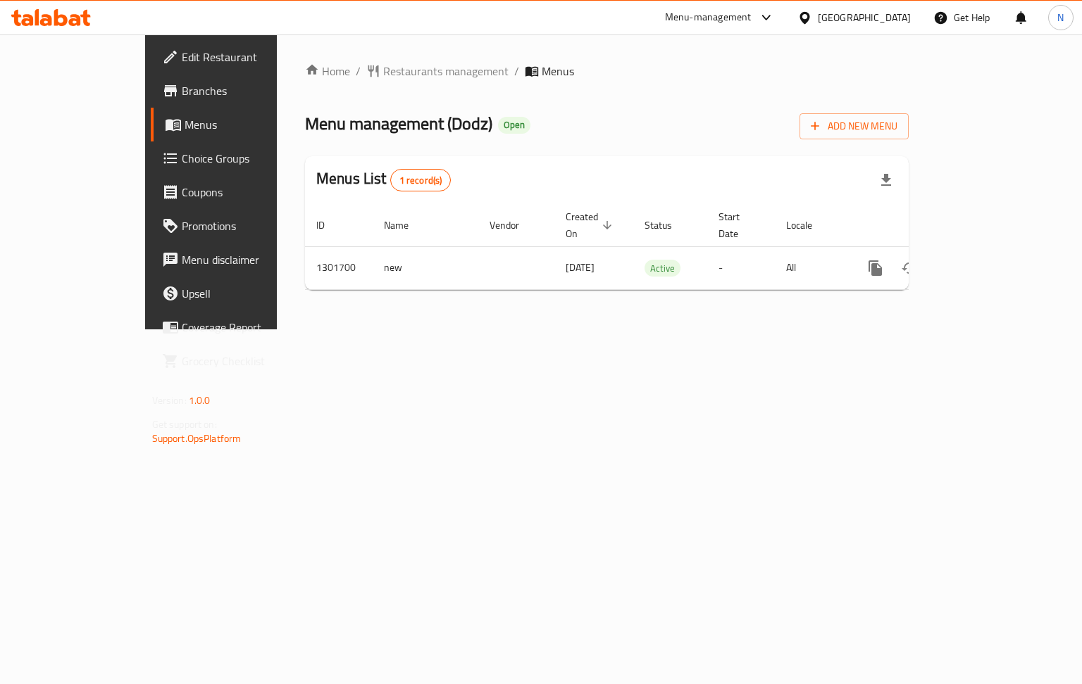
click at [182, 92] on span "Branches" at bounding box center [248, 90] width 133 height 17
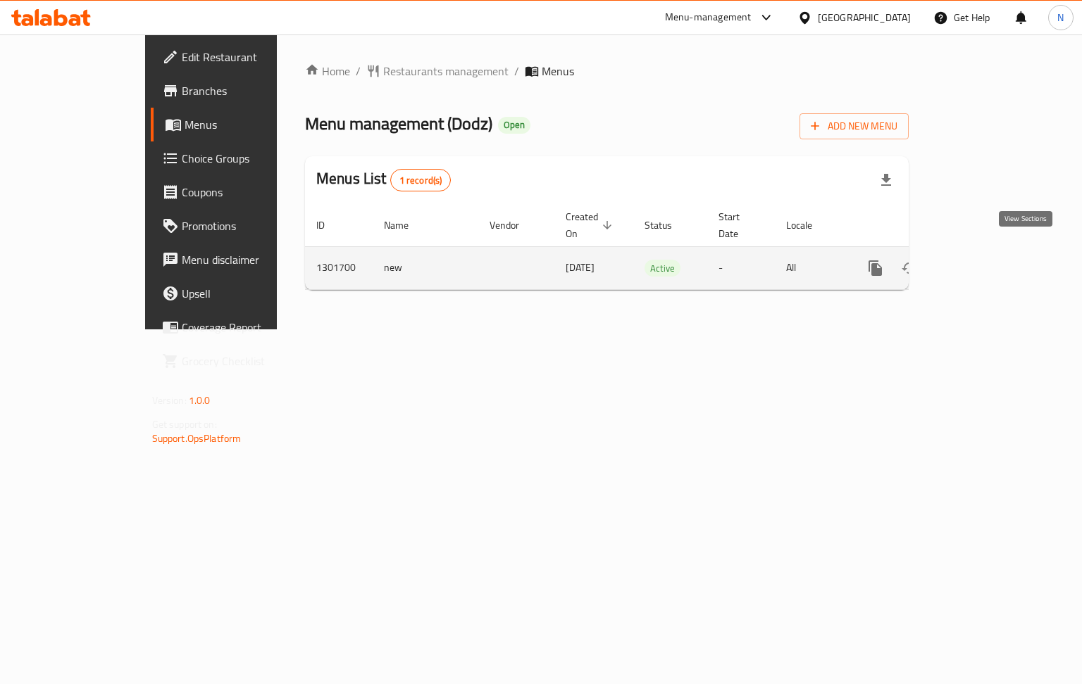
click at [985, 260] on icon "enhanced table" at bounding box center [976, 268] width 17 height 17
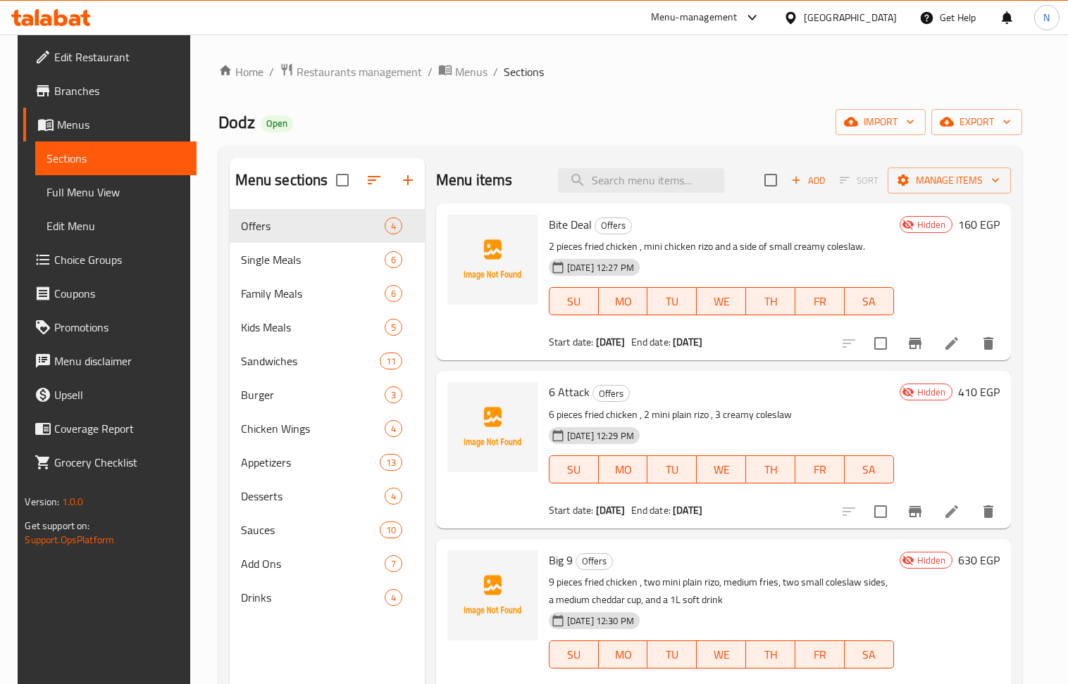
click at [817, 175] on span "Add" at bounding box center [808, 181] width 38 height 16
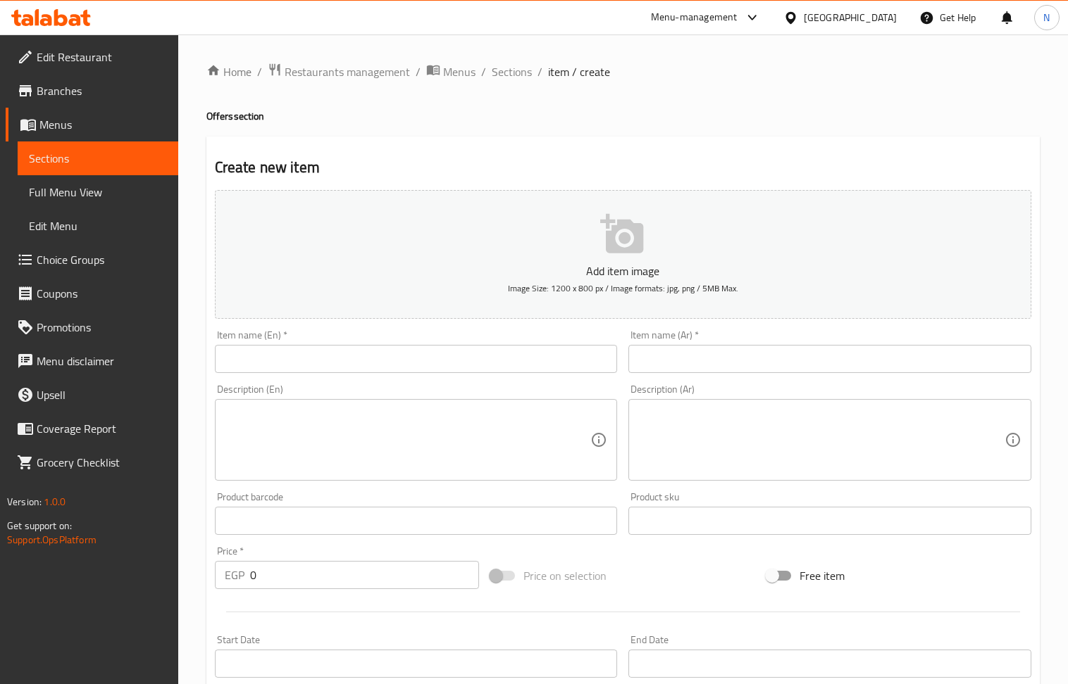
drag, startPoint x: 339, startPoint y: 395, endPoint x: 310, endPoint y: 420, distance: 38.4
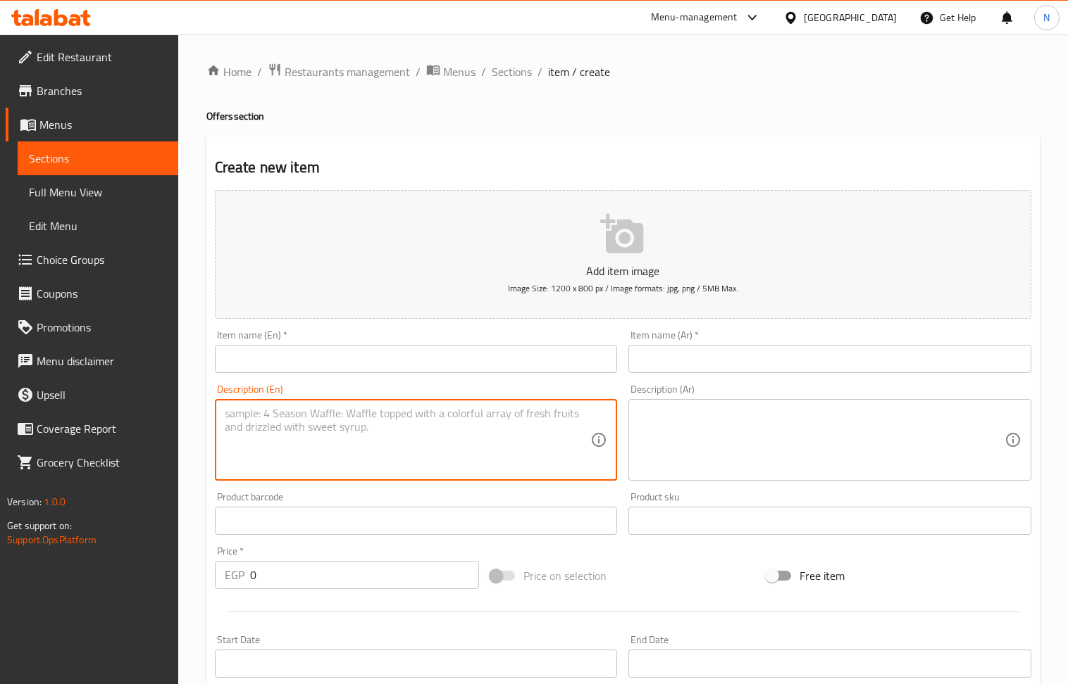
paste textarea "بيكون برجر قطعه برجر مغطي بالجبنه الأمريكي - بيف بيكون - باربيكيو - تيستي صوص -…"
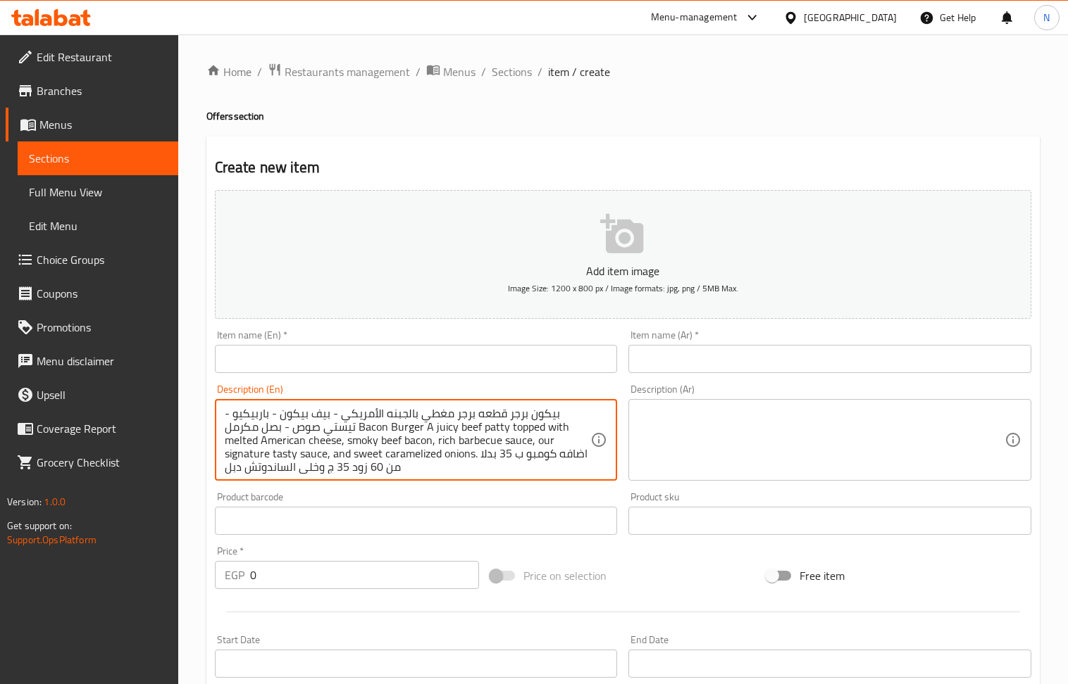
drag, startPoint x: 358, startPoint y: 427, endPoint x: 474, endPoint y: 452, distance: 118.2
click at [474, 452] on textarea "بيكون برجر قطعه برجر مغطي بالجبنه الأمريكي - بيف بيكون - باربيكيو - تيستي صوص -…" at bounding box center [408, 440] width 366 height 67
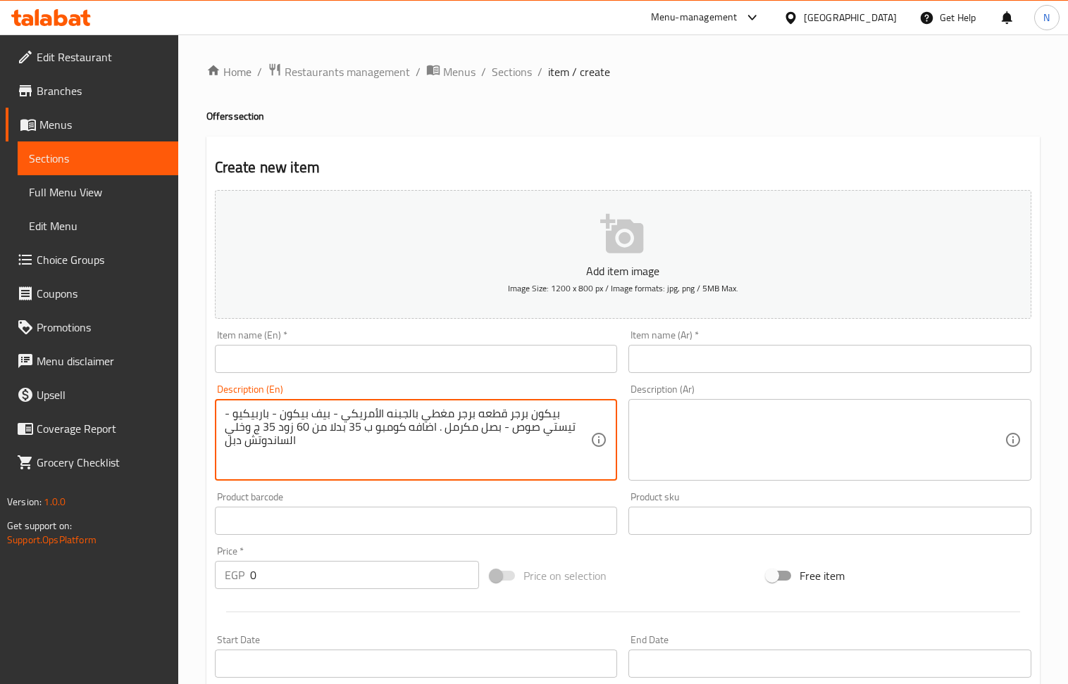
type textarea "بيكون برجر قطعه برجر مغطي بالجبنه الأمريكي - بيف بيكون - باربيكيو - تيستي صوص -…"
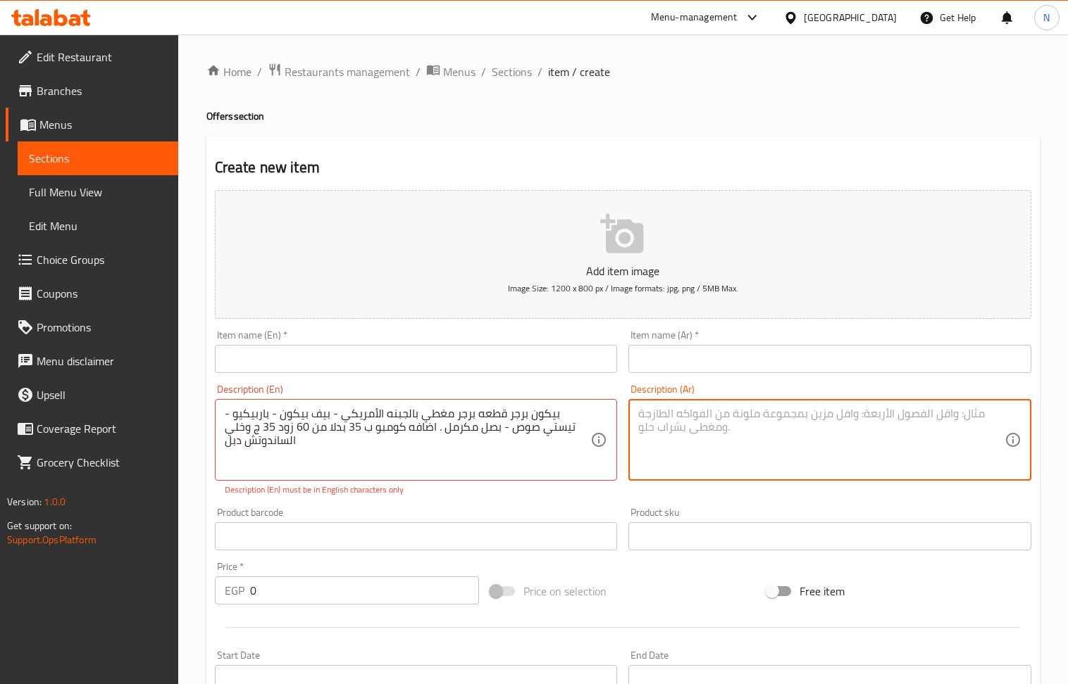
paste textarea "Bacon Burger A juicy beef patty topped with melted American cheese, smoky beef …"
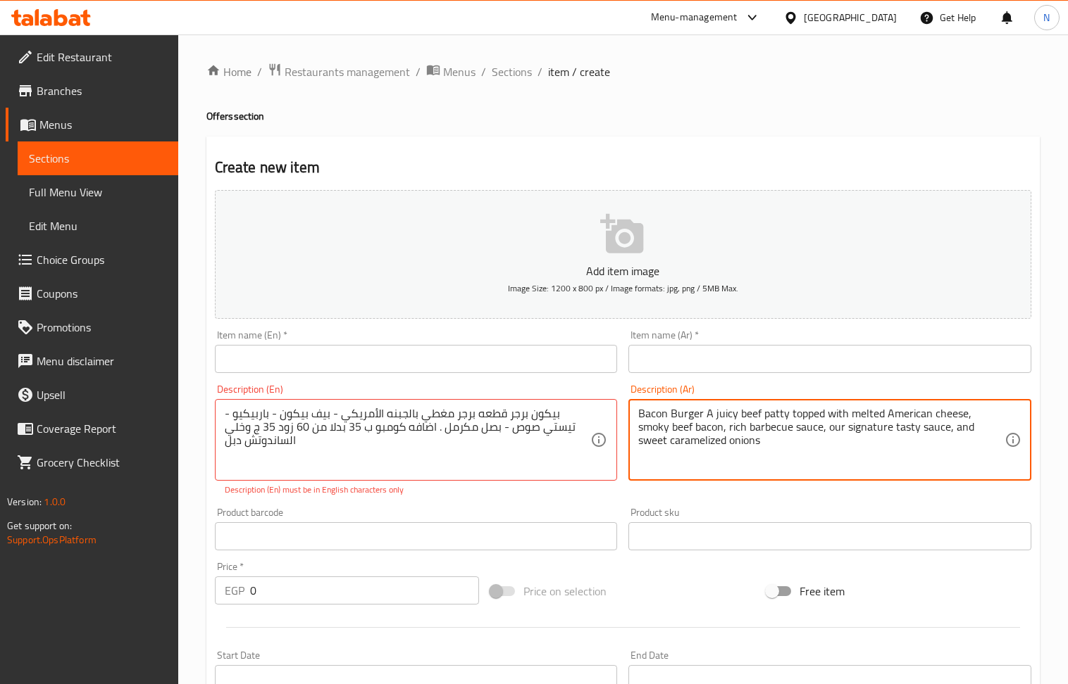
type textarea "Bacon Burger A juicy beef patty topped with melted American cheese, smoky beef …"
